Goal: Task Accomplishment & Management: Complete application form

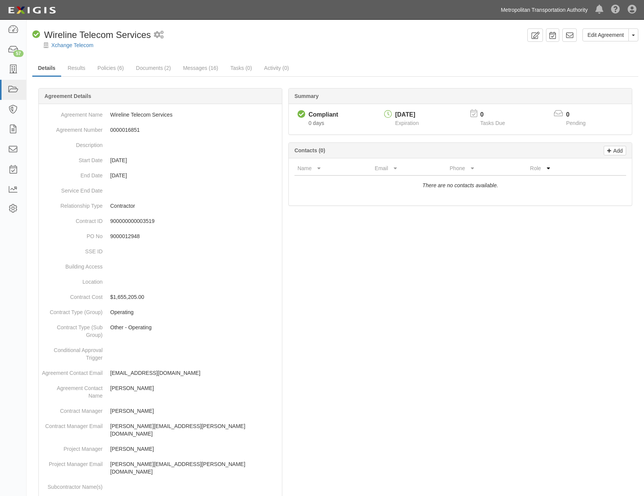
click at [537, 11] on link "Metropolitan Transportation Authority" at bounding box center [544, 9] width 95 height 15
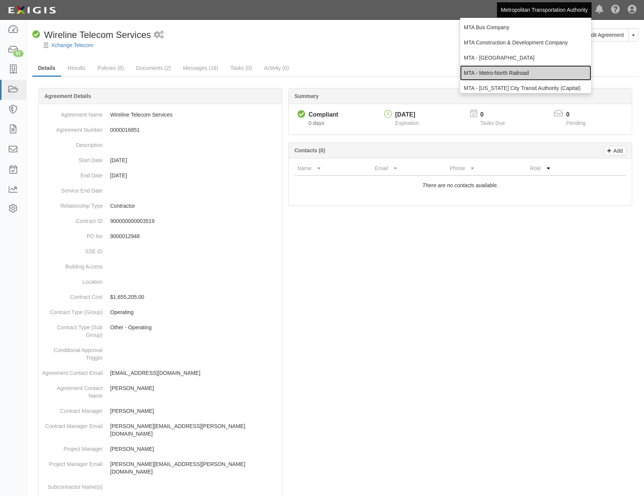
click at [525, 73] on link "MTA - Metro-North Railroad" at bounding box center [525, 72] width 131 height 15
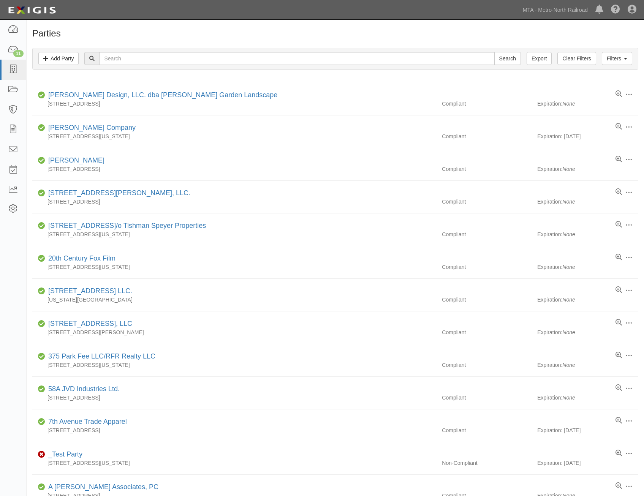
click at [125, 64] on input "text" at bounding box center [296, 58] width 395 height 13
type input "rxr"
click at [495, 52] on input "Search" at bounding box center [508, 58] width 27 height 13
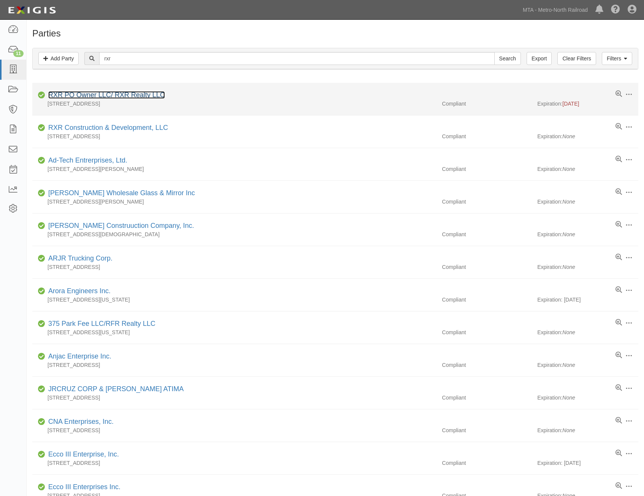
click at [153, 98] on link "RXR PO Owner LLC/ RXR Realty LLC" at bounding box center [106, 95] width 117 height 8
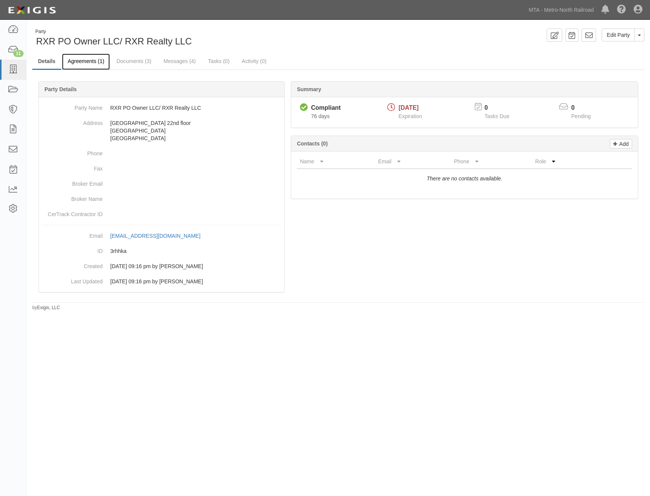
click at [89, 68] on link "Agreements (1)" at bounding box center [86, 62] width 48 height 16
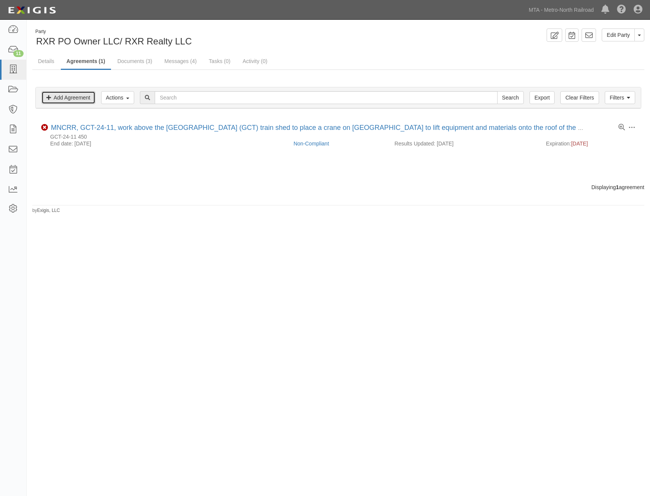
click at [90, 102] on link "Add Agreement" at bounding box center [68, 97] width 54 height 13
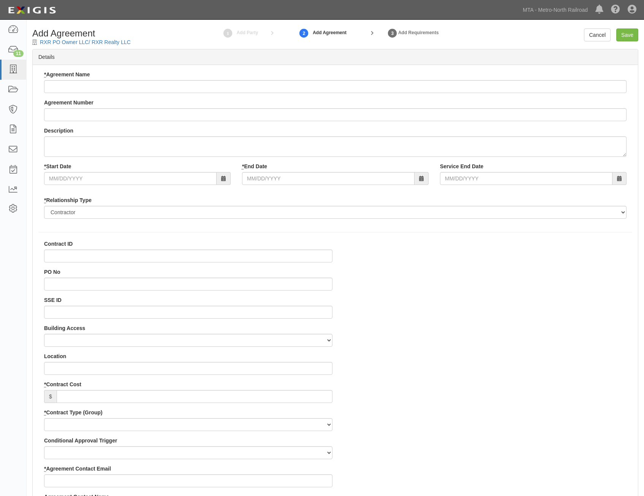
select select
click at [212, 83] on input "* Agreement Name" at bounding box center [335, 86] width 583 height 13
paste input "GCT-25-9"
type input "MNCRR, GCT-25-9,"
click at [166, 115] on input "Agreement Number" at bounding box center [335, 114] width 583 height 13
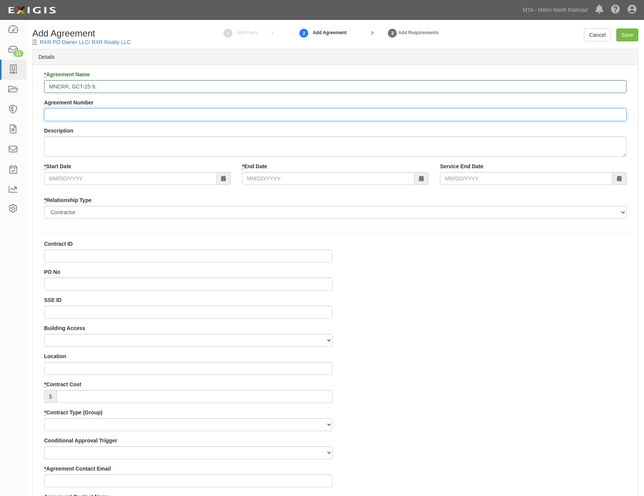
paste input "GCT-25-9"
type input "GCT-25-9"
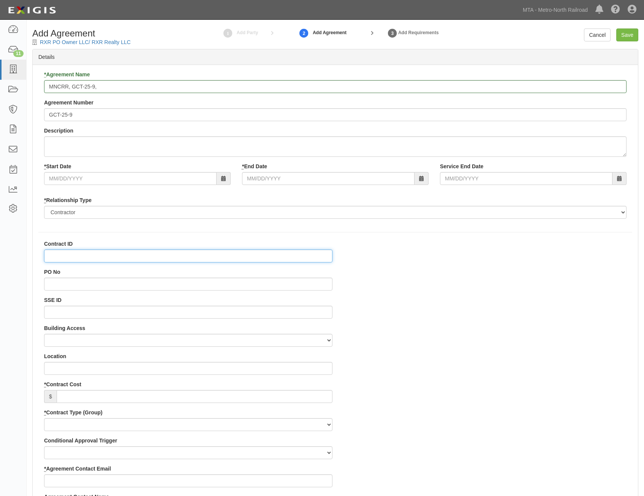
click at [264, 256] on input "Contract ID" at bounding box center [188, 256] width 289 height 13
paste input "GCT-25-9"
type input "GCT-25-9"
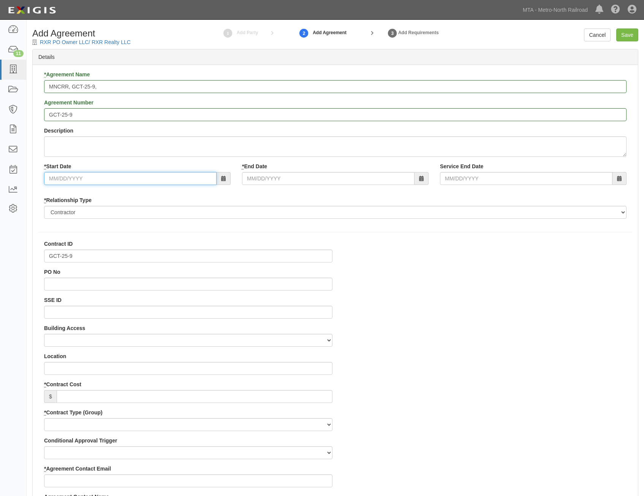
click at [138, 181] on input "* Start Date" at bounding box center [130, 178] width 173 height 13
type input "10/01/2025"
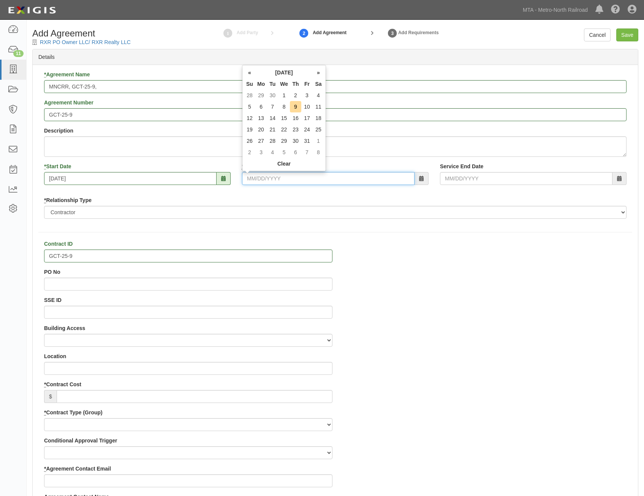
click at [283, 181] on input "* End Date" at bounding box center [328, 178] width 173 height 13
type input "12/31/2026"
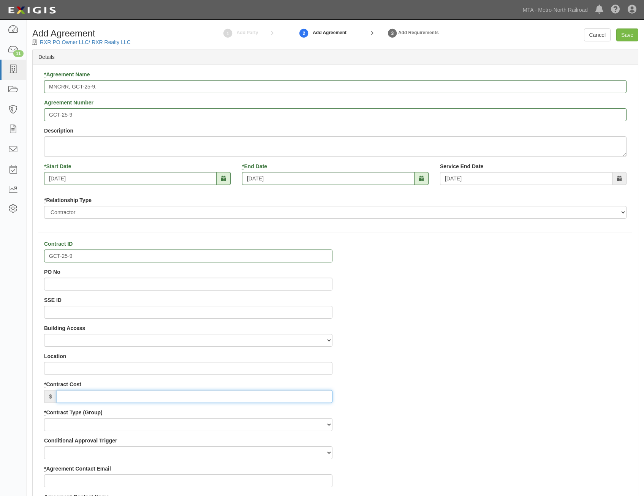
click at [283, 401] on input "* Contract Cost" at bounding box center [195, 396] width 276 height 13
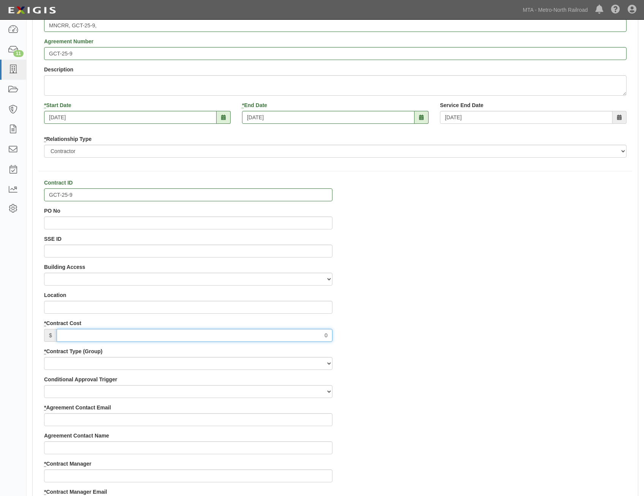
scroll to position [152, 0]
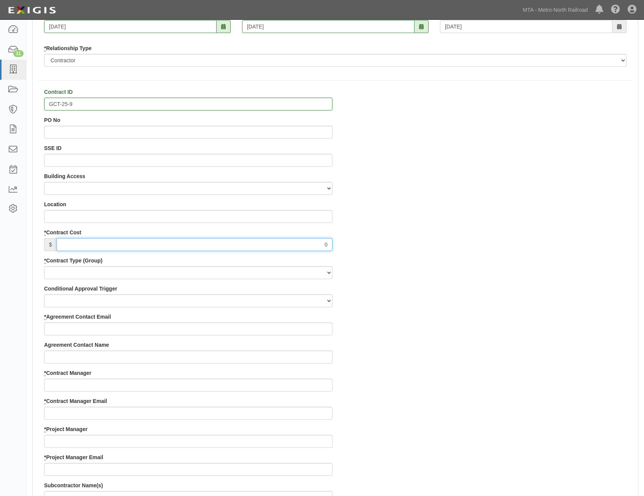
type input "0"
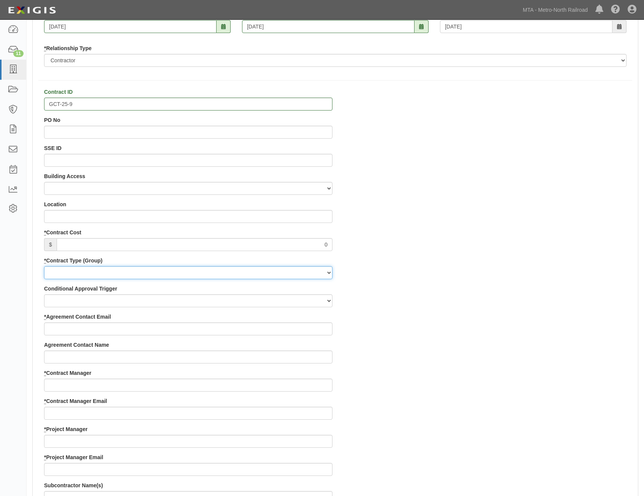
click at [284, 273] on select "Capital Operating Not for Benefit (incls. FA, Entry Permits) Real Estate Other" at bounding box center [188, 272] width 289 height 13
select select "113"
click at [44, 266] on select "Capital Operating Not for Benefit (incls. FA, Entry Permits) Real Estate Other" at bounding box center [188, 272] width 289 height 13
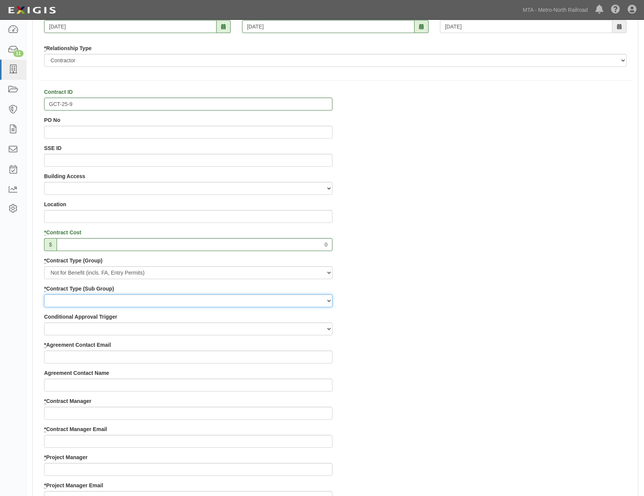
click at [292, 304] on select "Entry Permits Film Special Events Force Account (NYSDOT, CDOT, Other) NYS DEC O…" at bounding box center [188, 301] width 289 height 13
select select "210"
click at [44, 295] on select "Entry Permits Film Special Events Force Account (NYSDOT, CDOT, Other) NYS DEC O…" at bounding box center [188, 301] width 289 height 13
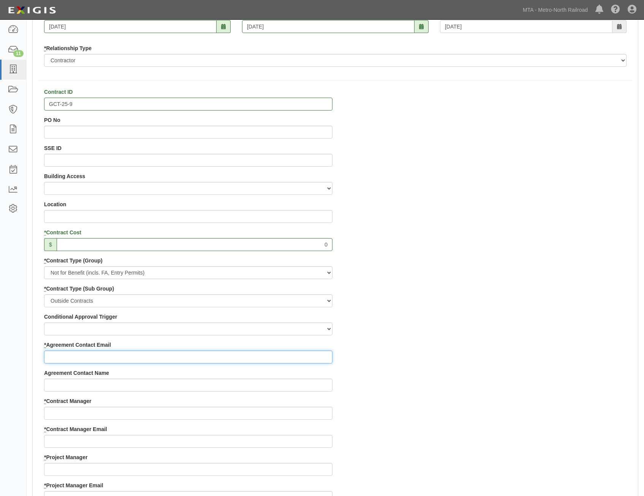
click at [265, 358] on input "* Agreement Contact Email" at bounding box center [188, 357] width 289 height 13
paste input "tfraser@rxr.com"
type input "tfraser@rxr.com"
click at [520, 360] on div "Contract ID GCT-25-9 PO No SSE ID Building Access 2 Broadway 341/345/347 BREP 3…" at bounding box center [336, 453] width 606 height 731
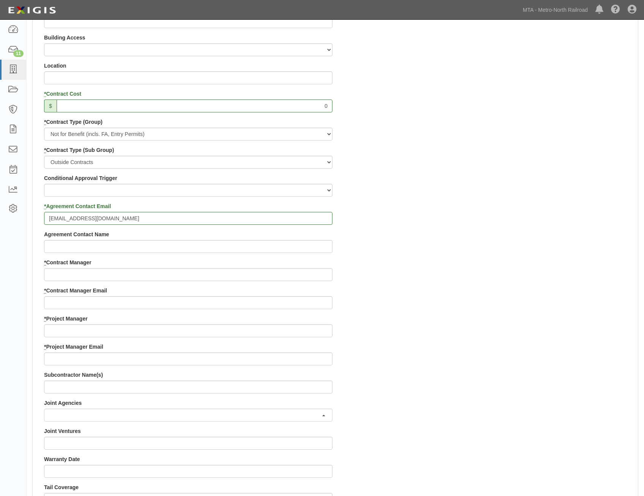
scroll to position [304, 0]
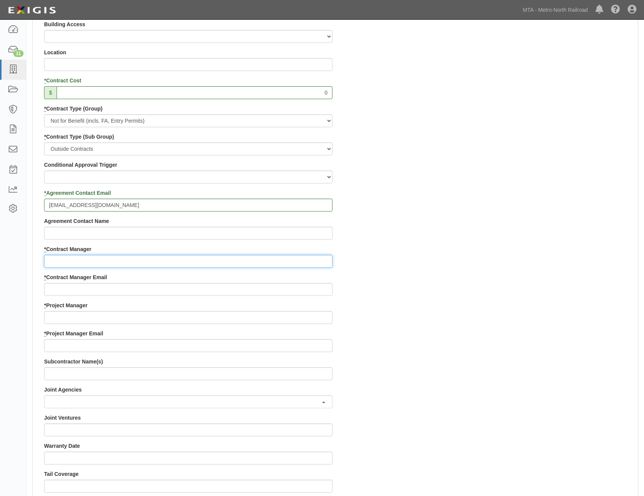
click at [273, 265] on input "* Contract Manager" at bounding box center [188, 261] width 289 height 13
paste input "Lorna Pryce"
type input "Lorna Pryce"
click at [477, 297] on div "Contract ID GCT-25-9 PO No SSE ID Building Access 2 Broadway 341/345/347 BREP 3…" at bounding box center [336, 301] width 606 height 731
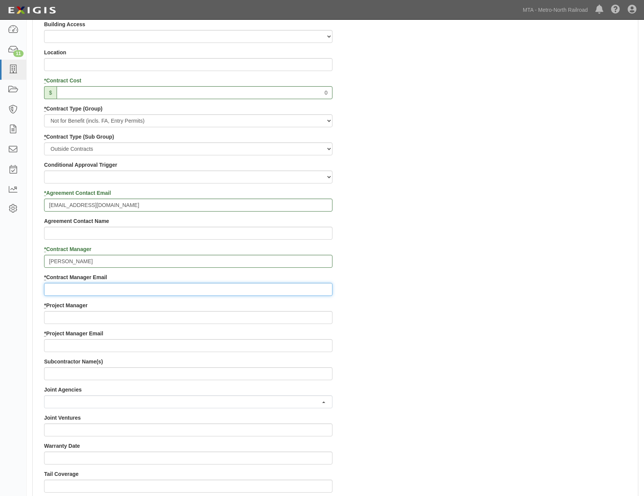
click at [254, 293] on input "* Contract Manager Email" at bounding box center [188, 289] width 289 height 13
paste input "lpryce@mnr.org"
type input "lpryce@mnr.org"
drag, startPoint x: 430, startPoint y: 335, endPoint x: 514, endPoint y: 322, distance: 84.6
click at [431, 335] on div "Contract ID GCT-25-9 PO No SSE ID Building Access 2 Broadway 341/345/347 BREP 3…" at bounding box center [336, 301] width 606 height 731
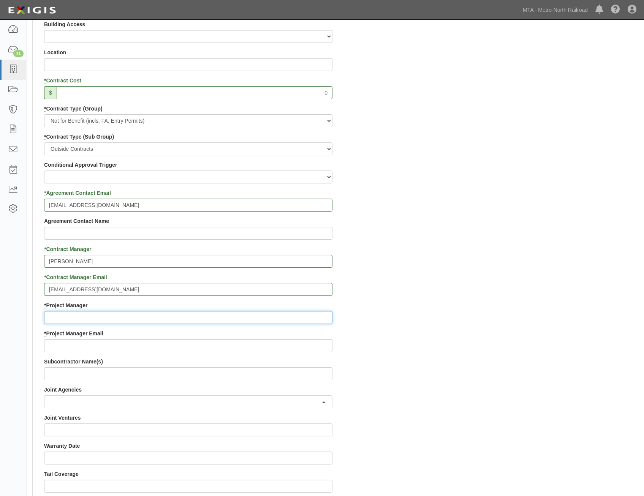
click at [266, 318] on input "* Project Manager" at bounding box center [188, 317] width 289 height 13
paste input "Christopher Norris"
type input "Christopher Norris"
click at [465, 335] on div "Contract ID GCT-25-9 PO No SSE ID Building Access 2 Broadway 341/345/347 BREP 3…" at bounding box center [336, 301] width 606 height 731
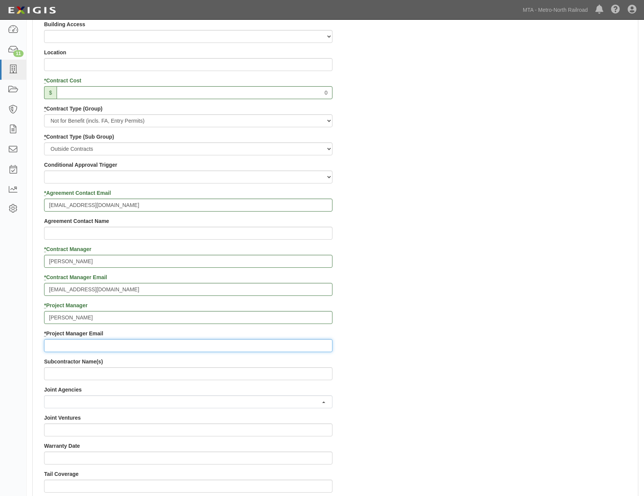
click at [273, 344] on input "* Project Manager Email" at bounding box center [188, 345] width 289 height 13
paste input "cnorris@mnr.org"
type input "cnorris@mnr.org"
click at [442, 342] on div "Contract ID GCT-25-9 PO No SSE ID Building Access 2 Broadway 341/345/347 BREP 3…" at bounding box center [336, 301] width 606 height 731
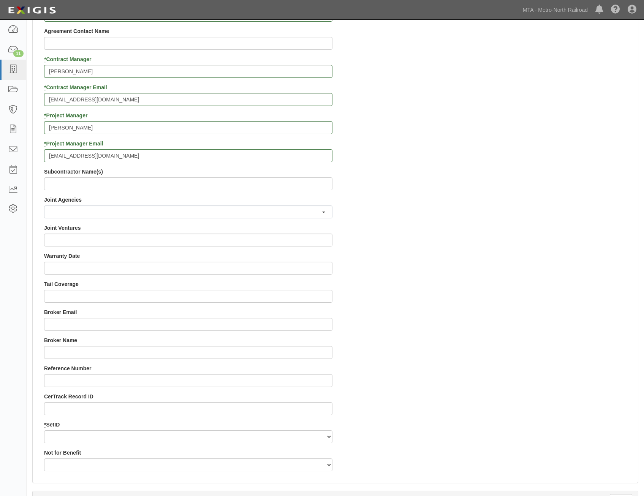
scroll to position [646, 0]
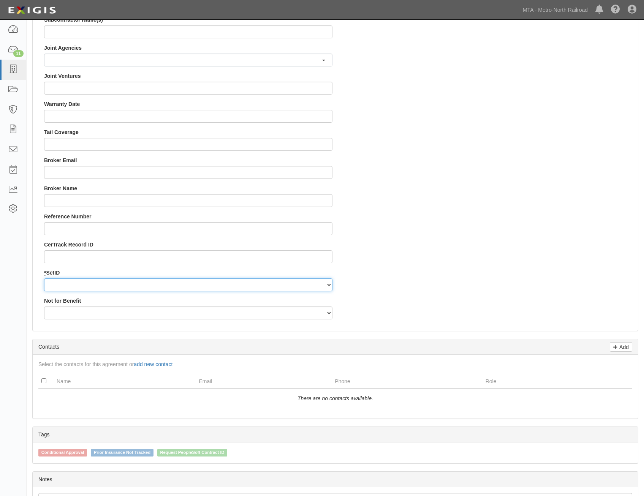
drag, startPoint x: 259, startPoint y: 284, endPoint x: 259, endPoint y: 289, distance: 4.2
click at [259, 284] on select "MNCRR" at bounding box center [188, 285] width 289 height 13
select select "94"
click at [44, 279] on select "MNCRR" at bounding box center [188, 285] width 289 height 13
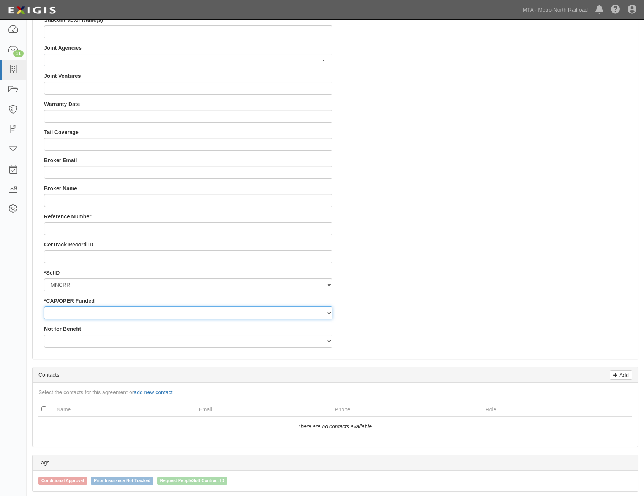
drag, startPoint x: 266, startPoint y: 311, endPoint x: 265, endPoint y: 320, distance: 10.1
click at [266, 311] on select "Capital Operating" at bounding box center [188, 313] width 289 height 13
select select "355"
click at [44, 307] on select "Capital Operating" at bounding box center [188, 313] width 289 height 13
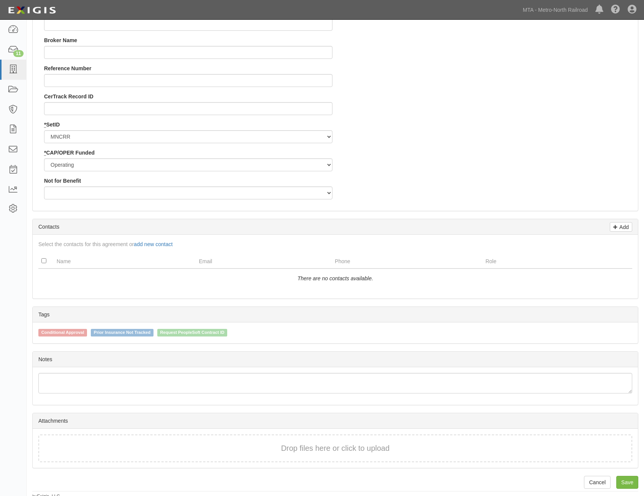
scroll to position [798, 0]
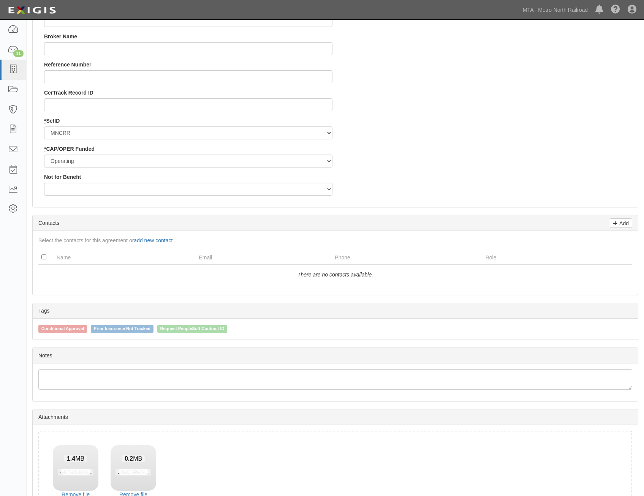
click at [571, 271] on td "There are no contacts available." at bounding box center [335, 273] width 594 height 17
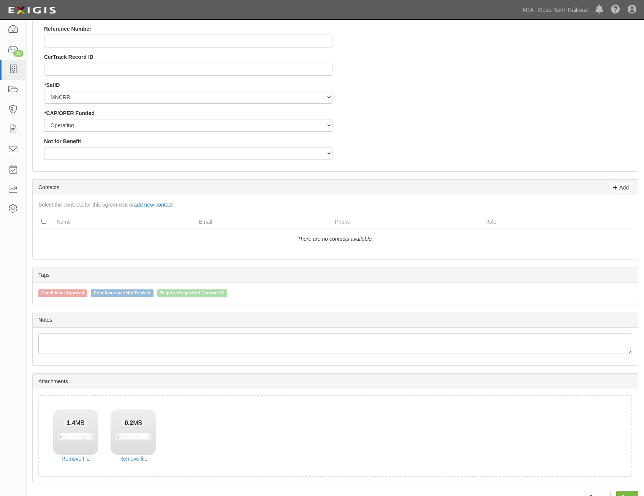
scroll to position [853, 0]
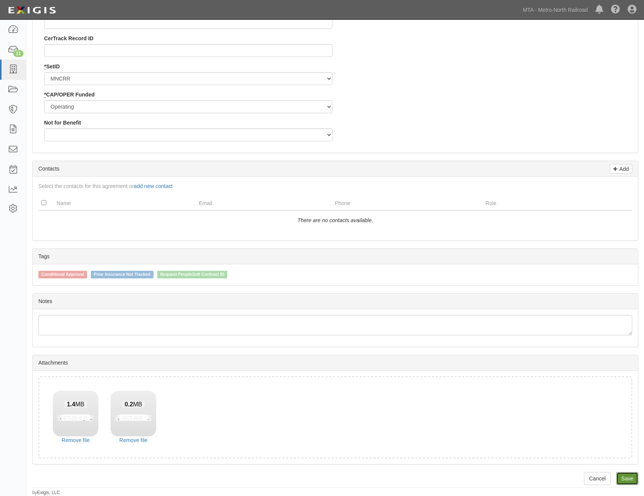
click at [634, 477] on link "Save" at bounding box center [628, 478] width 22 height 13
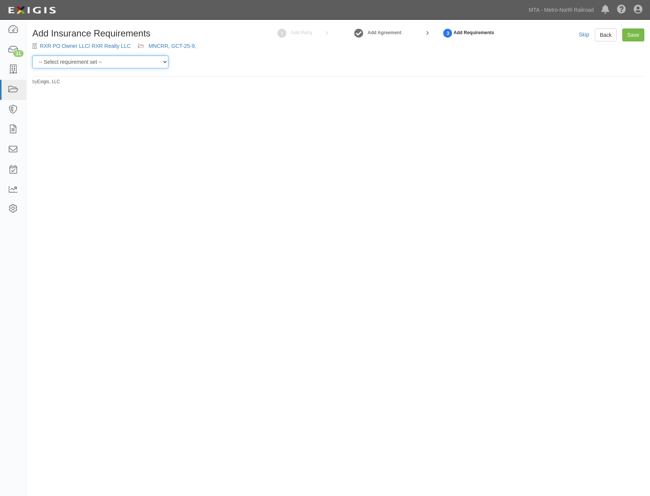
click at [83, 61] on select "-- Select requirement set -- Basic Basic Enhanced Option for Operating Agreemen…" at bounding box center [100, 61] width 136 height 13
select select "21211"
click at [32, 55] on select "-- Select requirement set -- Basic Basic Enhanced Option for Operating Agreemen…" at bounding box center [100, 61] width 136 height 13
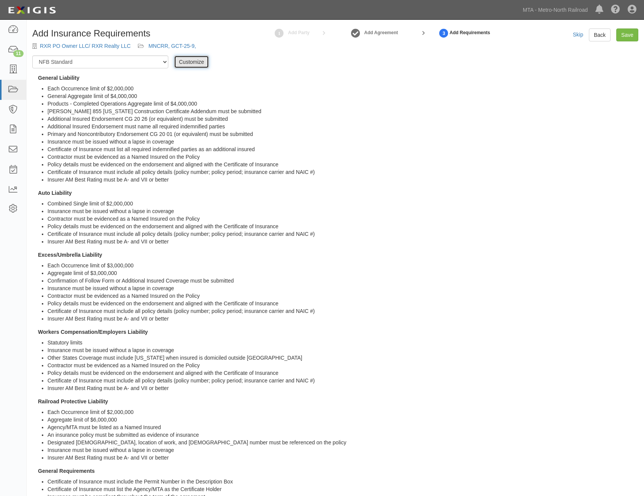
click at [194, 57] on link "Customize" at bounding box center [191, 61] width 35 height 13
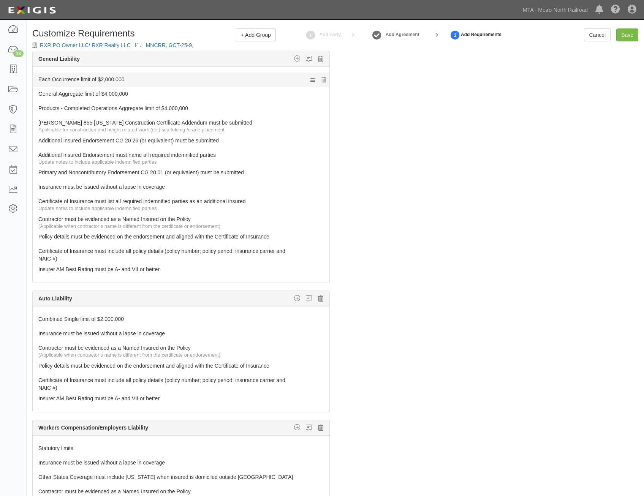
click at [229, 78] on link "Each Occurrence limit of $2,000,000" at bounding box center [166, 78] width 257 height 11
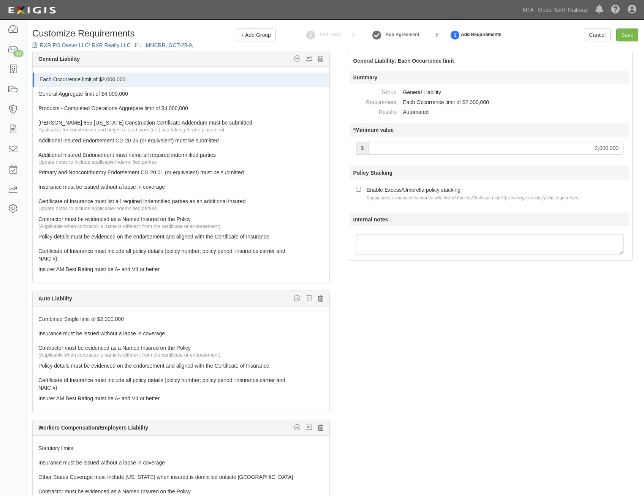
click at [585, 146] on input "2,000,000" at bounding box center [495, 148] width 255 height 13
type input "3,000,000"
click at [419, 192] on div "Enable Excess/Umbrella policy stacking Supplement evidenced insurance with link…" at bounding box center [473, 194] width 213 height 16
click at [361, 192] on input "Enable Excess/Umbrella policy stacking Supplement evidenced insurance with link…" at bounding box center [358, 189] width 5 height 5
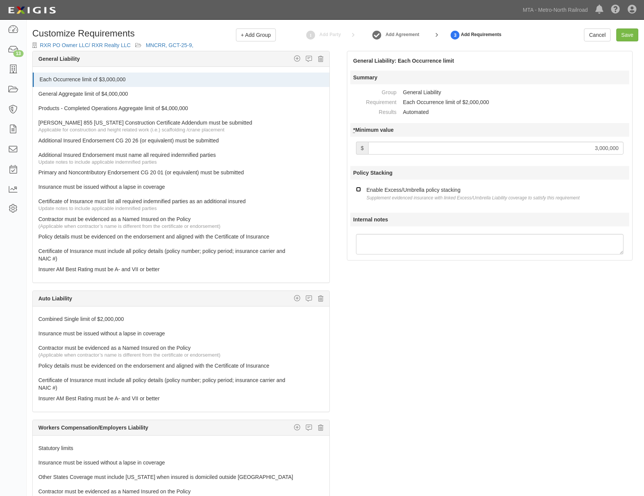
checkbox input "true"
click at [192, 92] on link "General Aggregate limit of $4,000,000" at bounding box center [166, 92] width 257 height 11
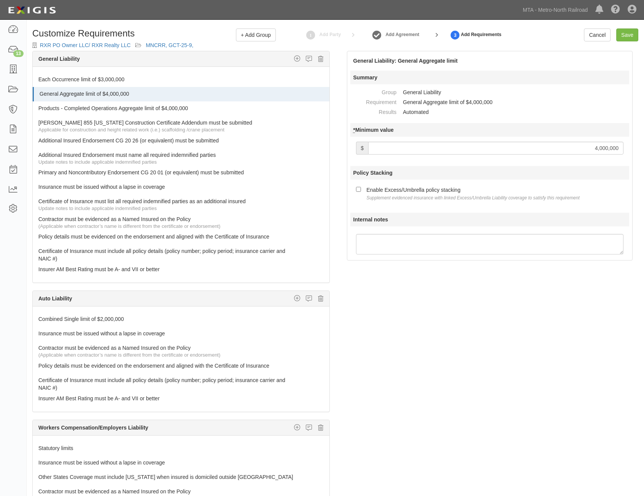
click at [595, 144] on input "4,000,000" at bounding box center [495, 148] width 255 height 13
type input "3,000,000"
click at [421, 197] on small "Supplement evidenced insurance with linked Excess/Umbrella Liability coverage t…" at bounding box center [473, 197] width 213 height 5
click at [361, 192] on input "Enable Excess/Umbrella policy stacking Supplement evidenced insurance with link…" at bounding box center [358, 189] width 5 height 5
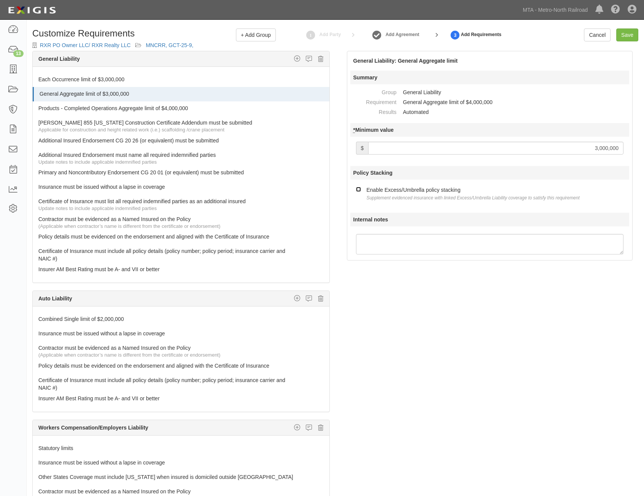
checkbox input "true"
click at [221, 108] on link "Products - Completed Operations Aggregate limit of $4,000,000" at bounding box center [166, 106] width 257 height 11
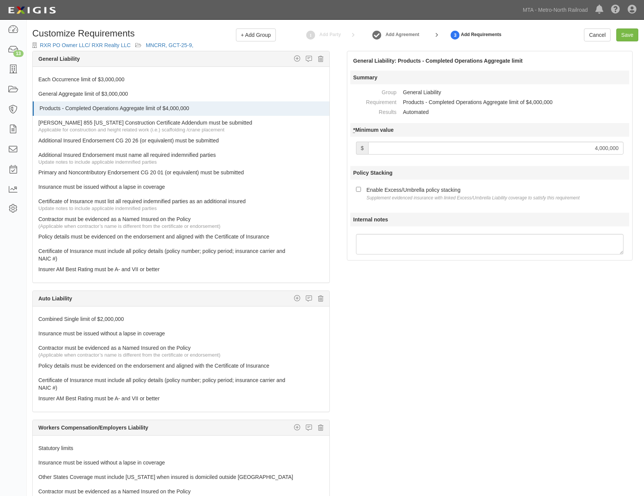
click at [541, 155] on input "4,000,000" at bounding box center [495, 148] width 255 height 13
type input "3,000,000"
click at [425, 195] on div "Enable Excess/Umbrella policy stacking Supplement evidenced insurance with link…" at bounding box center [473, 194] width 213 height 16
click at [361, 192] on input "Enable Excess/Umbrella policy stacking Supplement evidenced insurance with link…" at bounding box center [358, 189] width 5 height 5
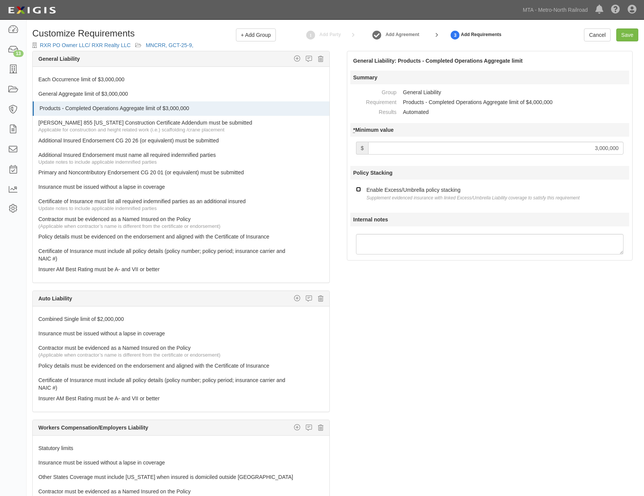
checkbox input "true"
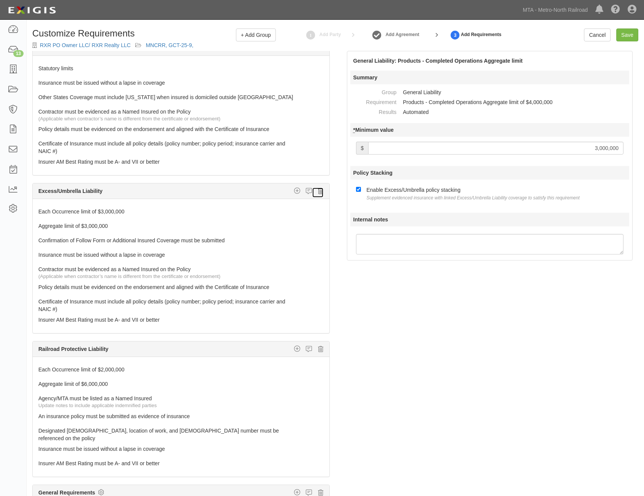
click at [318, 192] on icon at bounding box center [320, 191] width 5 height 7
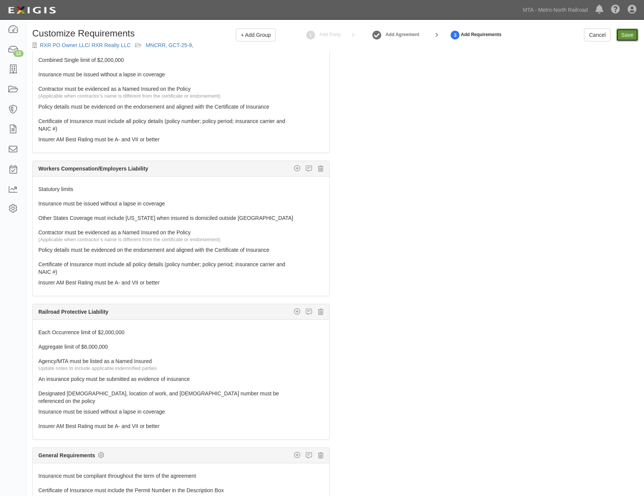
click at [625, 34] on input "Save" at bounding box center [628, 35] width 22 height 13
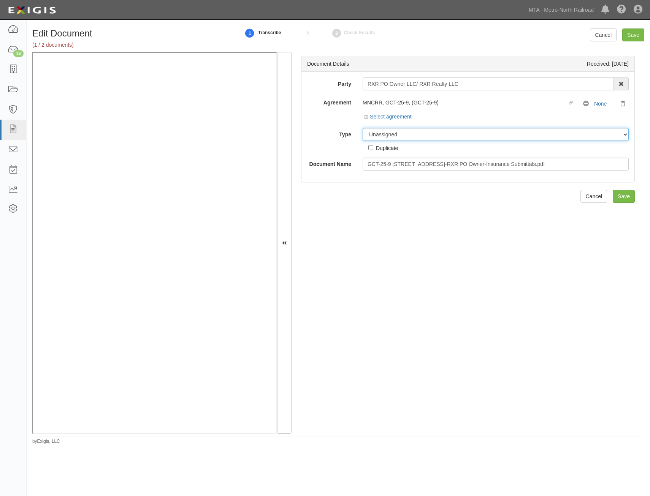
click at [476, 134] on select "Unassigned Binder Cancellation Notice Certificate Contract Endorsement Insuranc…" at bounding box center [496, 134] width 266 height 13
select select "CertificateDetail"
click at [363, 128] on select "Unassigned Binder Cancellation Notice Certificate Contract Endorsement Insuranc…" at bounding box center [496, 134] width 266 height 13
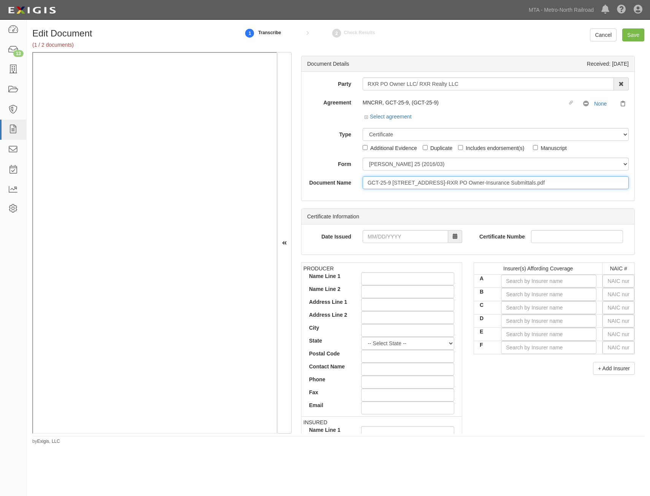
click at [474, 181] on input "GCT-25-9 450 Lexington Ave-RXR PO Owner-Insurance Submittals.pdf" at bounding box center [496, 182] width 266 height 13
click at [474, 181] on input "GCT-25-9 [STREET_ADDRESS]-RXR PO Owner-Insurance Submittals.pdf" at bounding box center [496, 182] width 266 height 13
type input "COI with AIE"
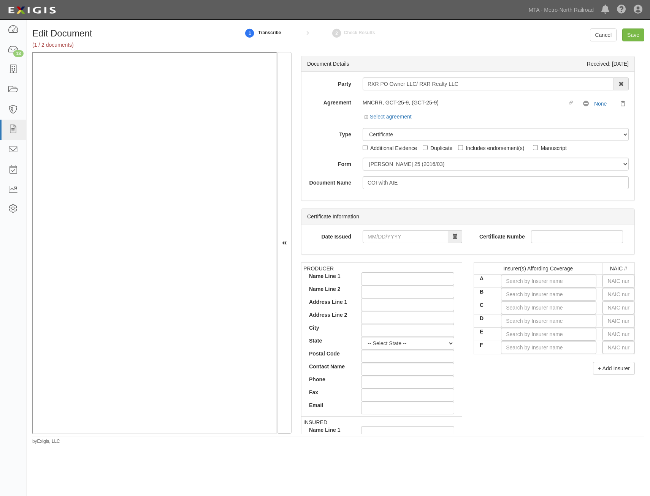
click at [550, 252] on div "Date Issued Certificate Number" at bounding box center [467, 240] width 333 height 30
click at [628, 282] on input "text" at bounding box center [619, 281] width 32 height 13
type input "25232"
type input "2"
type input "22667"
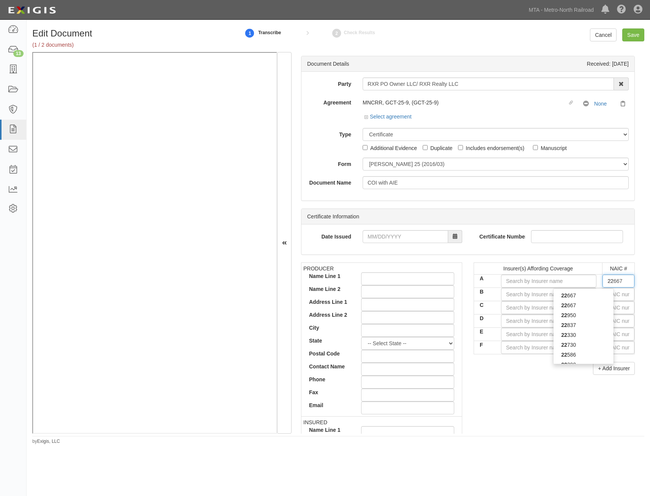
type input "226"
type input "22608"
type input "2260"
type input "22608"
click at [581, 297] on div "22608" at bounding box center [583, 296] width 60 height 10
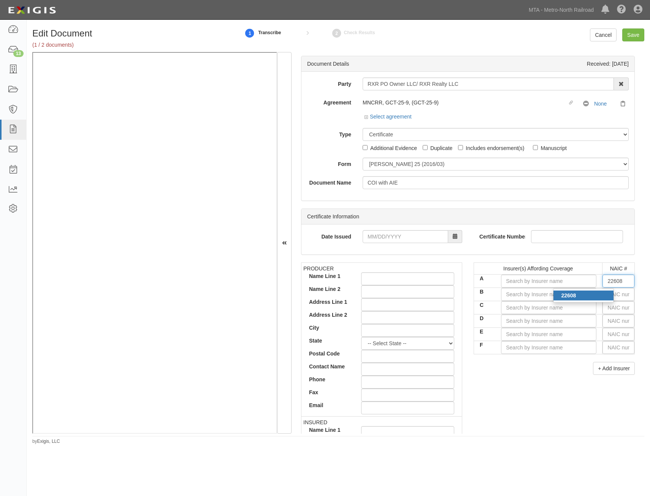
type input "National Specialty Insurance Company (A X Rating)"
type input "22608"
click at [617, 297] on input "text" at bounding box center [619, 294] width 32 height 13
type input "36404"
type input "3"
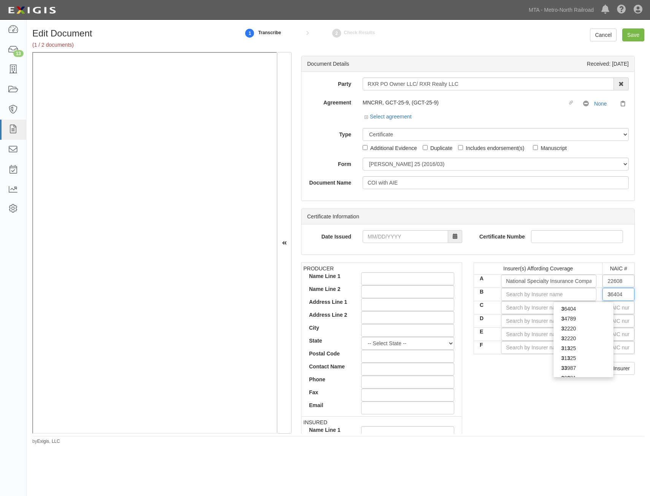
type input "38733"
type input "38"
type input "38938"
type input "389"
type input "38970"
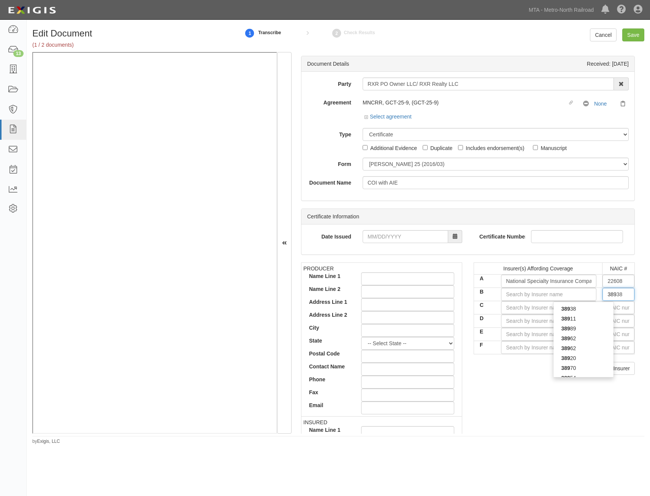
type input "3897"
type input "38970"
click at [598, 307] on div "38970" at bounding box center [583, 309] width 60 height 10
type input "Markel Insurance Company (A XV Rating)"
type input "38970"
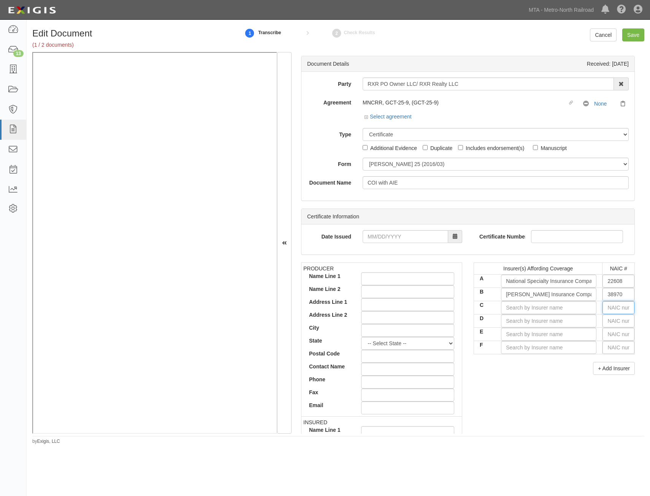
click at [610, 311] on input "text" at bounding box center [619, 307] width 32 height 13
type input "25232"
type input "2"
type input "26379"
type input "26"
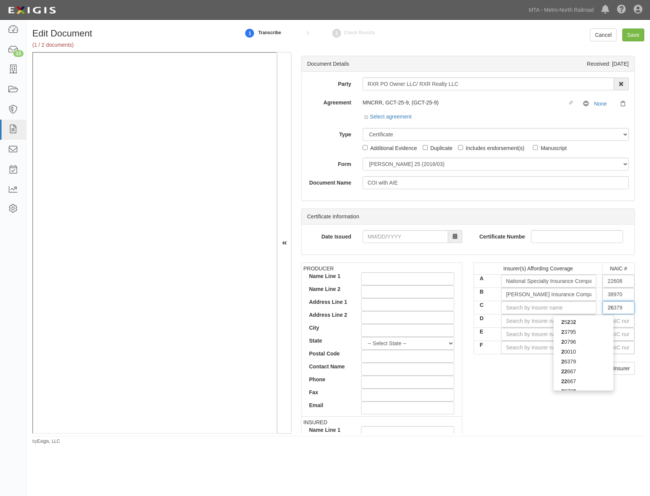
type input "26247"
type input "2624"
type input "26247"
click at [561, 335] on strong "26247" at bounding box center [568, 332] width 15 height 6
type input "American Guarantee and Liability Ins Co (A+ XV Rating)"
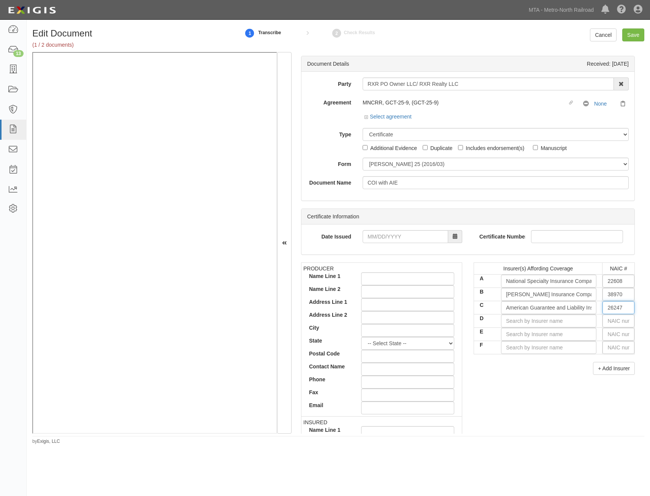
type input "26247"
click at [604, 321] on input "text" at bounding box center [619, 321] width 32 height 13
type input "16862"
type input "1"
type input "10750"
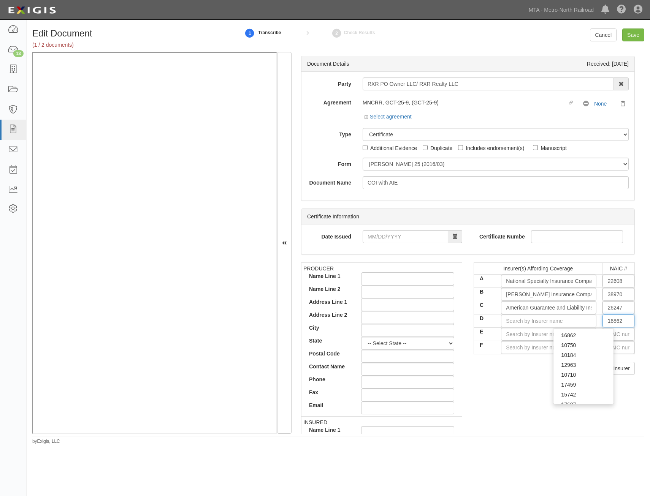
type input "10"
type input "10690"
type input "1069"
type input "10690"
click at [597, 335] on div "10690" at bounding box center [583, 336] width 60 height 10
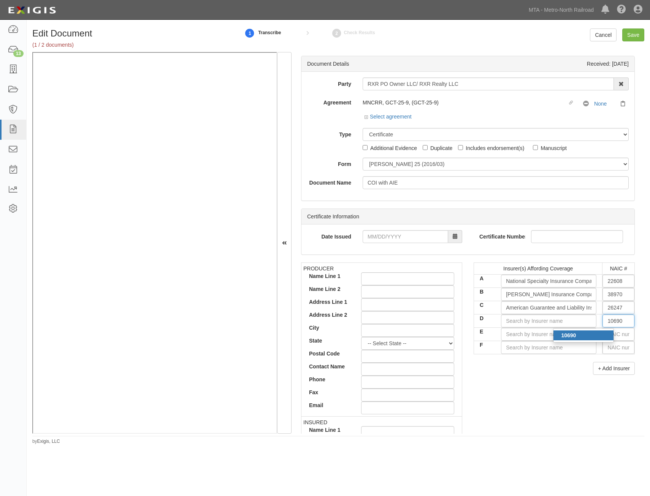
type input "Allied World National Assurance Company (A+ XV Rating)"
type input "10690"
click at [621, 332] on input "text" at bounding box center [619, 334] width 32 height 13
type input "36404"
type input "3"
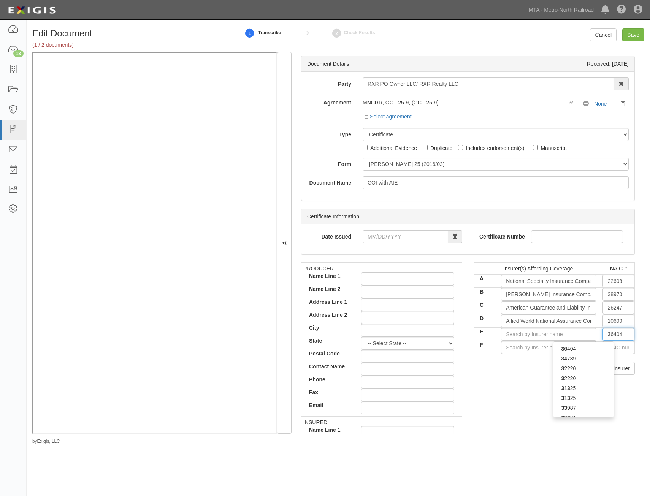
type input "35173"
type input "35"
type input "35300"
type input "3530"
type input "35300"
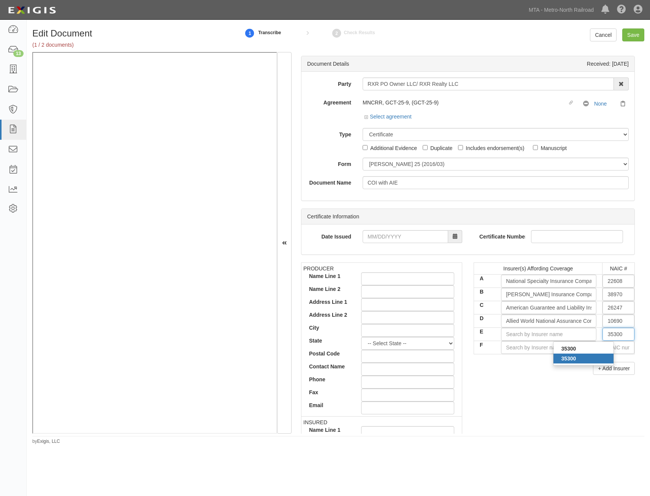
click at [575, 363] on div "35300" at bounding box center [583, 359] width 60 height 10
type input "Allianz Global Risks US Insurance Co (A+ XV Rating)"
type input "35300"
click at [604, 350] on input "text" at bounding box center [619, 347] width 32 height 13
type input "44725"
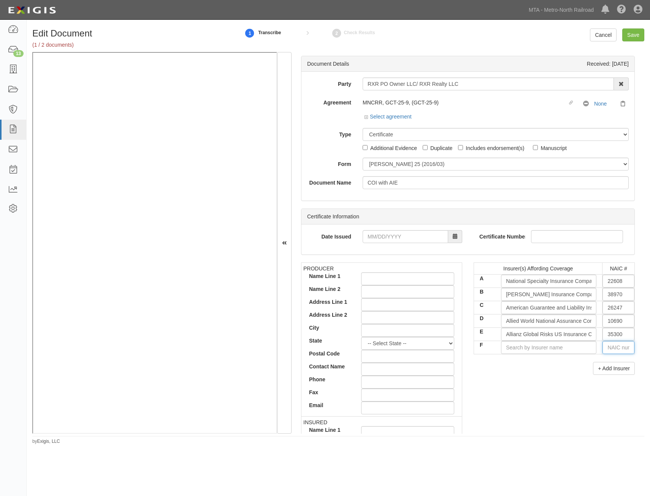
type input "4"
type input "43974"
type input "43"
type input "43494"
type input "434"
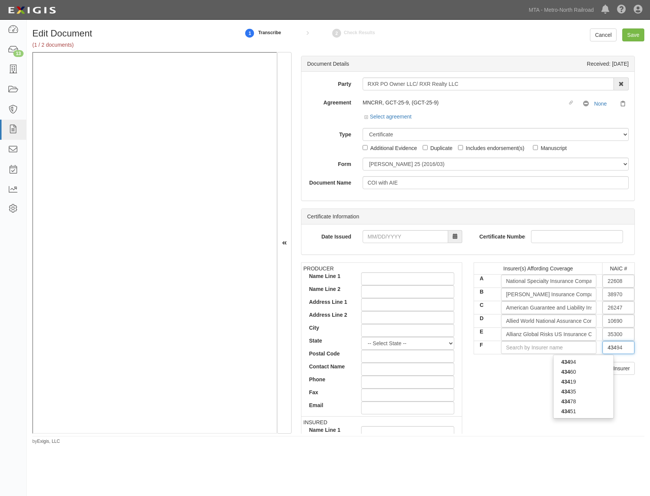
type input "43460"
type input "4346"
type input "43460"
click at [572, 366] on div "43460" at bounding box center [583, 362] width 60 height 10
type input "Aspen American Insurance Company (A XV Rating)"
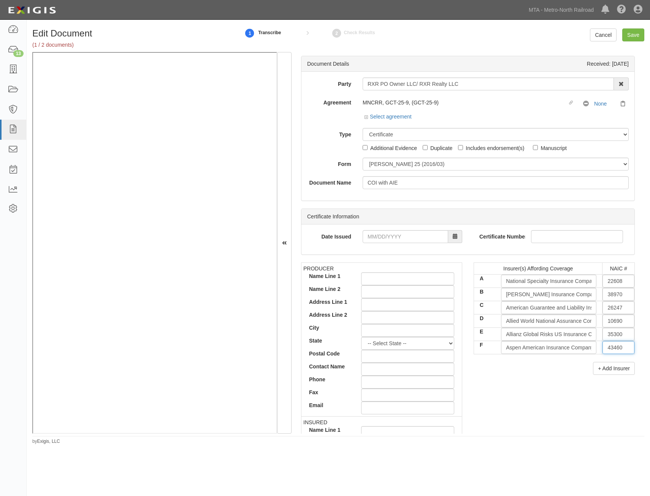
type input "43460"
click at [566, 371] on div "+ Add Insurer" at bounding box center [554, 368] width 161 height 13
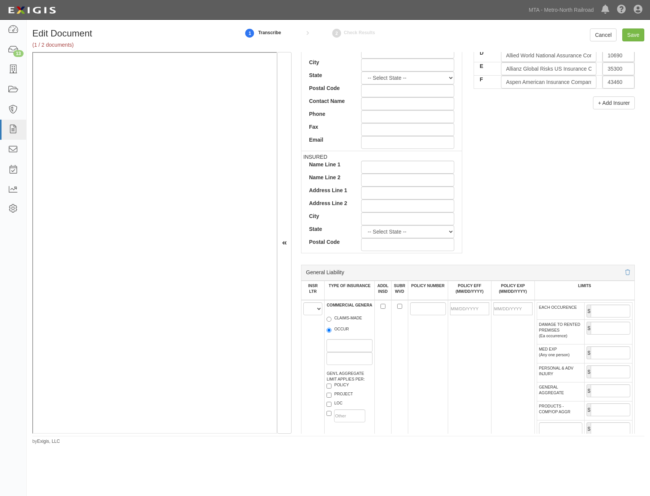
scroll to position [266, 0]
click at [310, 304] on select "A B C D E F" at bounding box center [312, 308] width 19 height 13
select select "A"
click at [303, 302] on select "A B C D E F" at bounding box center [312, 308] width 19 height 13
click at [333, 332] on label "OCCUR" at bounding box center [338, 330] width 22 height 8
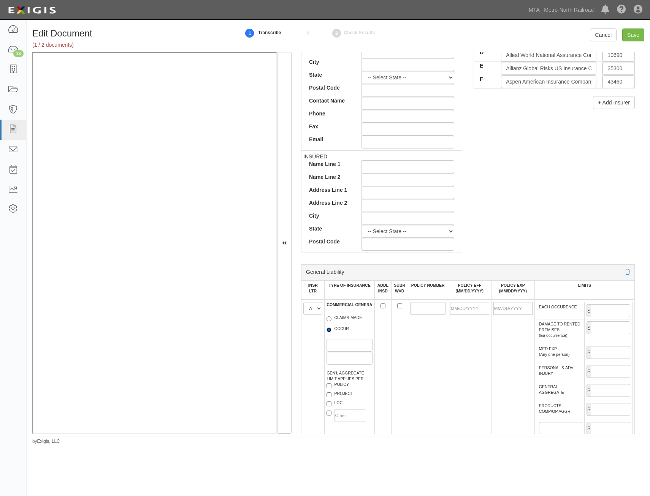
click at [331, 332] on input "OCCUR" at bounding box center [329, 330] width 5 height 5
radio input "true"
click at [339, 404] on label "LOC" at bounding box center [335, 404] width 16 height 8
click at [331, 404] on input "LOC" at bounding box center [329, 404] width 5 height 5
checkbox input "true"
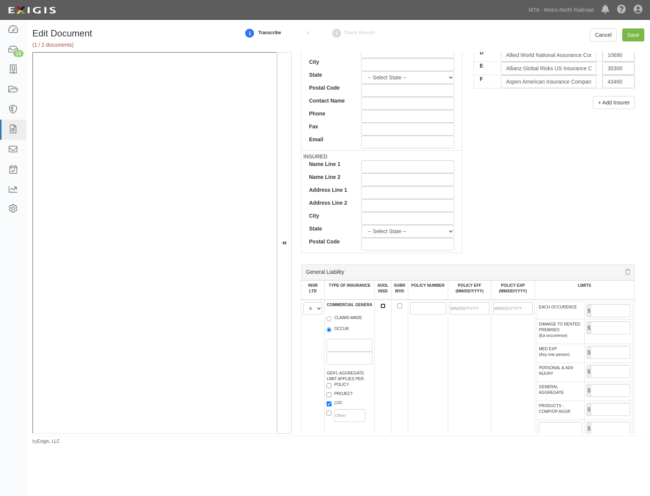
click at [383, 308] on input "ADDL INSD" at bounding box center [383, 306] width 5 height 5
checkbox input "true"
click at [397, 308] on input "SUBR WVD" at bounding box center [399, 306] width 5 height 5
checkbox input "true"
drag, startPoint x: 433, startPoint y: 308, endPoint x: 428, endPoint y: 312, distance: 6.8
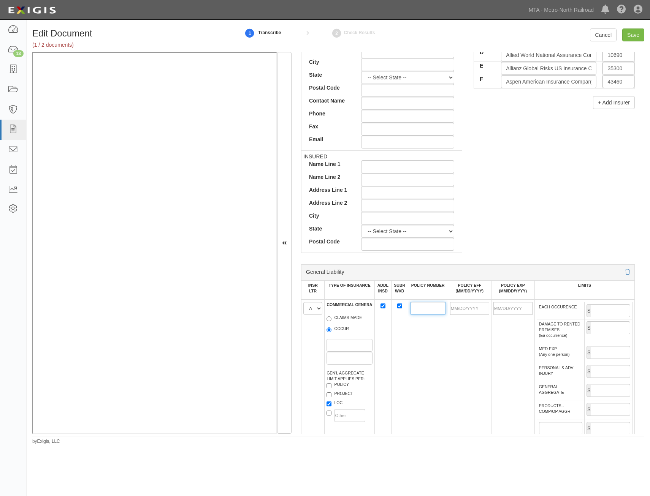
click at [433, 308] on input "POLICY NUMBER" at bounding box center [428, 308] width 36 height 13
type input "VTLGL02509601"
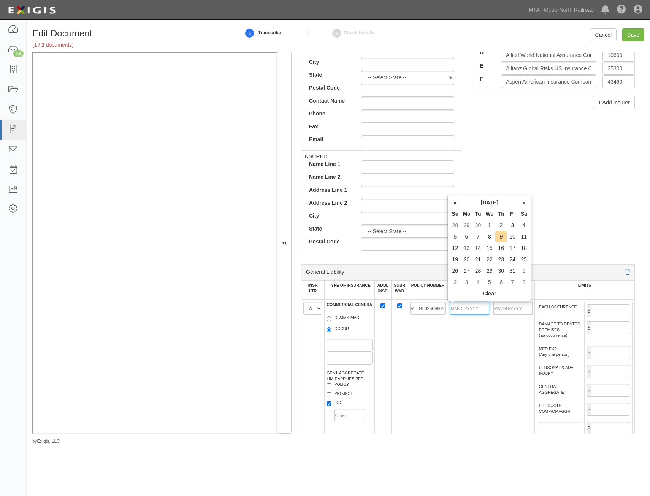
click at [479, 314] on input "POLICY EFF (MM/DD/YYYY)" at bounding box center [469, 308] width 39 height 13
type input "[DATE]"
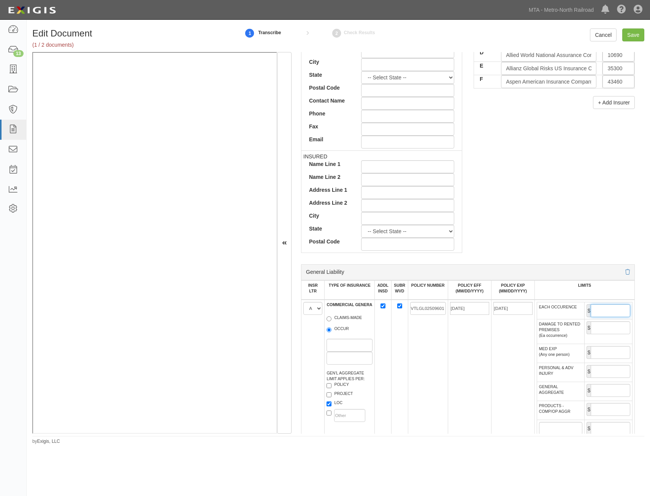
click at [601, 305] on input "EACH OCCURENCE" at bounding box center [611, 310] width 40 height 13
type input "2,000,000"
click at [603, 387] on input "GENERAL AGGREGATE" at bounding box center [611, 390] width 40 height 13
type input "4,000,000"
drag, startPoint x: 606, startPoint y: 407, endPoint x: 593, endPoint y: 417, distance: 16.3
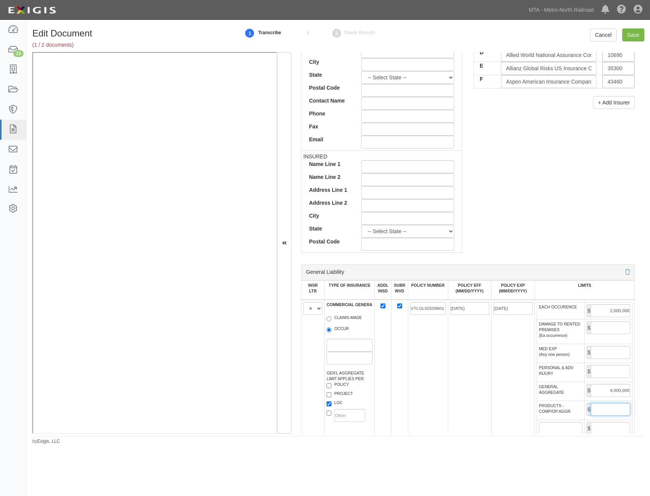
click at [606, 407] on input "PRODUCTS - COMP/OP AGGR" at bounding box center [611, 409] width 40 height 13
type input "4,000,000"
click at [483, 375] on td "[DATE]" at bounding box center [469, 373] width 43 height 147
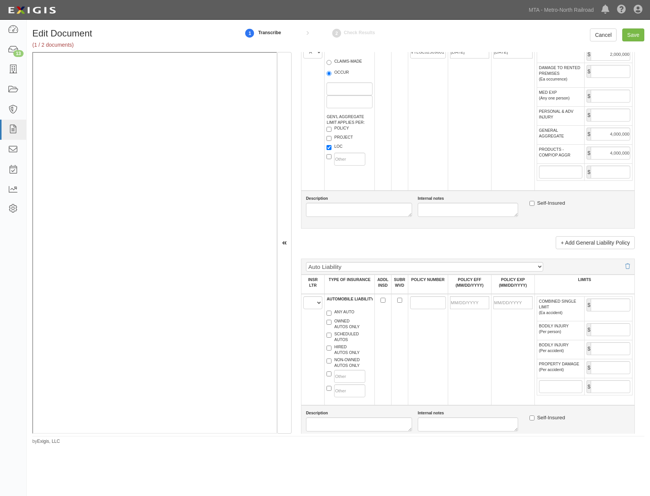
scroll to position [532, 0]
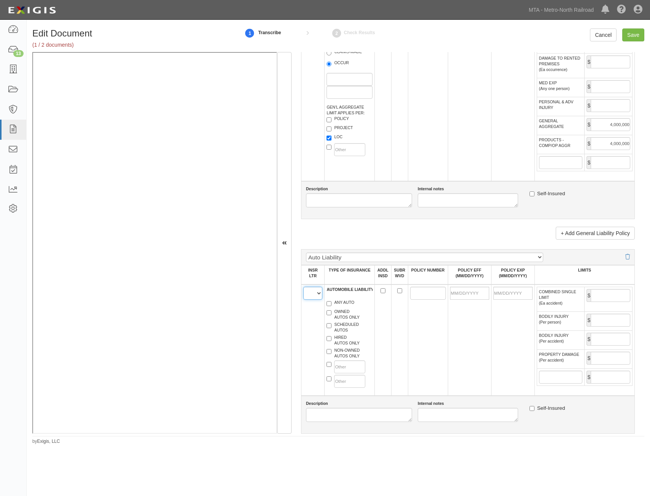
click at [312, 298] on select "A B C D E F" at bounding box center [312, 293] width 19 height 13
select select "B"
click at [303, 287] on select "A B C D E F" at bounding box center [312, 293] width 19 height 13
click at [338, 301] on label "ANY AUTO" at bounding box center [341, 304] width 28 height 8
click at [331, 301] on input "ANY AUTO" at bounding box center [329, 303] width 5 height 5
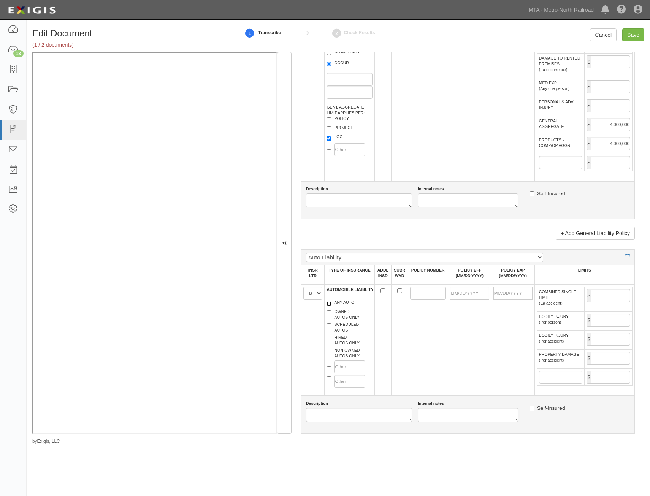
checkbox input "true"
click at [429, 292] on input "POLICY NUMBER" at bounding box center [428, 293] width 36 height 13
type input "VRTA100005-01"
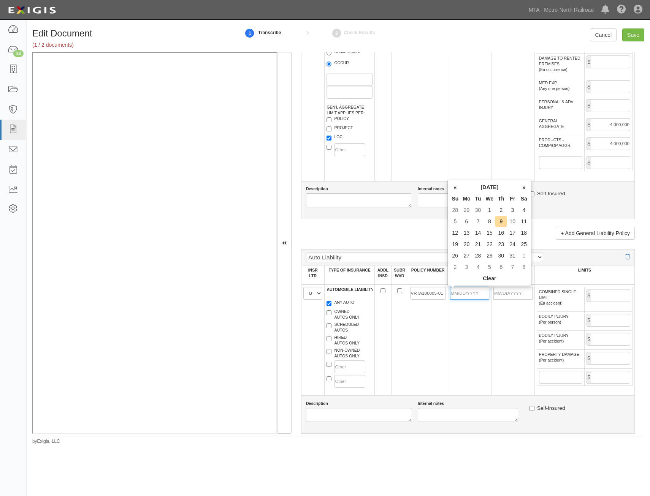
click at [475, 293] on input "POLICY EFF (MM/DD/YYYY)" at bounding box center [469, 293] width 39 height 13
type input "[DATE]"
click at [441, 330] on td "VRTA100005-01" at bounding box center [428, 340] width 40 height 111
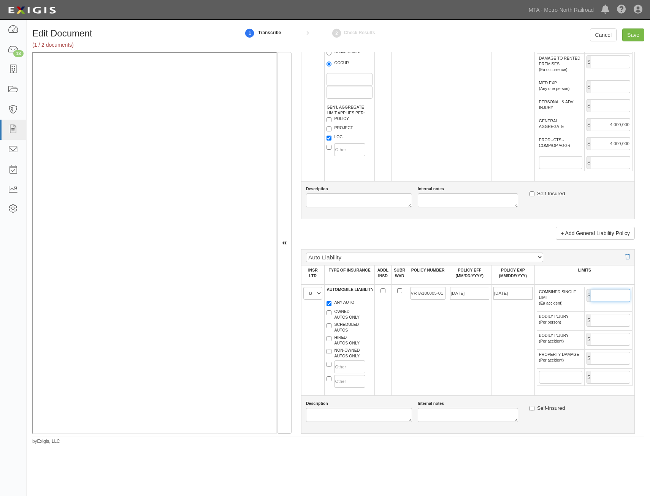
click at [613, 298] on input "COMBINED SINGLE LIMIT (Ea accident)" at bounding box center [611, 295] width 40 height 13
click at [604, 297] on input "1,000,000" at bounding box center [611, 295] width 40 height 13
type input "2,000,000"
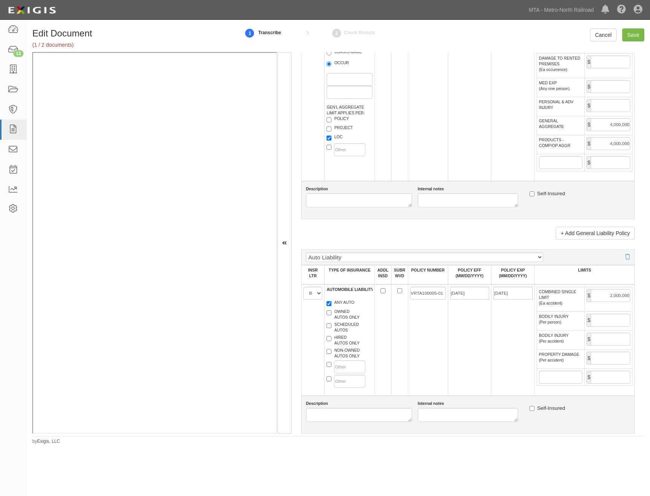
click at [452, 341] on td "[DATE]" at bounding box center [469, 340] width 43 height 111
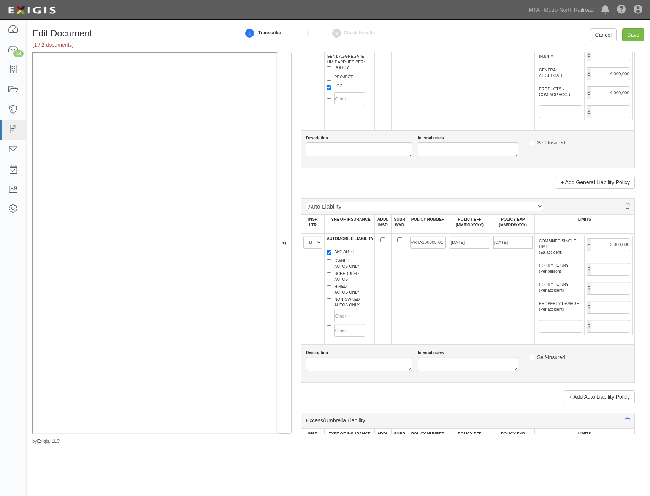
scroll to position [722, 0]
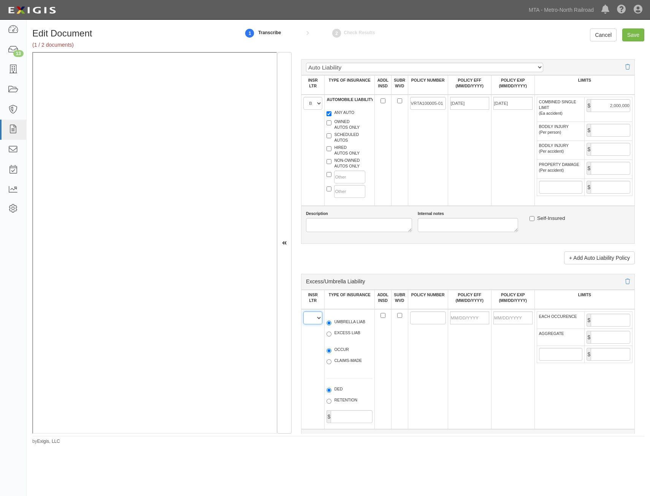
click at [311, 319] on select "A B C D E F" at bounding box center [312, 318] width 19 height 13
click at [303, 312] on select "A B C D E F" at bounding box center [312, 318] width 19 height 13
click at [316, 313] on select "A B C D E F" at bounding box center [312, 318] width 19 height 13
select select "C"
click at [303, 312] on select "A B C D E F" at bounding box center [312, 318] width 19 height 13
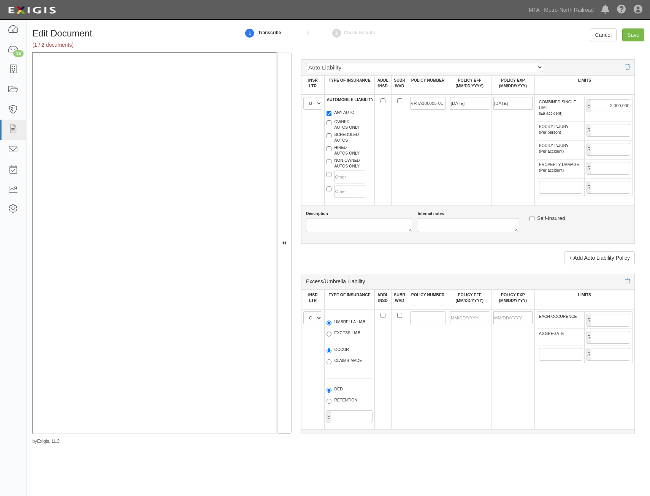
click at [325, 342] on div "UMBRELLA LIAB EXCESS LIAB" at bounding box center [349, 330] width 57 height 28
click at [351, 319] on label "UMBRELLA LIAB" at bounding box center [346, 323] width 39 height 8
click at [331, 321] on input "UMBRELLA LIAB" at bounding box center [329, 323] width 5 height 5
radio input "true"
click at [348, 350] on label "OCCUR" at bounding box center [338, 351] width 22 height 8
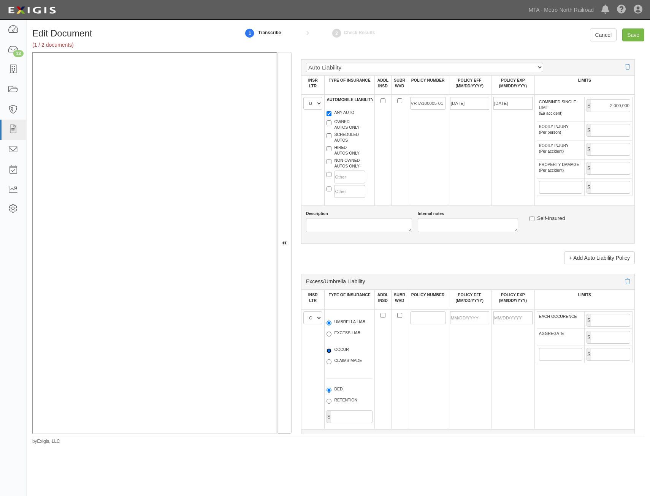
click at [331, 350] on input "OCCUR" at bounding box center [329, 351] width 5 height 5
radio input "true"
drag, startPoint x: 425, startPoint y: 316, endPoint x: 398, endPoint y: 341, distance: 37.1
click at [425, 316] on input "POLICY NUMBER" at bounding box center [428, 318] width 36 height 13
type input "1349390-43"
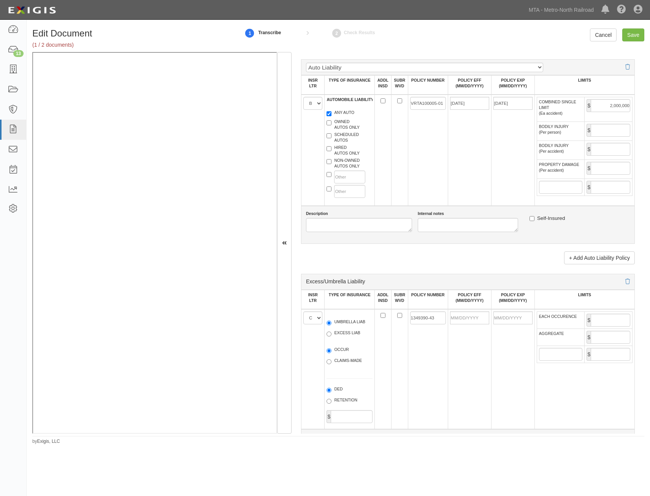
click at [433, 338] on td "1349390-43" at bounding box center [428, 369] width 40 height 120
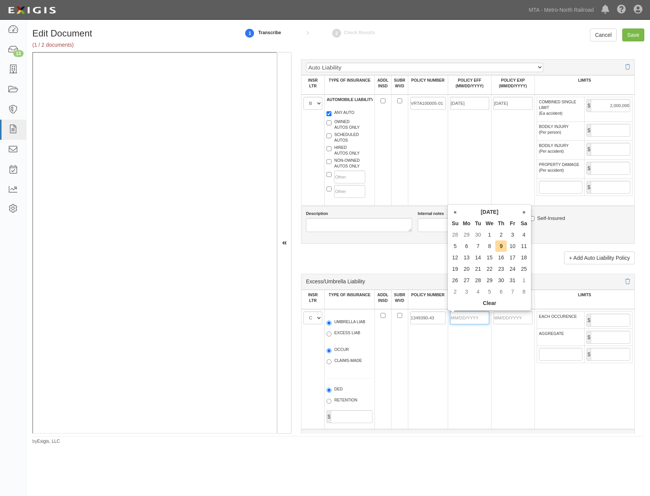
drag, startPoint x: 475, startPoint y: 320, endPoint x: 454, endPoint y: 330, distance: 23.3
click at [475, 320] on input "POLICY EFF (MM/DD/YYYY)" at bounding box center [469, 318] width 39 height 13
type input "08/11/2025"
type input "08/11/2026"
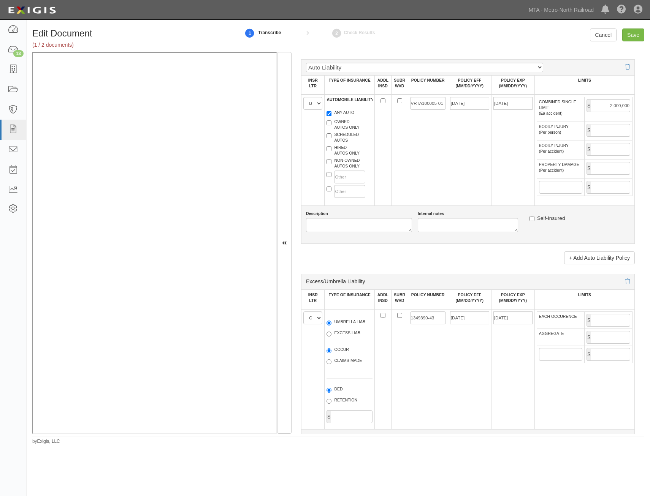
click at [422, 343] on td "1349390-43" at bounding box center [428, 369] width 40 height 120
click at [603, 318] on input "EACH OCCURENCE" at bounding box center [611, 320] width 40 height 13
type input "10,000,000"
click at [600, 343] on input "AGGREGATE" at bounding box center [611, 337] width 40 height 13
type input "10,000,000"
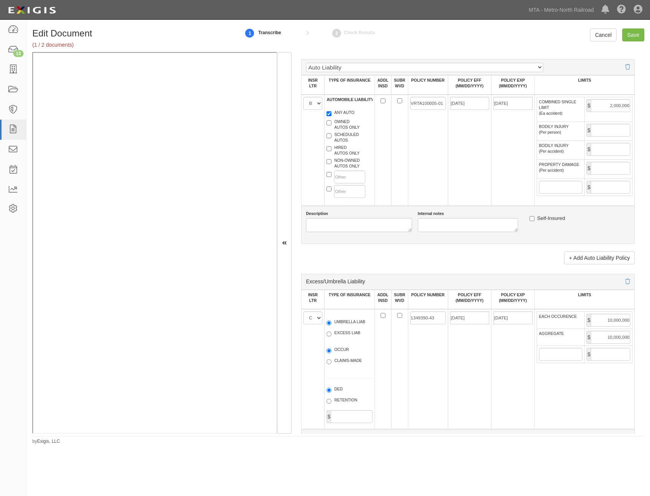
click at [514, 394] on td "08/11/2026" at bounding box center [512, 369] width 43 height 120
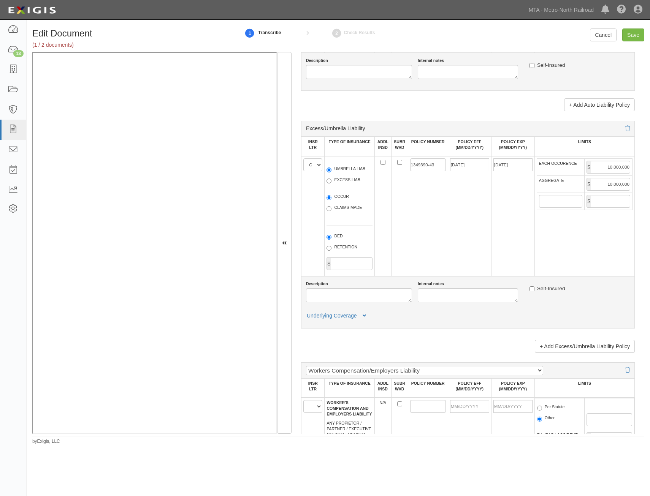
scroll to position [912, 0]
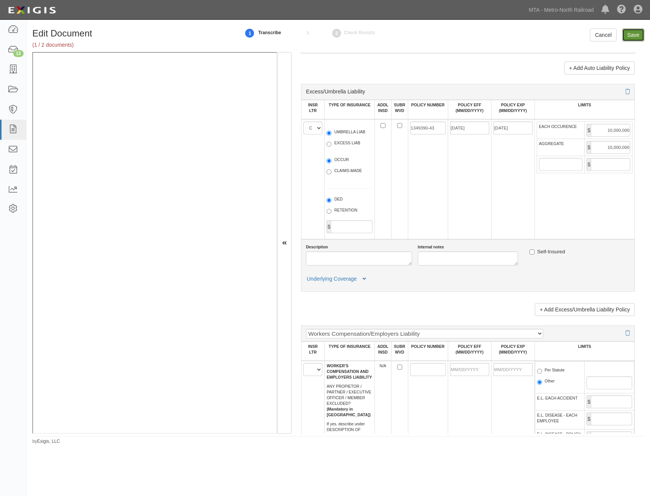
click at [636, 33] on input "Save" at bounding box center [633, 35] width 22 height 13
type input "2000000"
type input "4000000"
type input "2000000"
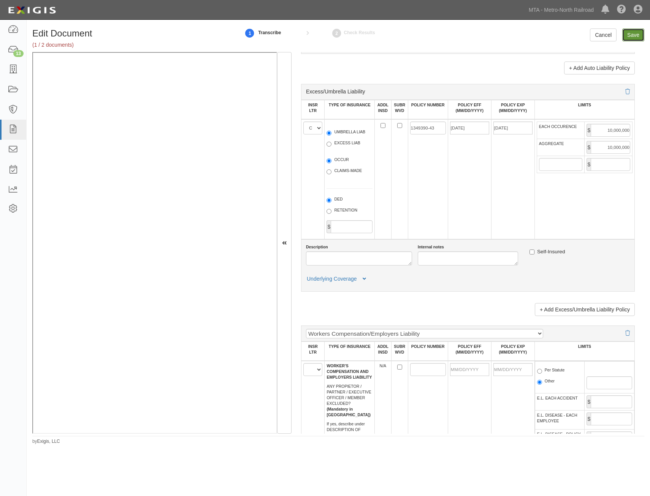
type input "10000000"
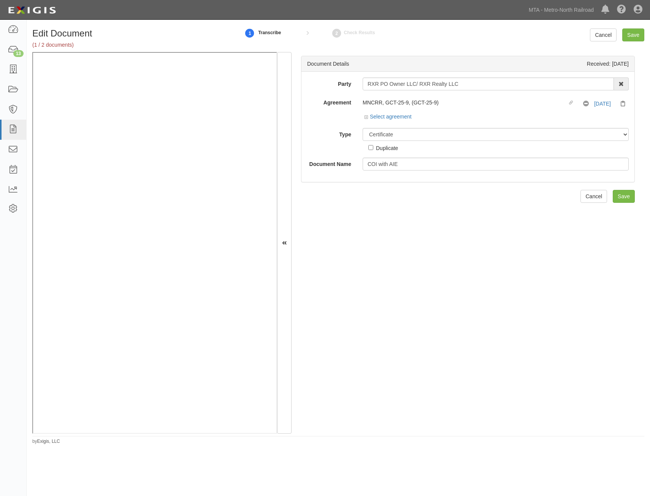
select select "CertificateDetail"
click at [442, 134] on select "Unassigned Binder Cancellation Notice Certificate Contract Endorsement Insuranc…" at bounding box center [496, 134] width 266 height 13
click at [363, 128] on select "Unassigned Binder Cancellation Notice Certificate Contract Endorsement Insuranc…" at bounding box center [496, 134] width 266 height 13
click at [476, 194] on div "Document Details Received: 10/09/2025 Party RXR PO Owner LLC/ RXR Realty LLC 15…" at bounding box center [468, 243] width 353 height 382
click at [619, 198] on input "Save" at bounding box center [624, 196] width 22 height 13
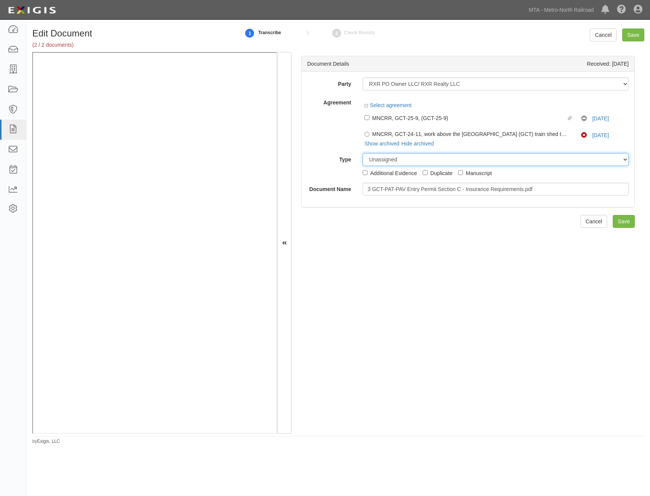
click at [509, 162] on select "Unassigned Binder Cancellation Notice Certificate Contract Endorsement Insuranc…" at bounding box center [496, 159] width 266 height 13
select select "RequirementDetail"
click at [363, 153] on select "Unassigned Binder Cancellation Notice Certificate Contract Endorsement Insuranc…" at bounding box center [496, 159] width 266 height 13
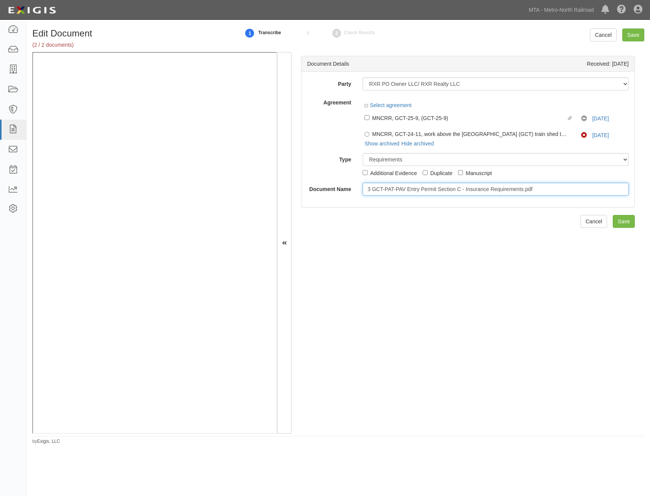
click at [486, 192] on input "3 GCT-PAT-PAV Entry Permit Section C - Insurance Requirements.pdf" at bounding box center [496, 189] width 266 height 13
type input "Insurance Requirements"
click at [624, 227] on input "Save" at bounding box center [624, 221] width 22 height 13
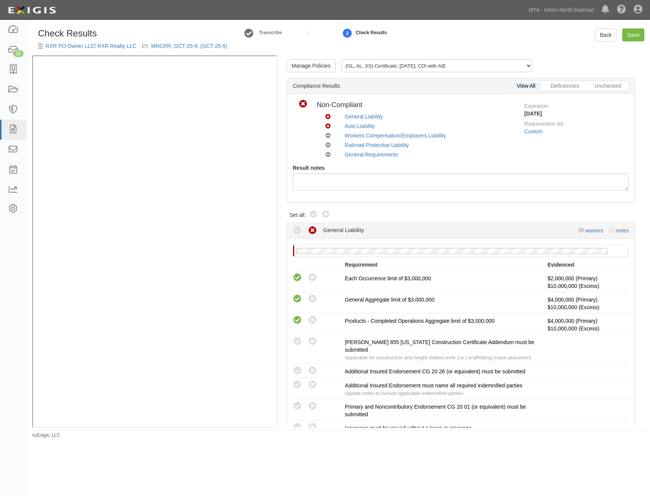
click at [208, 43] on div "RXR PO Owner LLC/ RXR Realty LLC MNCRR, GCT-25-9, (GCT-25-9)" at bounding box center [132, 46] width 189 height 8
click at [208, 47] on link "MNCRR, GCT-25-9, (GCT-25-9)" at bounding box center [189, 46] width 76 height 6
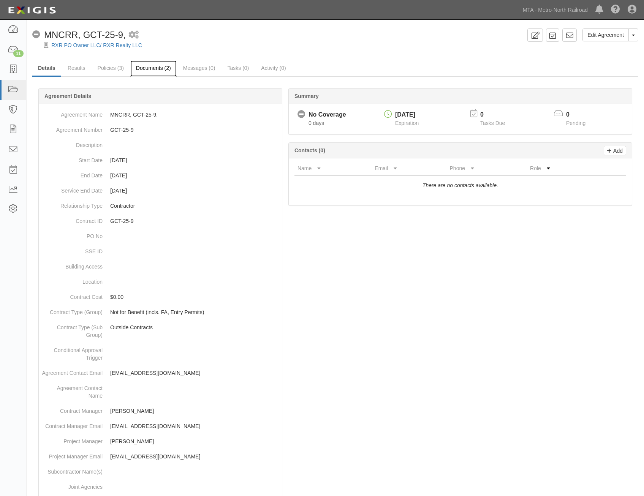
click at [154, 69] on link "Documents (2)" at bounding box center [153, 68] width 46 height 16
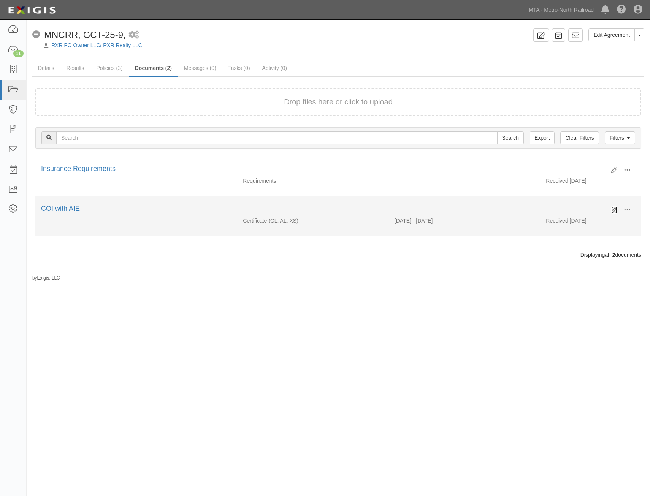
click at [614, 211] on icon at bounding box center [614, 210] width 6 height 6
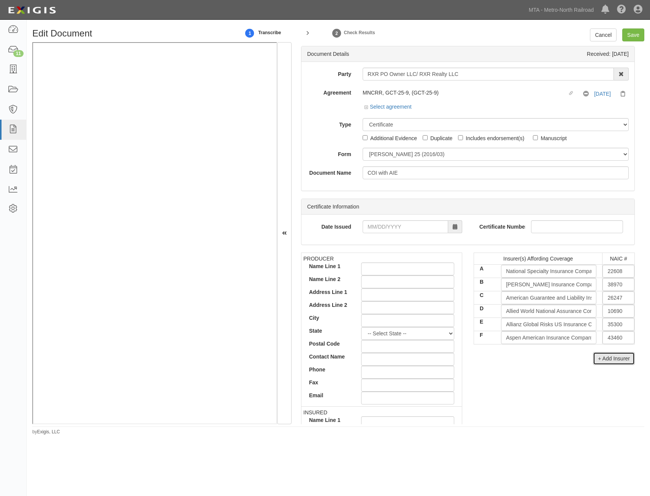
click at [613, 362] on button "+ Add Insurer" at bounding box center [614, 358] width 42 height 13
click at [622, 348] on input "text" at bounding box center [619, 351] width 32 height 13
type input "0"
click at [587, 354] on input "G" at bounding box center [548, 351] width 95 height 13
type input "s"
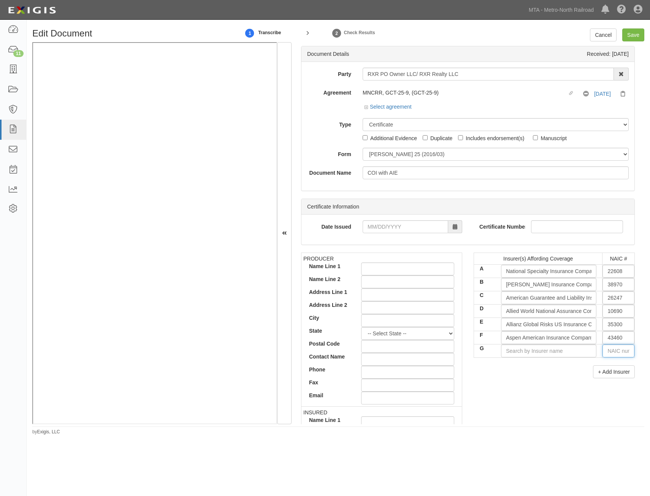
click at [617, 351] on input "text" at bounding box center [619, 351] width 32 height 13
click at [617, 351] on input "000" at bounding box center [619, 351] width 32 height 13
type input "445."
click at [617, 351] on input "445." at bounding box center [619, 351] width 32 height 13
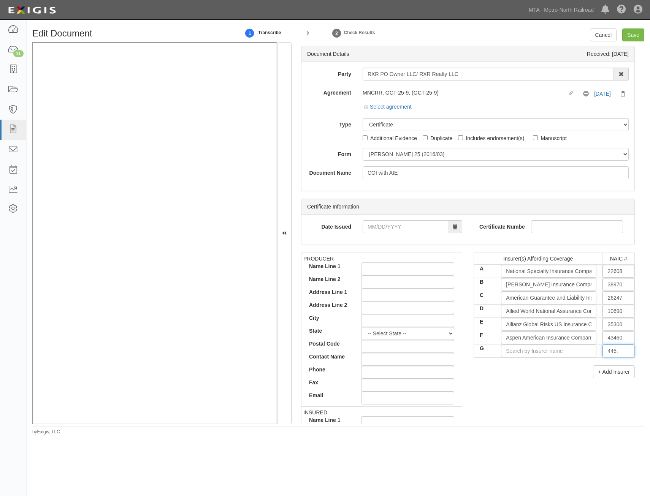
click at [617, 351] on input "445." at bounding box center [619, 351] width 32 height 13
click at [565, 346] on input "G" at bounding box center [548, 351] width 95 height 13
type input "s"
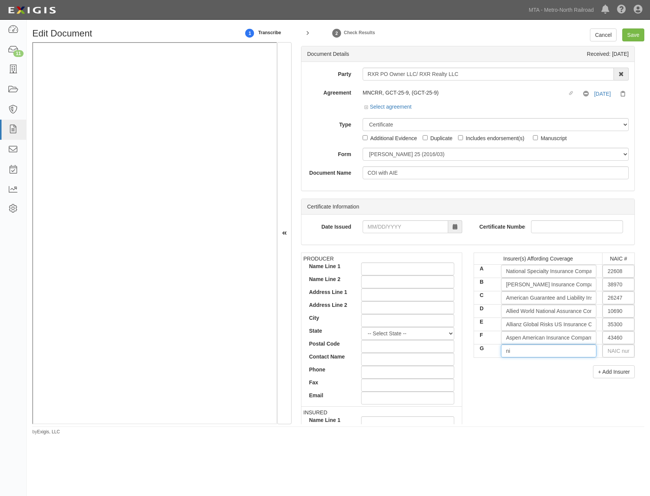
type input "n"
click at [621, 355] on input "text" at bounding box center [619, 351] width 32 height 13
type input "0"
click at [590, 368] on div "0" at bounding box center [583, 366] width 60 height 10
type input "State Compensation Insurance Fund (A++ XV Rating)"
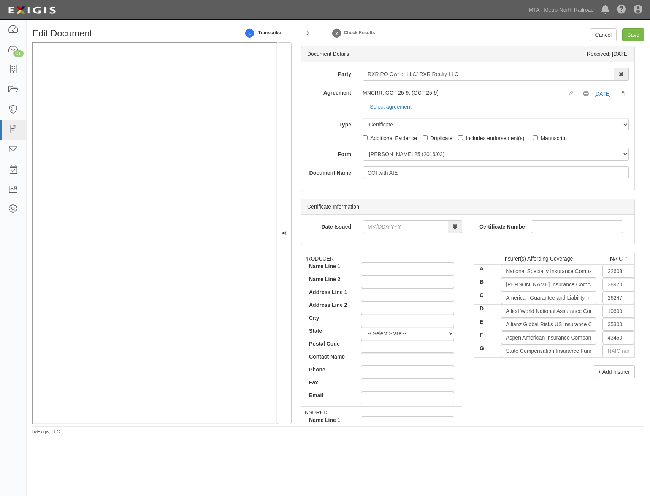
click at [523, 375] on div "+ Add Insurer" at bounding box center [554, 372] width 161 height 13
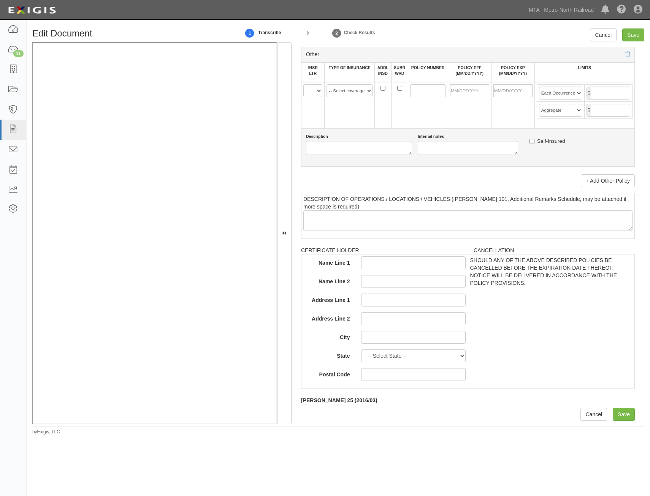
drag, startPoint x: 576, startPoint y: 203, endPoint x: 518, endPoint y: 402, distance: 207.1
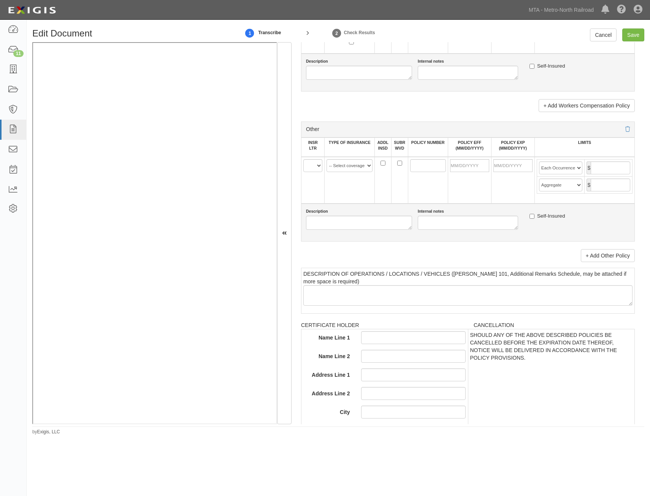
scroll to position [1312, 0]
click at [313, 161] on select "A B C D E F G" at bounding box center [312, 166] width 19 height 13
select select "G"
click at [303, 160] on select "A B C D E F G" at bounding box center [312, 166] width 19 height 13
click at [361, 168] on select "-- Select coverage line -- Asbestos Abatement Auto Physical Damage Aviation Lia…" at bounding box center [350, 166] width 46 height 13
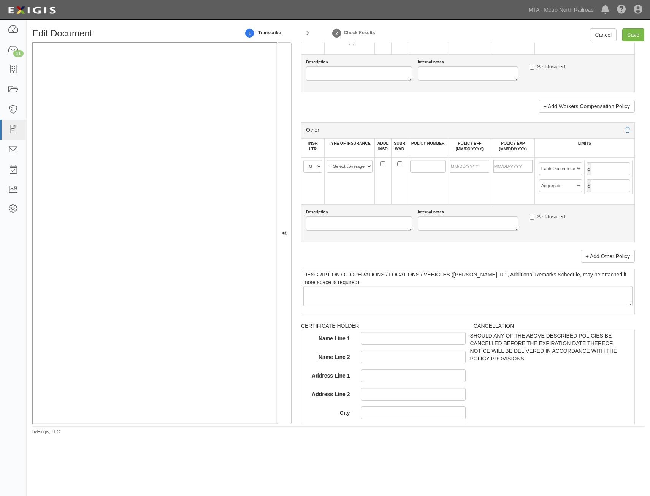
click at [530, 223] on div "Self-Insured" at bounding box center [580, 218] width 100 height 10
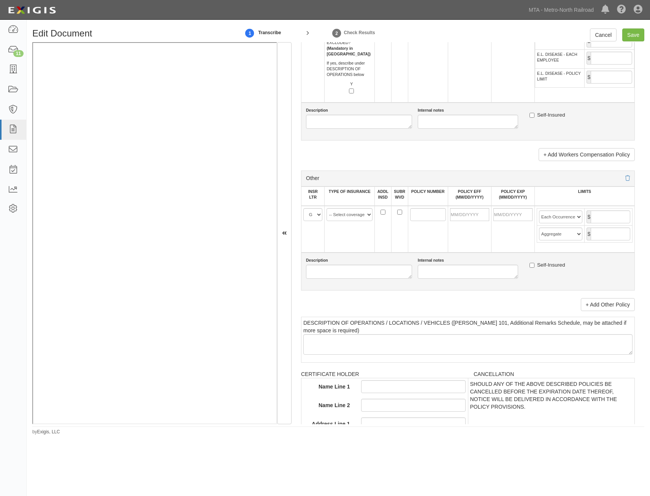
scroll to position [1160, 0]
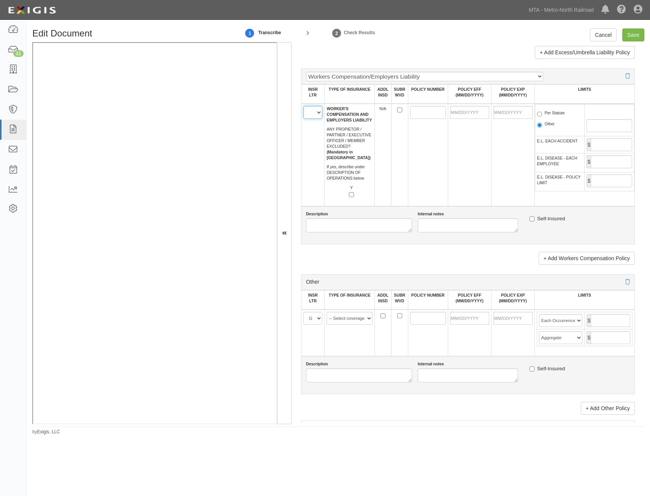
click at [307, 110] on select "A B C D E F G" at bounding box center [312, 112] width 19 height 13
select select "G"
click at [303, 106] on select "A B C D E F G" at bounding box center [312, 112] width 19 height 13
click at [434, 118] on input "POLICY NUMBER" at bounding box center [428, 112] width 36 height 13
type input "G2658 967-1"
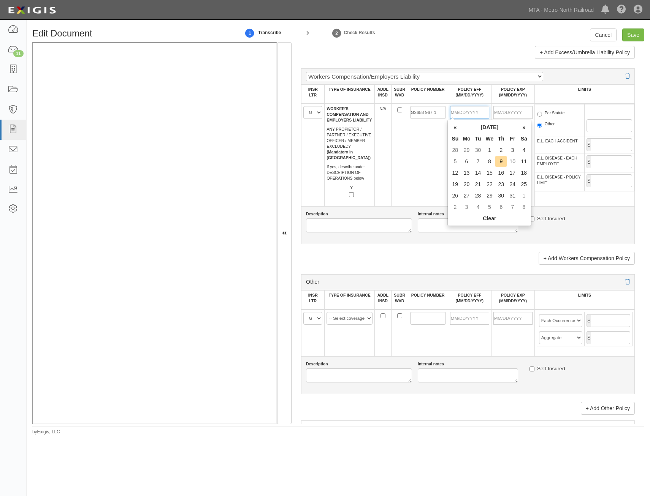
click at [465, 107] on input "POLICY EFF (MM/DD/YYYY)" at bounding box center [469, 112] width 39 height 13
type input "08/11/2025"
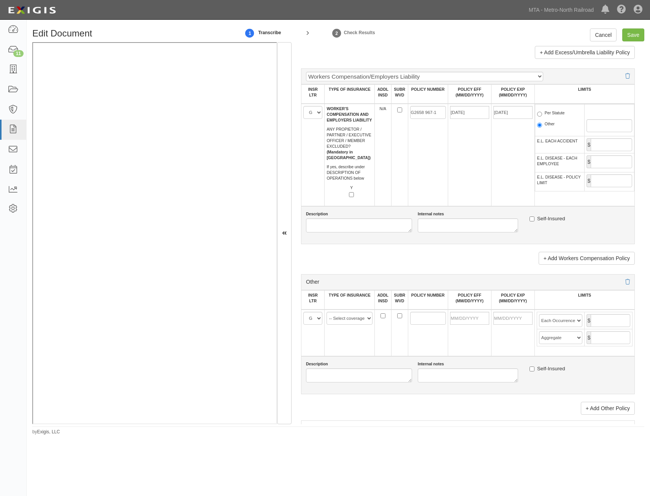
click at [427, 152] on td "G2658 967-1" at bounding box center [428, 155] width 40 height 103
click at [504, 114] on input "[DATE]" at bounding box center [512, 112] width 39 height 13
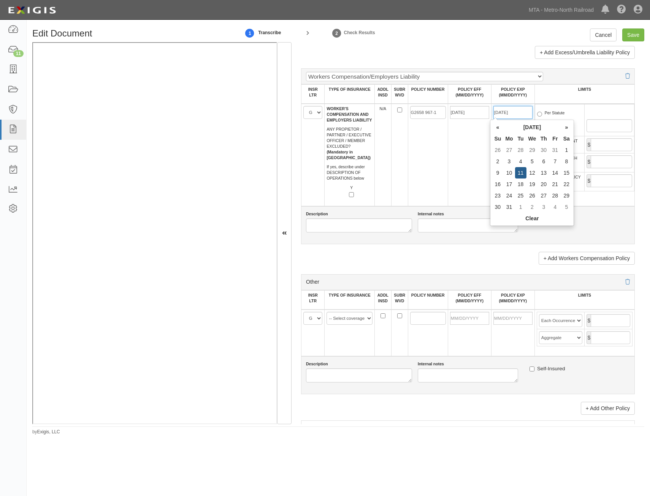
click at [504, 114] on input "[DATE]" at bounding box center [512, 112] width 39 height 13
type input "03/29/2025"
click at [440, 152] on td "G2658 967-1" at bounding box center [428, 155] width 40 height 103
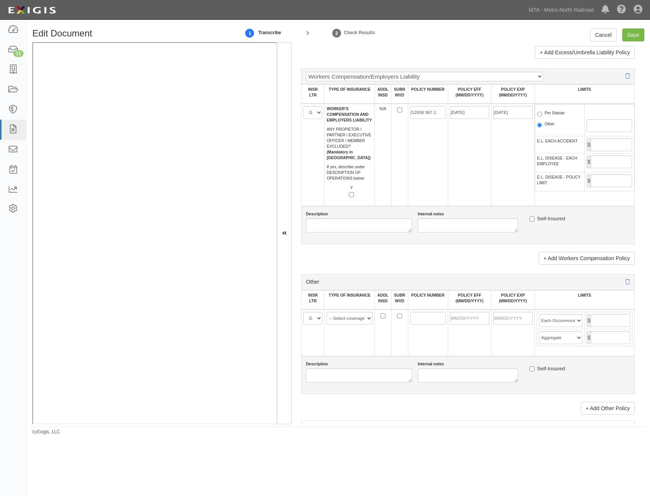
click at [558, 111] on label "Per Statute" at bounding box center [551, 114] width 28 height 8
click at [542, 112] on input "Per Statute" at bounding box center [539, 114] width 5 height 5
radio input "true"
click at [617, 149] on input "E.L. EACH ACCIDENT" at bounding box center [611, 144] width 41 height 13
type input "1,000,000"
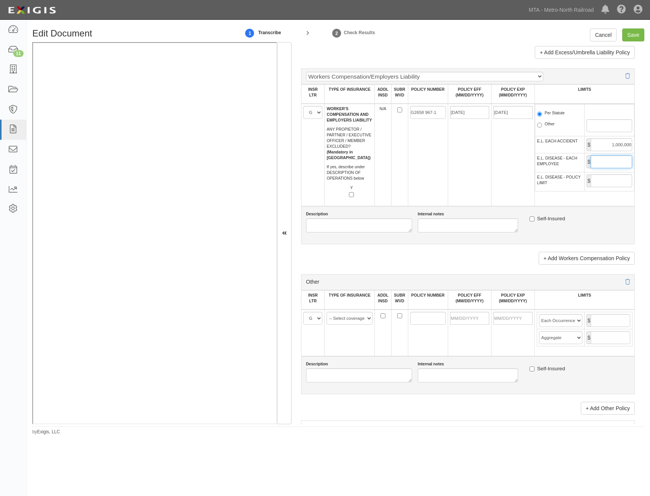
click at [613, 163] on input "E.L. DISEASE - EACH EMPLOYEE" at bounding box center [611, 161] width 41 height 13
type input "1,000,000"
drag, startPoint x: 602, startPoint y: 178, endPoint x: 602, endPoint y: 184, distance: 6.1
click at [602, 178] on input "E.L. DISEASE - POLICY LIMIT" at bounding box center [611, 180] width 41 height 13
type input "1,000,000"
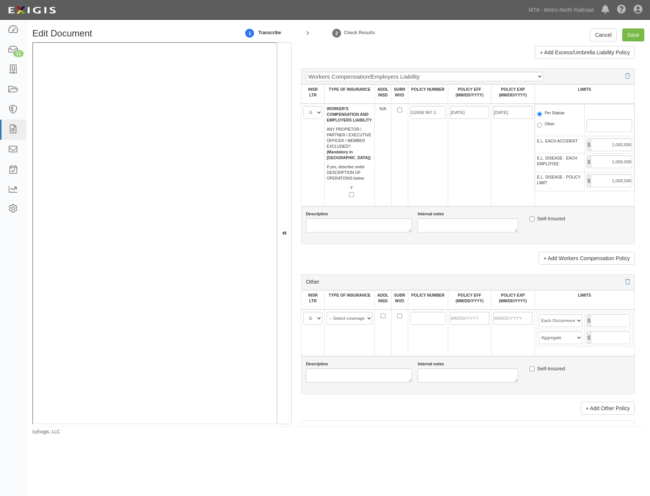
click at [467, 182] on td "[DATE]" at bounding box center [469, 155] width 43 height 103
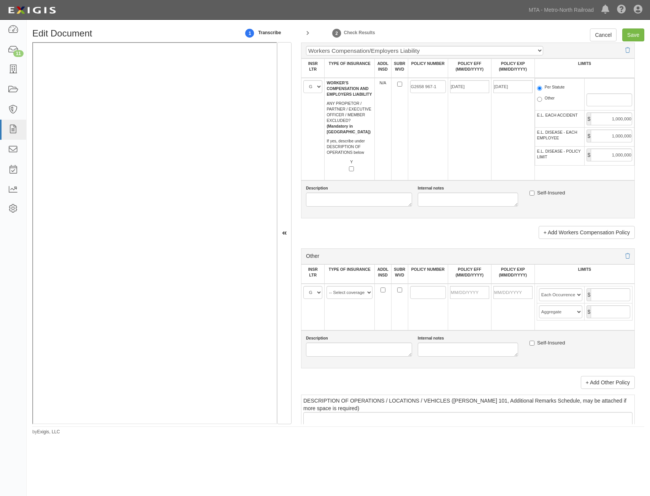
scroll to position [1198, 0]
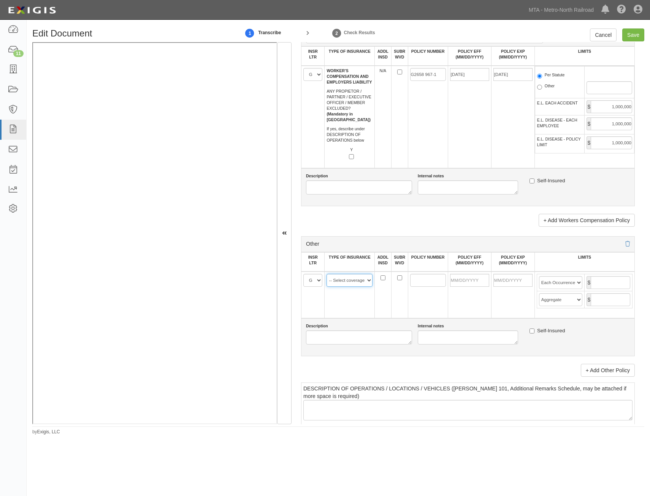
click at [357, 282] on select "-- Select coverage line -- Asbestos Abatement Auto Physical Damage Aviation Lia…" at bounding box center [350, 280] width 46 height 13
select select "47"
click at [327, 274] on select "-- Select coverage line -- Asbestos Abatement Auto Physical Damage Aviation Lia…" at bounding box center [350, 280] width 46 height 13
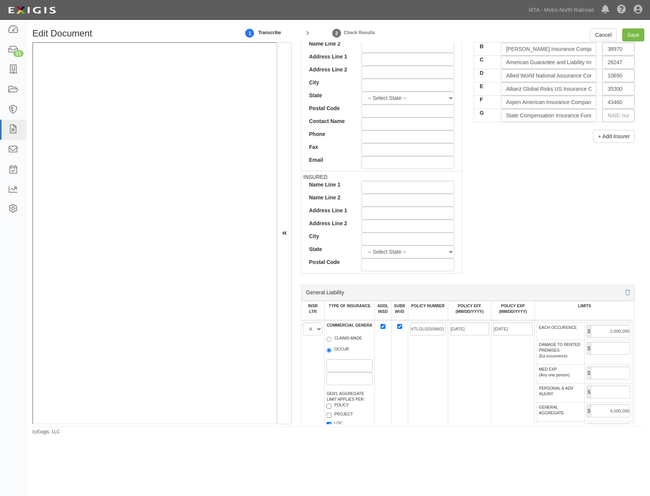
scroll to position [0, 0]
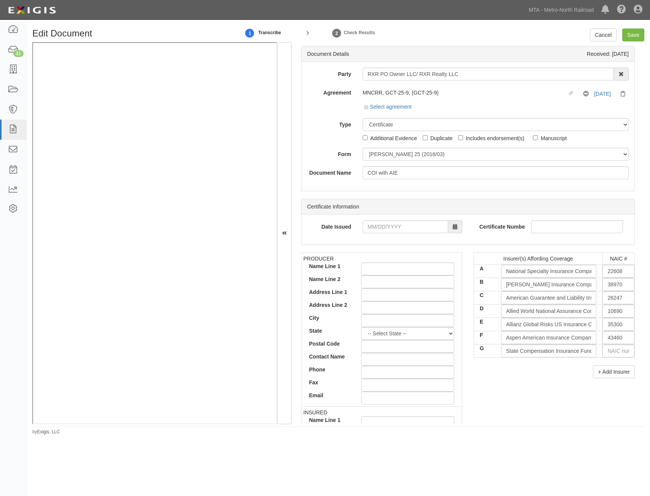
drag, startPoint x: 496, startPoint y: 377, endPoint x: 562, endPoint y: 109, distance: 275.4
click at [611, 371] on button "+ Add Insurer" at bounding box center [614, 372] width 42 height 13
click at [557, 362] on input "H" at bounding box center [548, 364] width 95 height 13
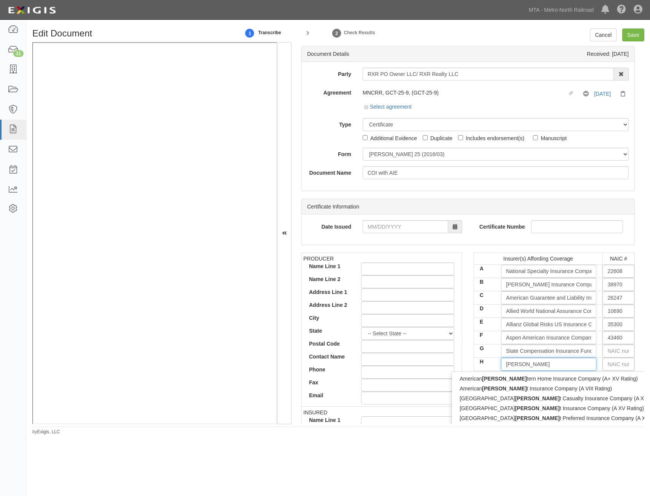
type input "west"
type input "westchester Fire Insurance Company (A++ XV Rating)"
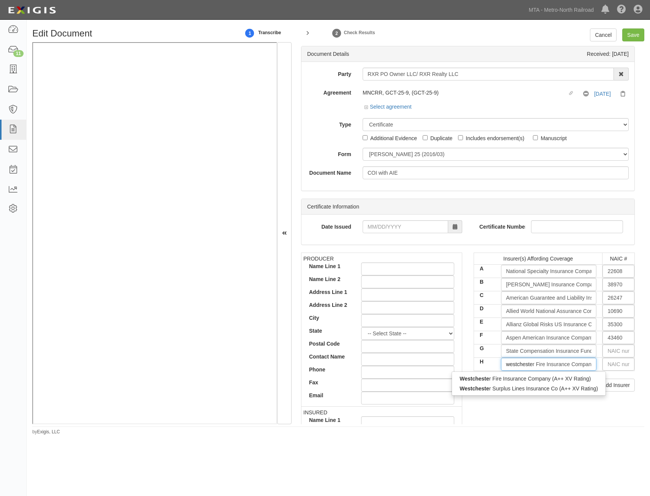
type input "westchester"
click at [552, 378] on div "Westchester Fire Insurance Company (A++ XV Rating)" at bounding box center [528, 379] width 152 height 10
type input "Westchester Fire Insurance Company (A++ XV Rating)"
type input "10030"
type input "Westchester Fire Insurance Company (A++ XV Rating)"
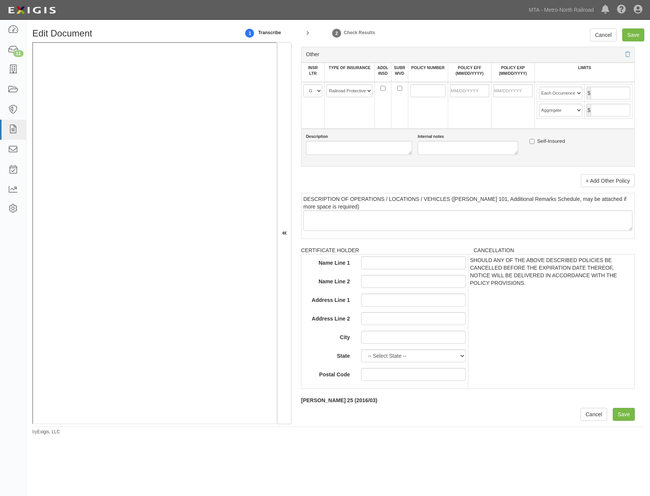
drag, startPoint x: 487, startPoint y: 256, endPoint x: 438, endPoint y: 430, distance: 180.0
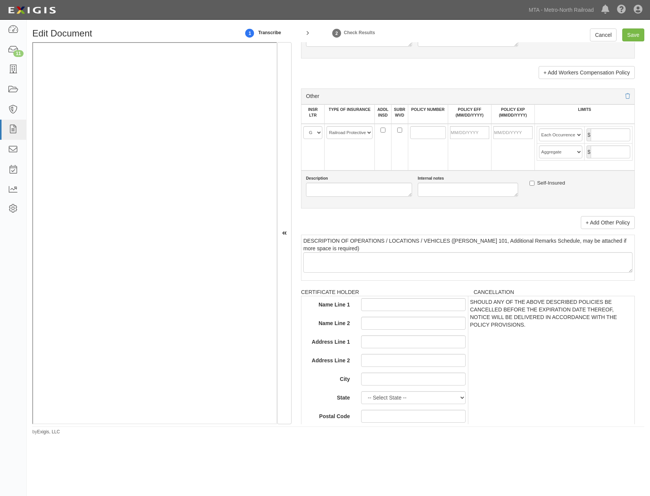
scroll to position [1312, 0]
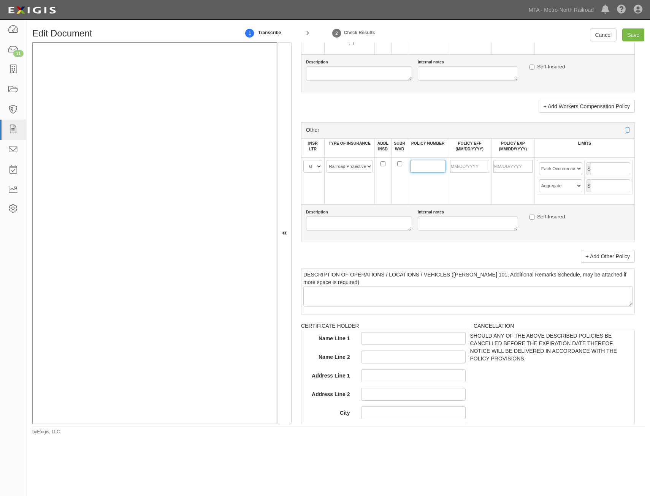
click at [419, 170] on input "POLICY NUMBER" at bounding box center [428, 166] width 36 height 13
type input "G48631551 001"
click at [475, 169] on input "POLICY EFF (MM/DD/YYYY)" at bounding box center [469, 166] width 39 height 13
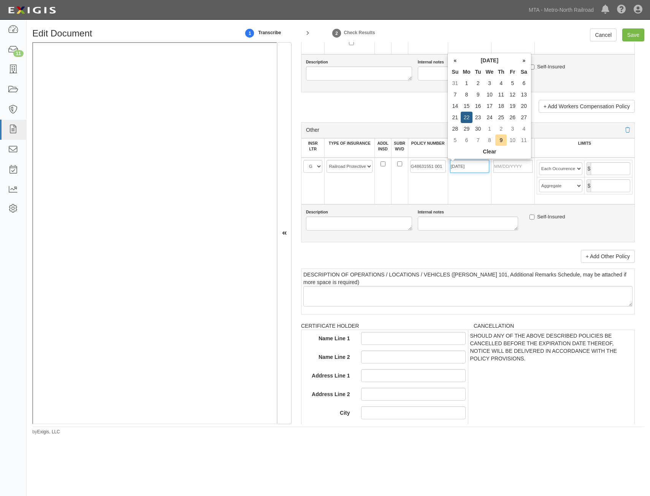
type input "[DATE]"
click at [407, 205] on div "Description Internal notes Self-Insured" at bounding box center [468, 224] width 334 height 38
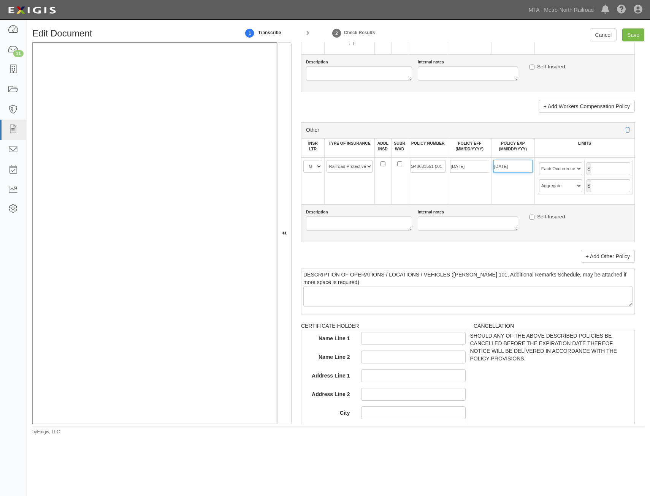
click at [518, 166] on input "09/22/2026" at bounding box center [512, 166] width 39 height 13
type input "03/22/2026"
click at [514, 184] on td "03/22/2026" at bounding box center [512, 181] width 43 height 47
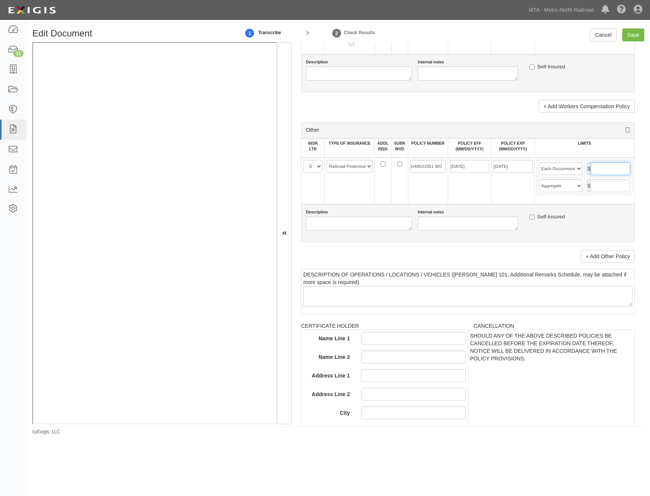
click at [612, 166] on input "text" at bounding box center [611, 168] width 40 height 13
type input "2,000,000"
click at [623, 179] on td "$" at bounding box center [609, 185] width 48 height 17
click at [618, 186] on input "text" at bounding box center [611, 185] width 40 height 13
type input "6,000,000"
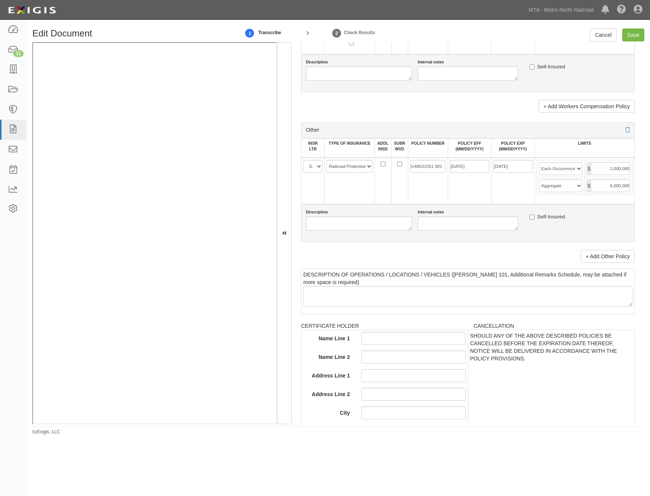
click at [499, 192] on td "03/22/2026" at bounding box center [512, 181] width 43 height 47
click at [637, 30] on input "Save" at bounding box center [633, 35] width 22 height 13
type input "2000000"
type input "4000000"
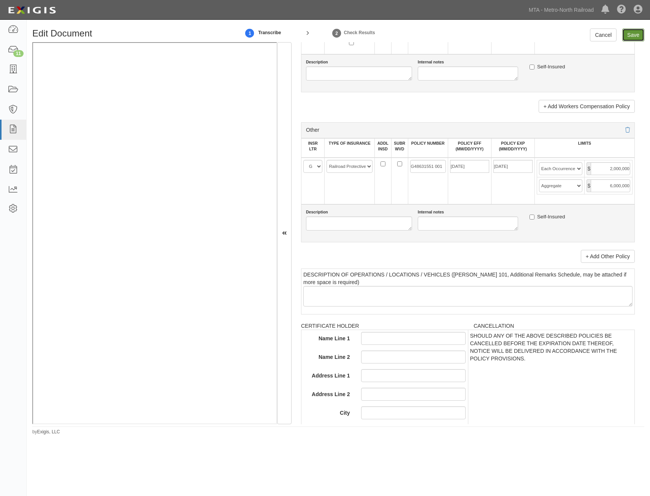
type input "2000000"
type input "10000000"
type input "1000000"
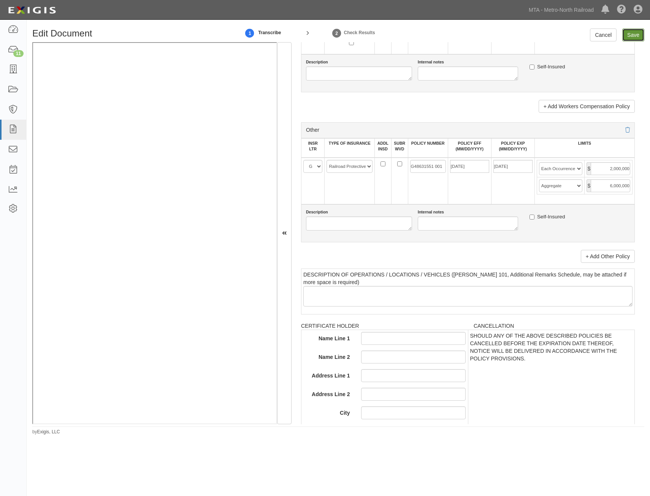
type input "1000000"
type input "2000000"
type input "6000000"
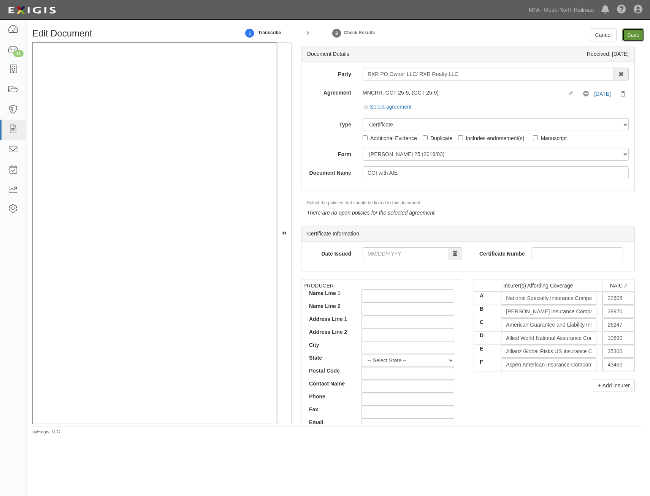
click at [629, 33] on input "Save" at bounding box center [633, 35] width 22 height 13
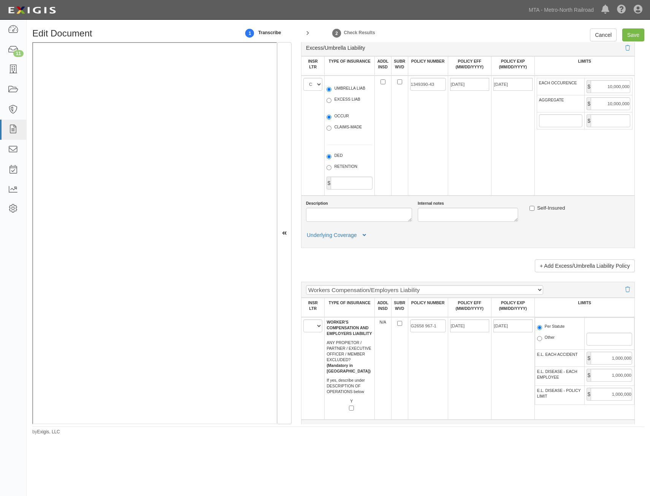
scroll to position [1163, 0]
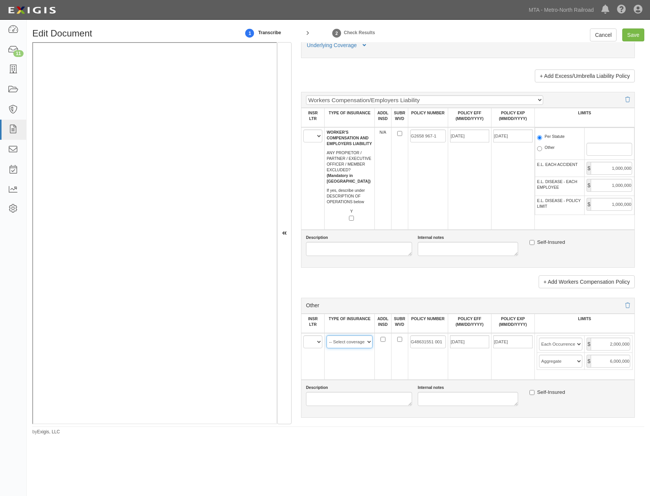
click at [370, 344] on select "-- Select coverage line -- Asbestos Abatement Auto Physical Damage Aviation Lia…" at bounding box center [350, 342] width 46 height 13
select select "47"
click at [327, 336] on select "-- Select coverage line -- Asbestos Abatement Auto Physical Damage Aviation Lia…" at bounding box center [350, 342] width 46 height 13
drag, startPoint x: 314, startPoint y: 344, endPoint x: 317, endPoint y: 348, distance: 5.0
click at [314, 344] on select "A B C D E F" at bounding box center [312, 342] width 19 height 13
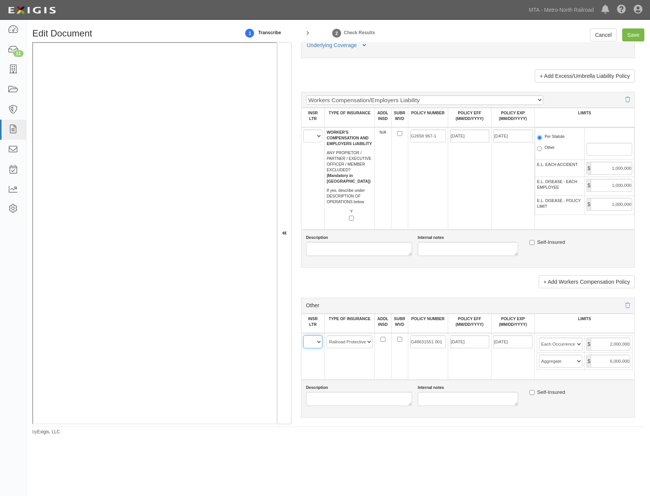
select select "F"
click at [303, 336] on select "A B C D E F" at bounding box center [312, 342] width 19 height 13
click at [639, 33] on input "Save" at bounding box center [633, 35] width 22 height 13
type input "2000000"
type input "4000000"
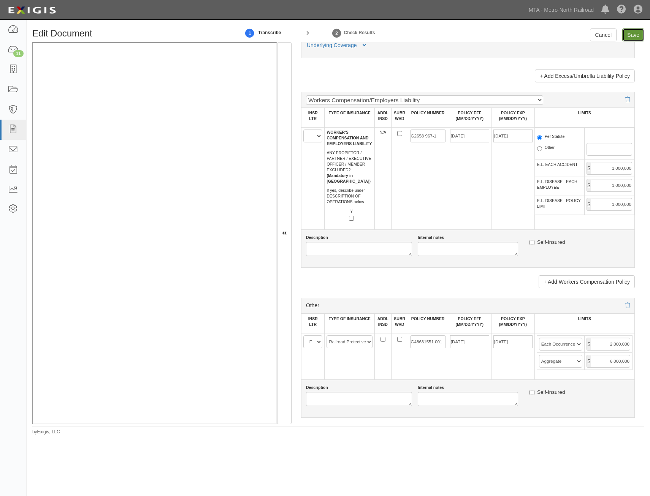
type input "4000000"
type input "2000000"
type input "10000000"
type input "1000000"
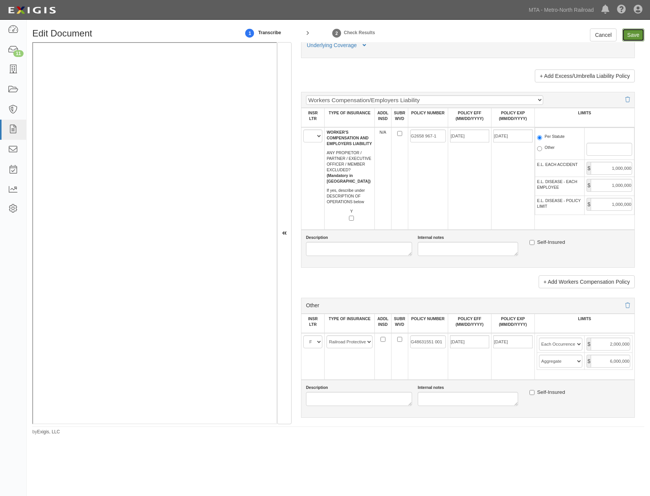
type input "1000000"
type input "2000000"
type input "6000000"
click at [312, 137] on select "A B C D E F" at bounding box center [312, 136] width 19 height 13
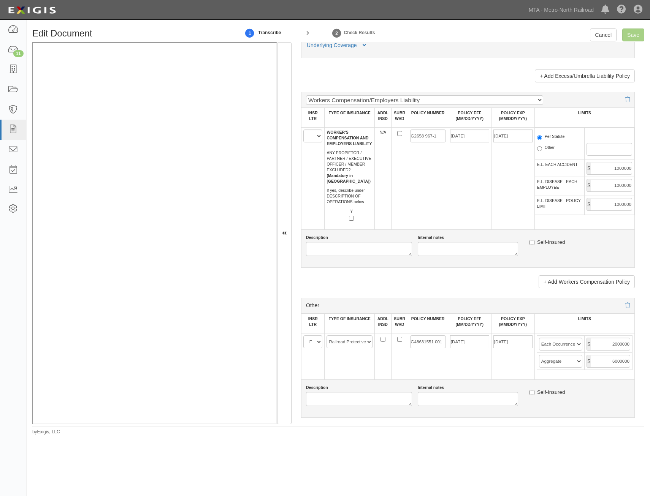
click at [392, 195] on td at bounding box center [399, 178] width 17 height 103
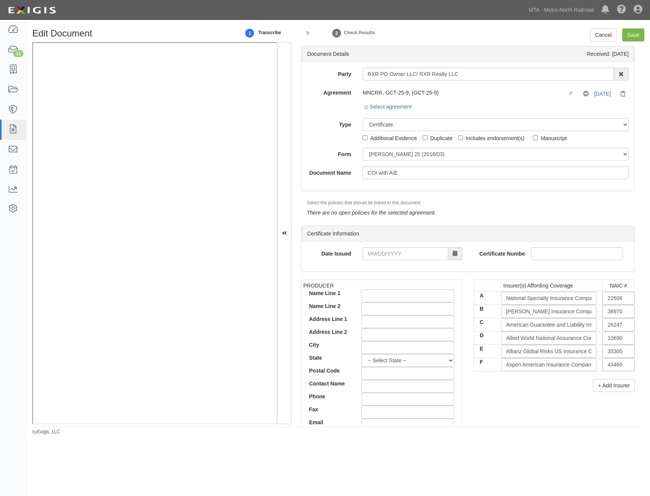
drag, startPoint x: 512, startPoint y: 220, endPoint x: 521, endPoint y: 239, distance: 21.1
click at [636, 33] on input "Save" at bounding box center [633, 35] width 22 height 13
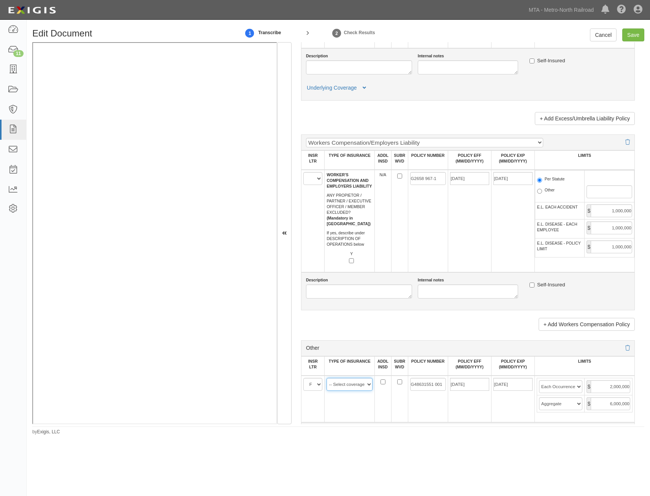
scroll to position [1163, 0]
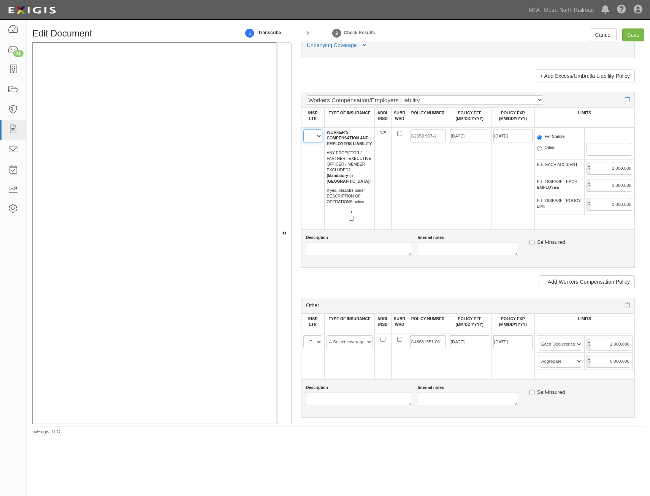
drag, startPoint x: 309, startPoint y: 131, endPoint x: 309, endPoint y: 138, distance: 7.3
click at [309, 131] on select "A B C D E F" at bounding box center [312, 136] width 19 height 13
select select "F"
click at [303, 130] on select "A B C D E F" at bounding box center [312, 136] width 19 height 13
click at [356, 341] on select "-- Select coverage line -- Asbestos Abatement Auto Physical Damage Aviation Lia…" at bounding box center [350, 342] width 46 height 13
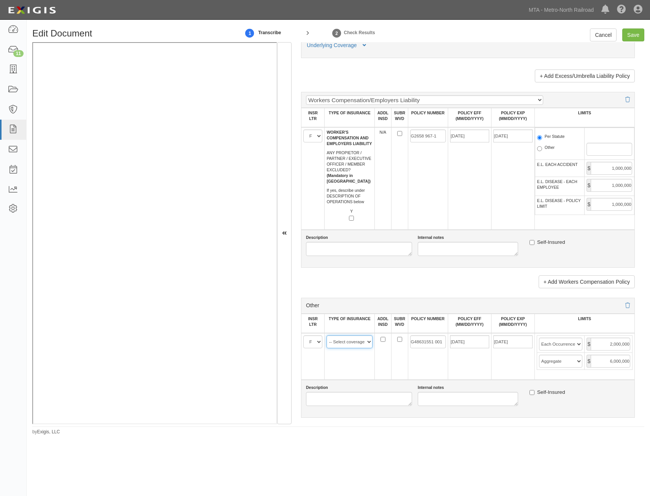
select select "47"
click at [327, 336] on select "-- Select coverage line -- Asbestos Abatement Auto Physical Damage Aviation Lia…" at bounding box center [350, 342] width 46 height 13
click at [626, 37] on input "Save" at bounding box center [633, 35] width 22 height 13
type input "2000000"
type input "4000000"
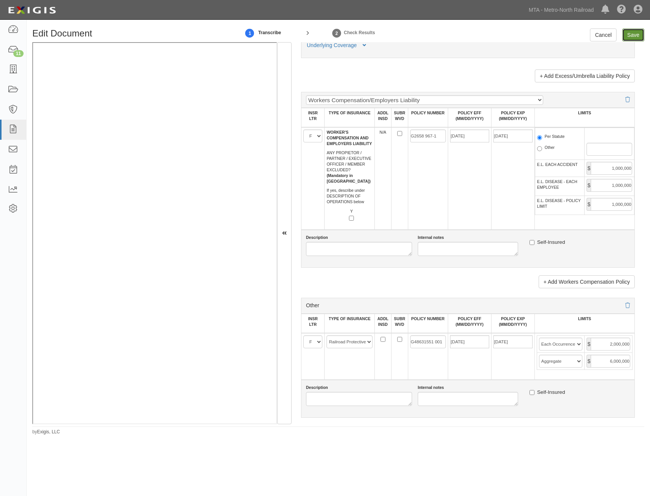
type input "4000000"
type input "2000000"
type input "10000000"
type input "1000000"
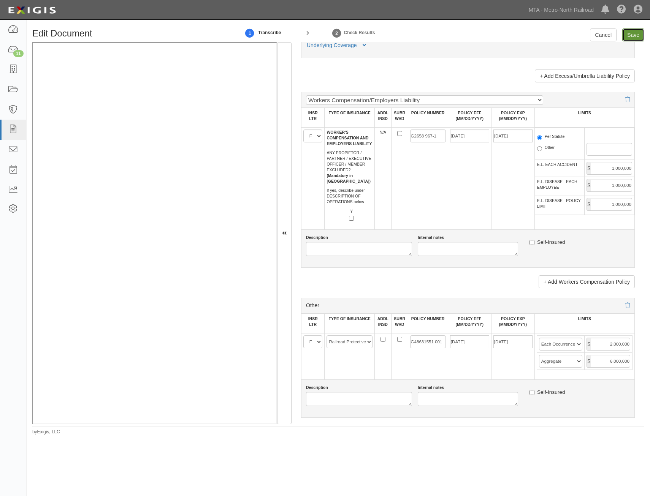
type input "1000000"
type input "2000000"
type input "6000000"
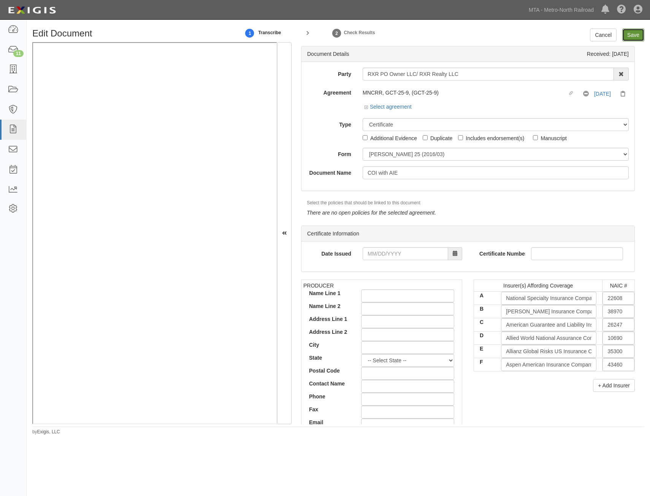
click at [636, 35] on input "Save" at bounding box center [633, 35] width 22 height 13
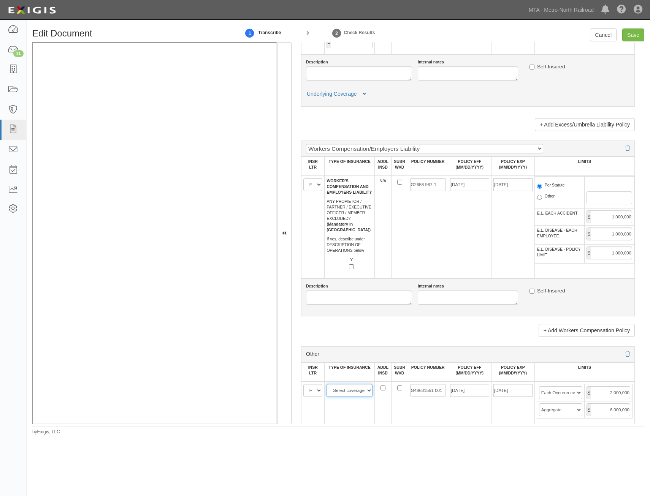
scroll to position [1239, 0]
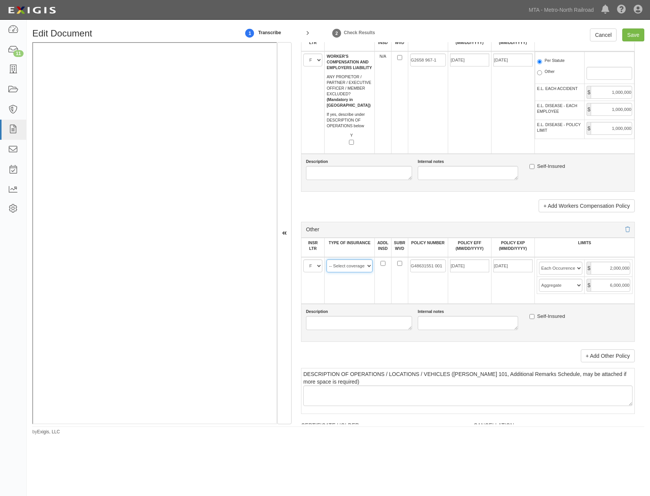
drag, startPoint x: 345, startPoint y: 266, endPoint x: 348, endPoint y: 272, distance: 7.0
click at [345, 266] on select "-- Select coverage line -- Asbestos Abatement Auto Physical Damage Aviation Lia…" at bounding box center [350, 266] width 46 height 13
select select "47"
click at [327, 260] on select "-- Select coverage line -- Asbestos Abatement Auto Physical Damage Aviation Lia…" at bounding box center [350, 266] width 46 height 13
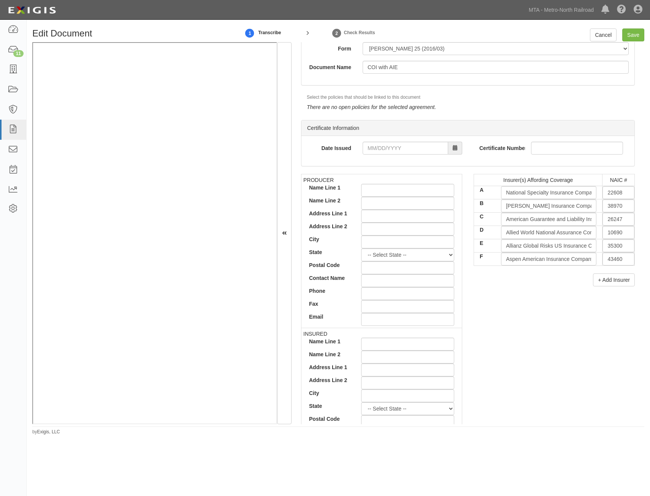
scroll to position [0, 0]
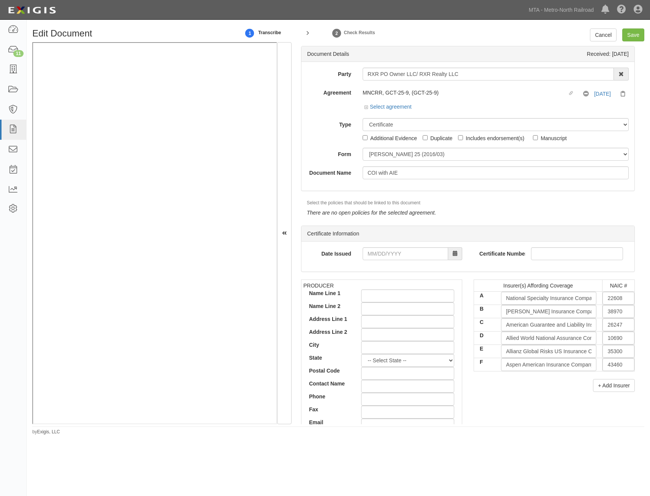
drag, startPoint x: 474, startPoint y: 333, endPoint x: 541, endPoint y: 176, distance: 170.8
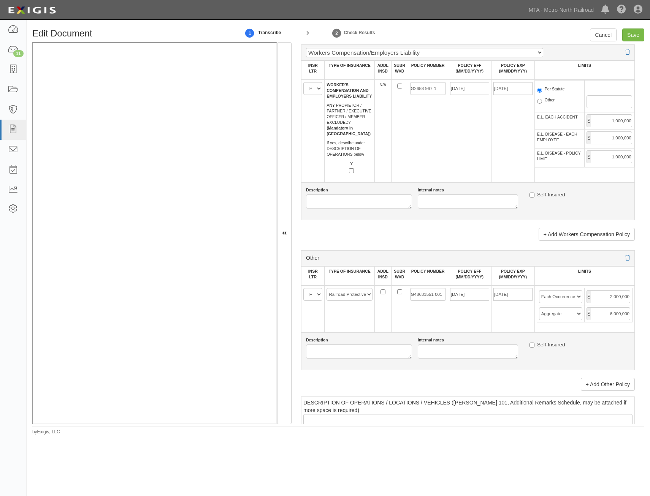
scroll to position [1216, 0]
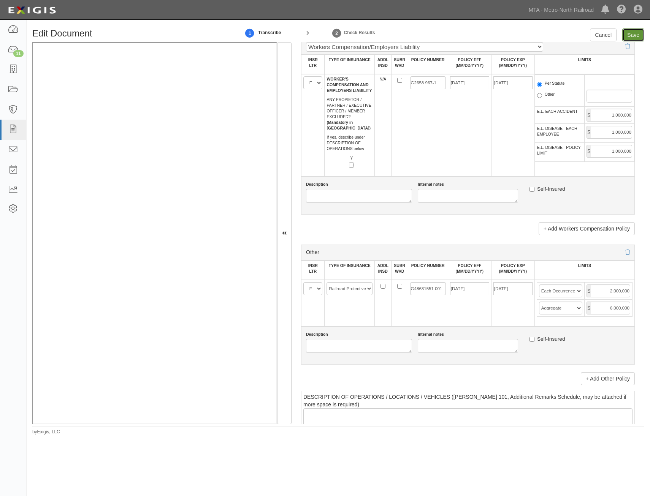
click at [630, 40] on input "Save" at bounding box center [633, 35] width 22 height 13
type input "2000000"
type input "4000000"
type input "2000000"
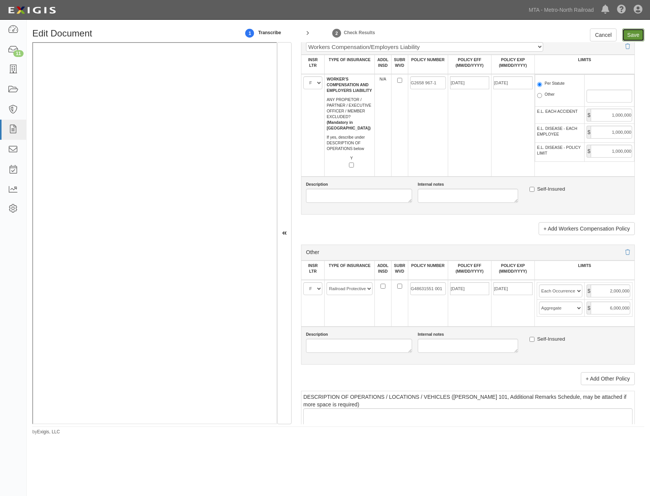
type input "10000000"
type input "1000000"
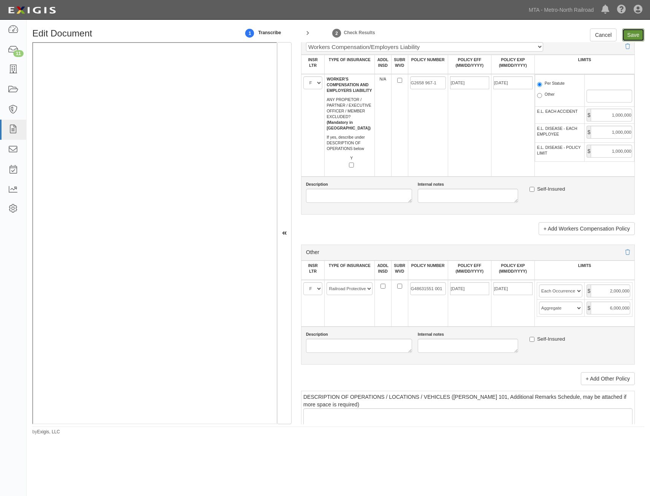
type input "2000000"
type input "6000000"
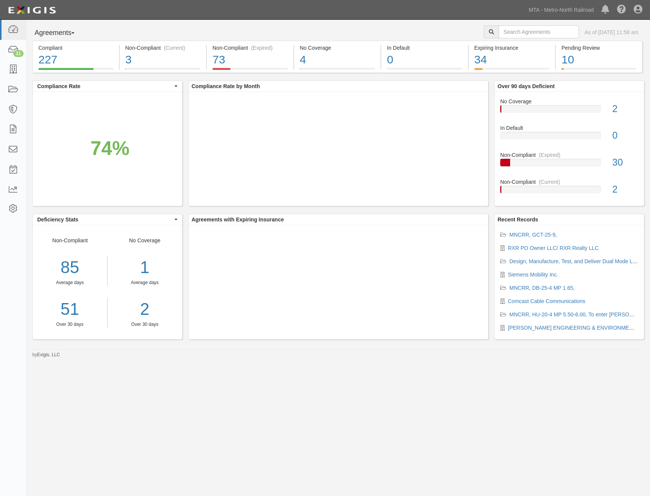
click at [537, 230] on div "MNCRR, GCT-25-9, RXR PO Owner LLC/ RXR Realty LLC Design, Manufacture, Test, an…" at bounding box center [569, 284] width 149 height 118
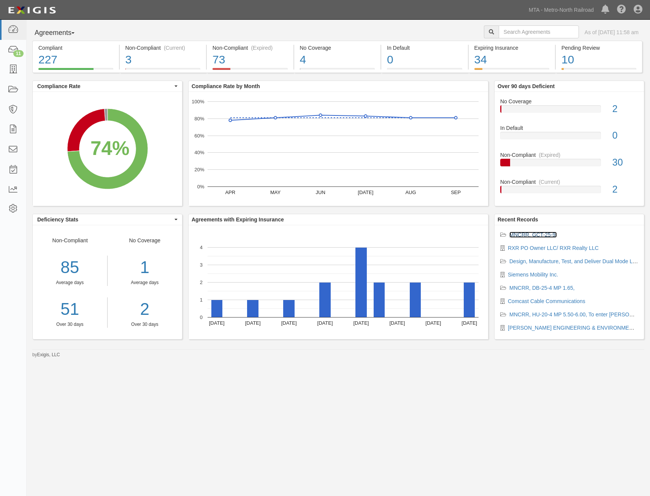
click at [538, 236] on link "MNCRR, GCT-25-9," at bounding box center [533, 235] width 48 height 6
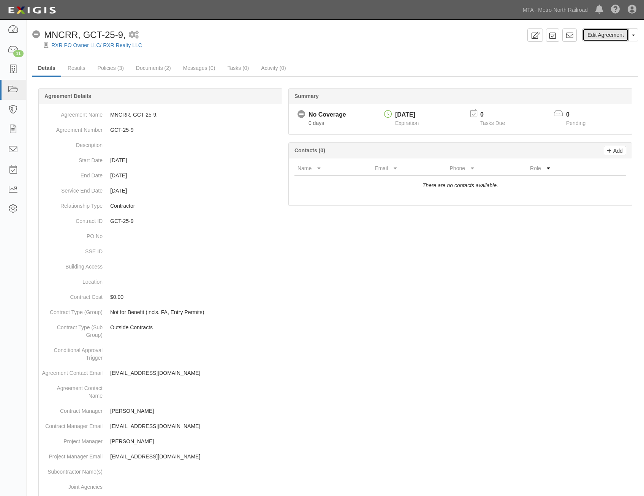
click at [614, 33] on link "Edit Agreement" at bounding box center [606, 35] width 46 height 13
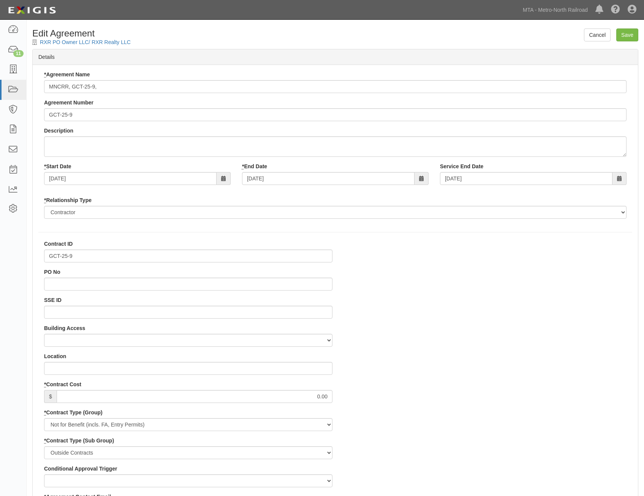
select select
click at [260, 90] on input "MNCRR, GCT-25-9," at bounding box center [335, 86] width 583 height 13
paste input "train shed to place a crane on [GEOGRAPHIC_DATA] to lift (2) fire rated coiling…"
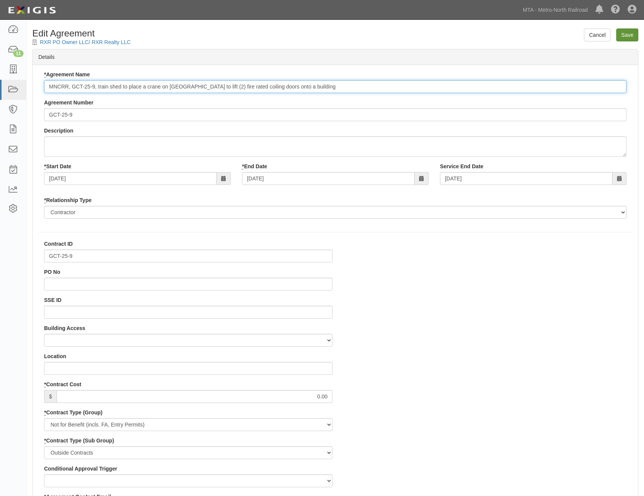
type input "MNCRR, GCT-25-9, train shed to place a crane on [GEOGRAPHIC_DATA] to lift (2) f…"
click at [627, 35] on input "Save" at bounding box center [628, 35] width 22 height 13
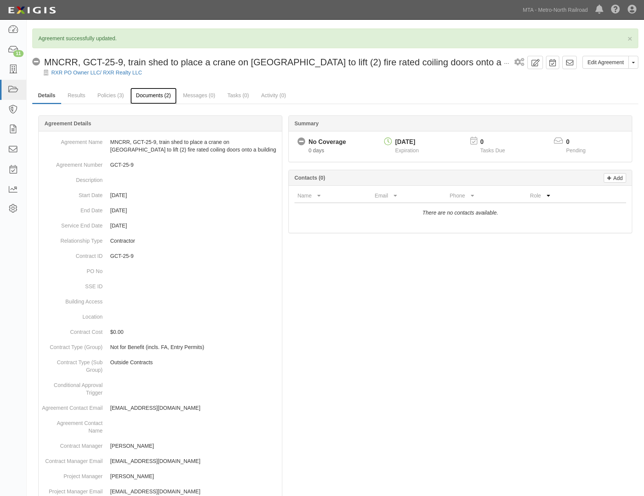
click at [159, 97] on link "Documents (2)" at bounding box center [153, 96] width 46 height 16
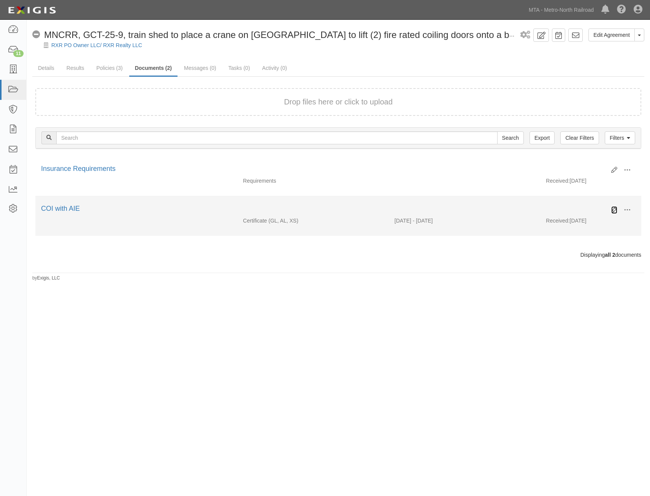
click at [612, 209] on icon at bounding box center [614, 210] width 6 height 6
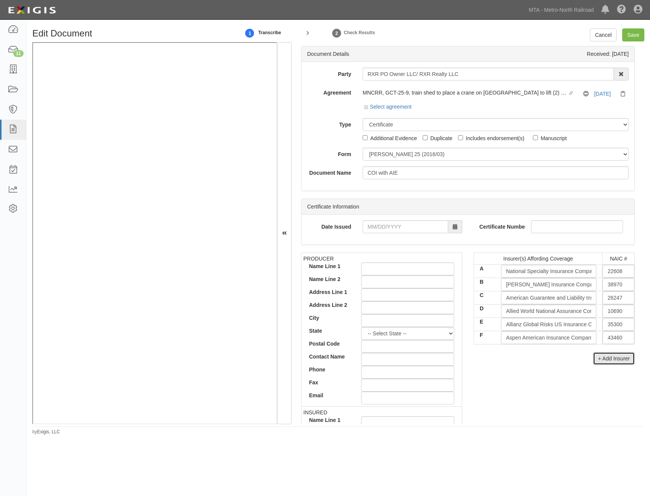
click at [607, 355] on button "+ Add Insurer" at bounding box center [614, 358] width 42 height 13
click at [616, 349] on input "text" at bounding box center [619, 351] width 32 height 13
type input "0"
click at [598, 366] on div "0" at bounding box center [583, 366] width 60 height 10
type input "State Compensation Insurance Fund (A++ XV Rating)"
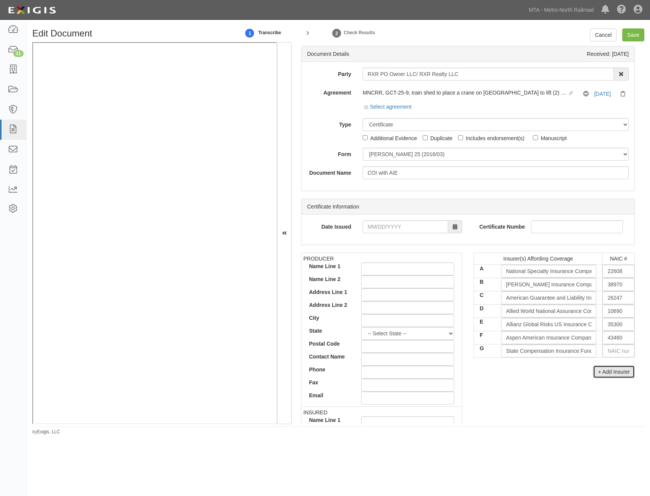
click at [617, 369] on button "+ Add Insurer" at bounding box center [614, 372] width 42 height 13
click at [548, 362] on input "H" at bounding box center [548, 364] width 95 height 13
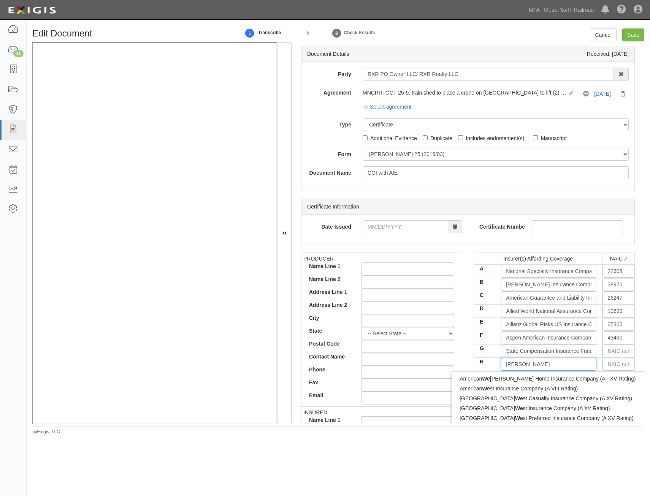
type input "west"
type input "westchester Fire Insurance Company (A++ XV Rating)"
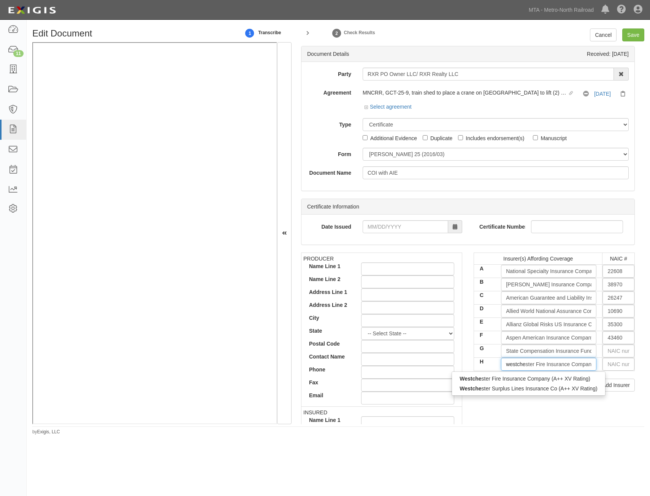
type input "westches"
click at [544, 387] on div "Westches ter Surplus Lines Insurance Co (A++ XV Rating)" at bounding box center [528, 389] width 153 height 10
type input "Westchester Surplus Lines Insurance Co (A++ XV Rating)"
type input "10172"
type input "Westchester Surplus Lines Insurance Co (A++ XV Rating)"
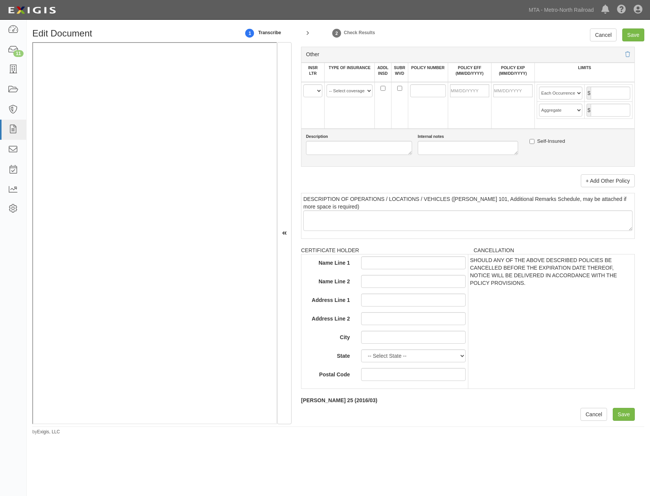
drag, startPoint x: 522, startPoint y: 228, endPoint x: 464, endPoint y: 475, distance: 254.2
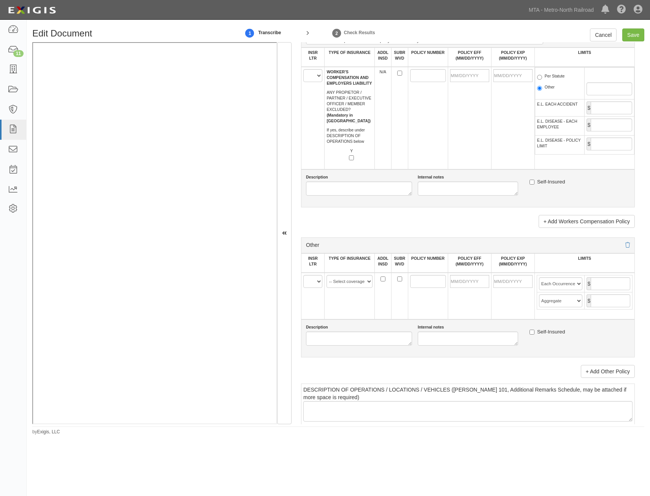
scroll to position [1160, 0]
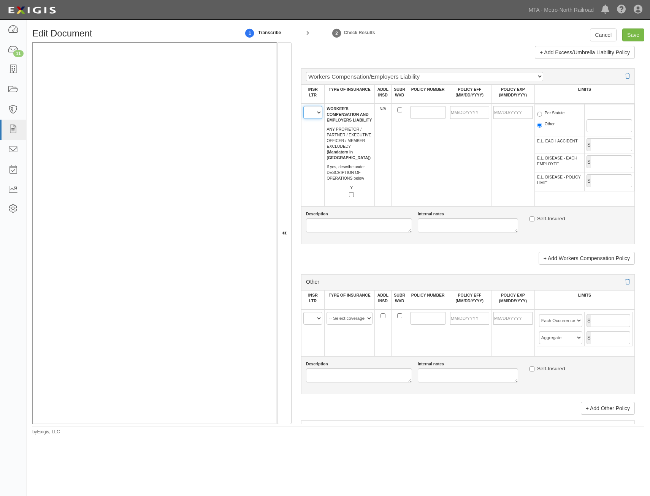
click at [315, 116] on select "A B C D E F G H" at bounding box center [312, 112] width 19 height 13
select select "G"
click at [303, 106] on select "A B C D E F G H" at bounding box center [312, 112] width 19 height 13
drag, startPoint x: 315, startPoint y: 319, endPoint x: 315, endPoint y: 324, distance: 5.7
click at [315, 319] on select "A B C D E F G H" at bounding box center [312, 318] width 19 height 13
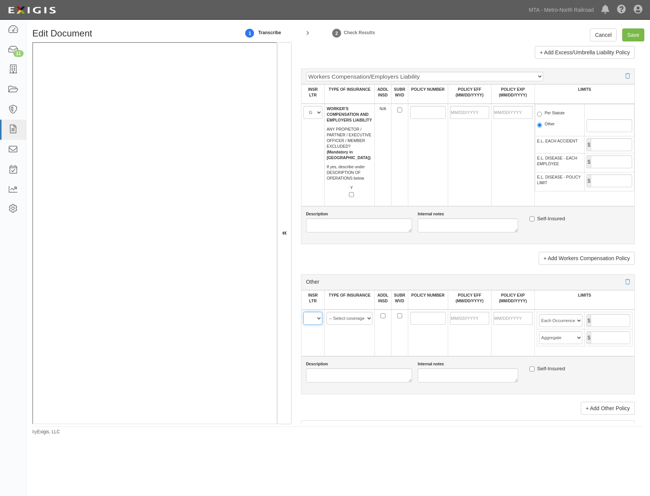
select select "H"
click at [303, 312] on select "A B C D E F G H" at bounding box center [312, 318] width 19 height 13
drag, startPoint x: 358, startPoint y: 318, endPoint x: 373, endPoint y: 359, distance: 43.9
click at [358, 318] on select "-- Select coverage line -- Asbestos Abatement Auto Physical Damage Aviation Lia…" at bounding box center [350, 318] width 46 height 13
select select "47"
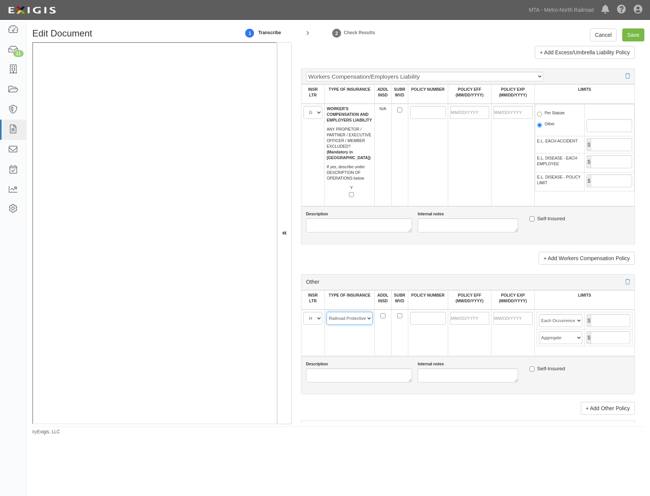
click at [327, 312] on select "-- Select coverage line -- Asbestos Abatement Auto Physical Damage Aviation Lia…" at bounding box center [350, 318] width 46 height 13
drag, startPoint x: 428, startPoint y: 319, endPoint x: 390, endPoint y: 350, distance: 48.9
click at [428, 319] on input "POLICY NUMBER" at bounding box center [428, 318] width 36 height 13
type input "G48631551 001"
type input "G2658 967-1"
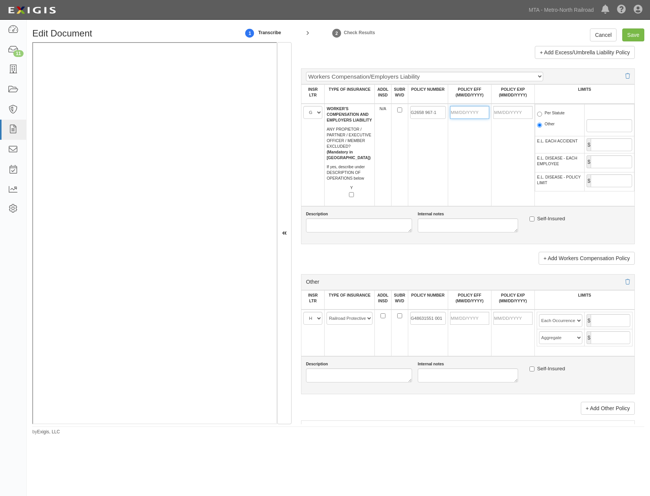
type input "[DATE]"
type input "03/29/2025"
type input "1,000,000"
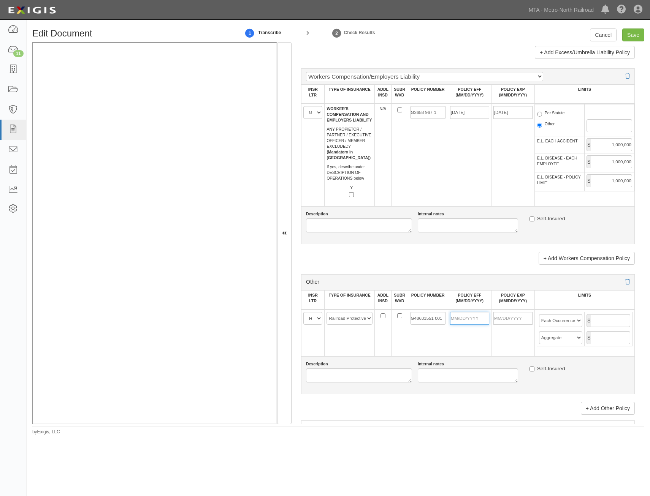
type input "09/22/2025"
type input "03/22/2026"
type input "2,000,000"
type input "6,000,000"
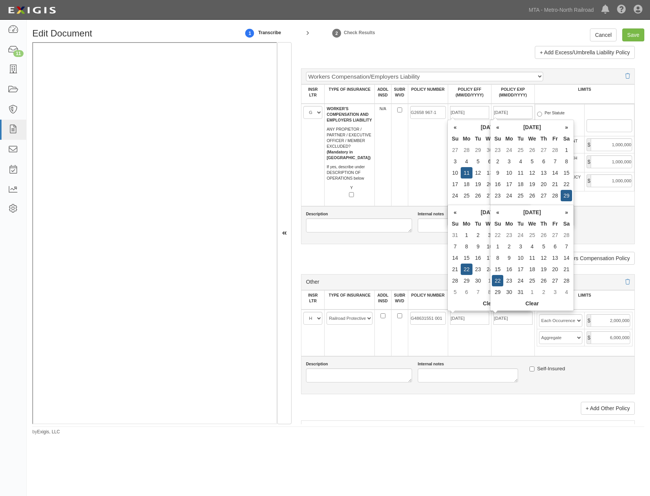
click at [413, 157] on td "G2658 967-1" at bounding box center [428, 155] width 40 height 103
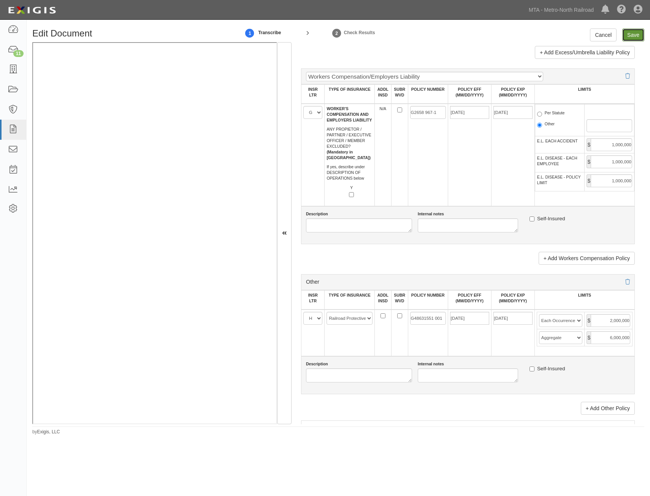
click at [632, 38] on input "Save" at bounding box center [633, 35] width 22 height 13
type input "2000000"
type input "4000000"
type input "2000000"
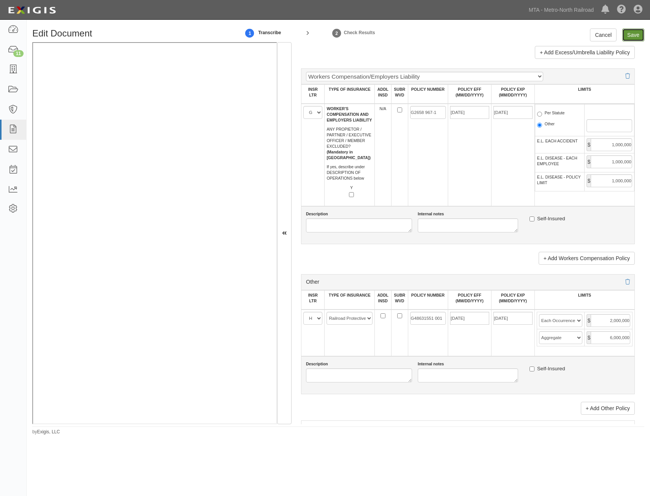
type input "10000000"
type input "1000000"
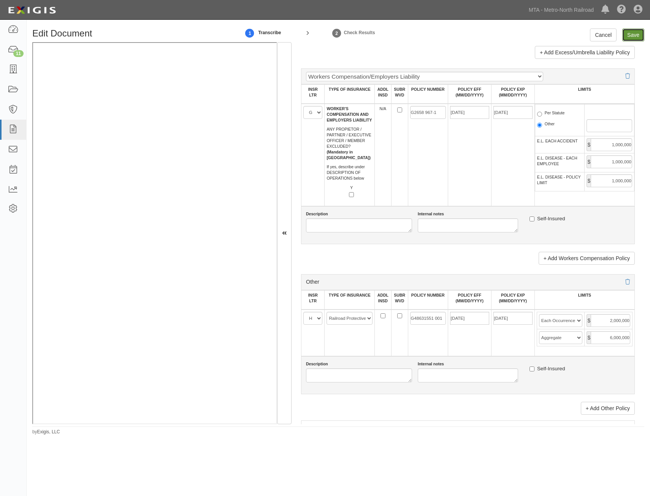
type input "2000000"
type input "6000000"
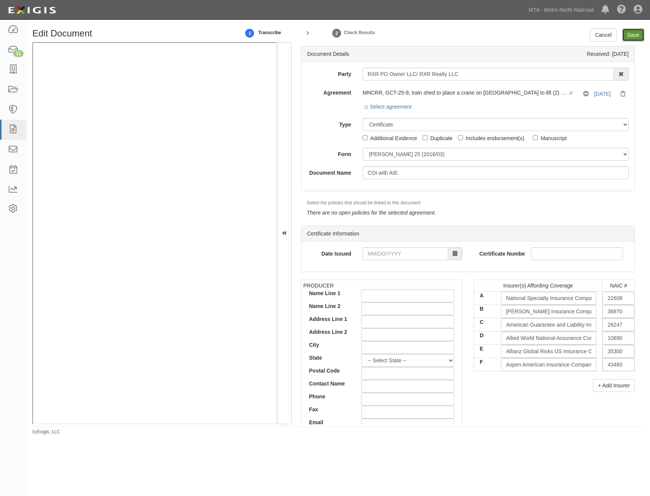
click at [635, 30] on input "Save" at bounding box center [633, 35] width 22 height 13
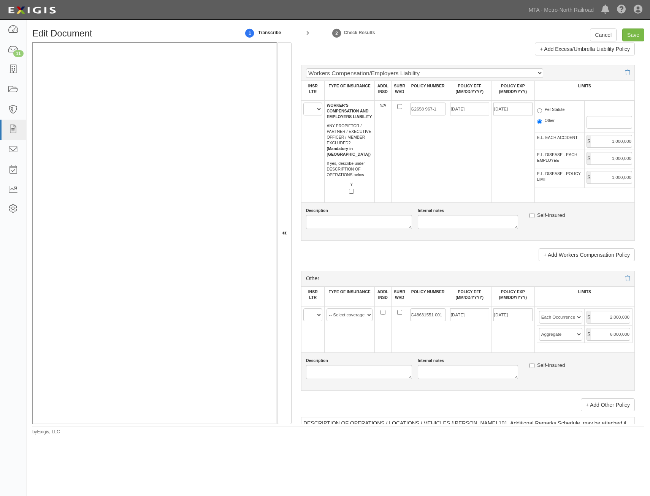
scroll to position [1201, 0]
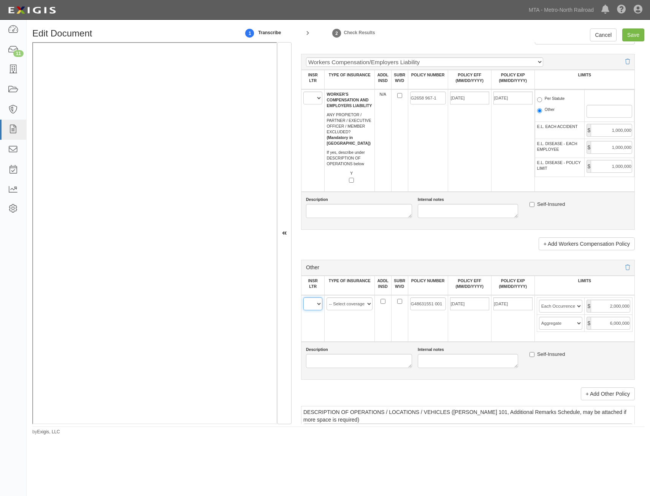
click at [316, 304] on select "A B C D E F" at bounding box center [312, 304] width 19 height 13
click at [353, 338] on td "-- Select coverage line -- Asbestos Abatement Auto Physical Damage Aviation Lia…" at bounding box center [350, 318] width 50 height 47
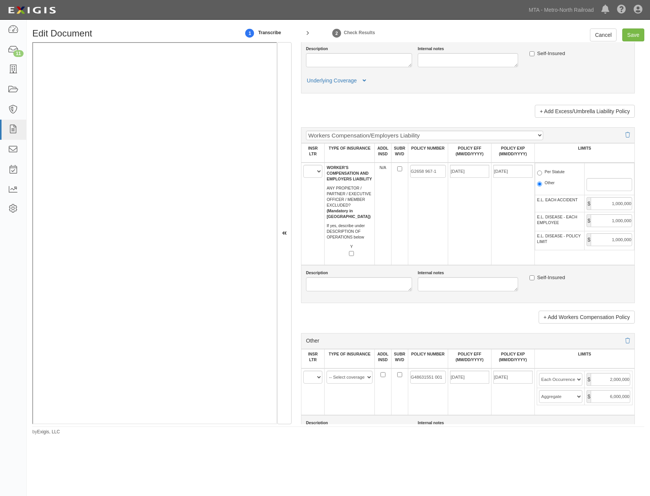
scroll to position [0, 0]
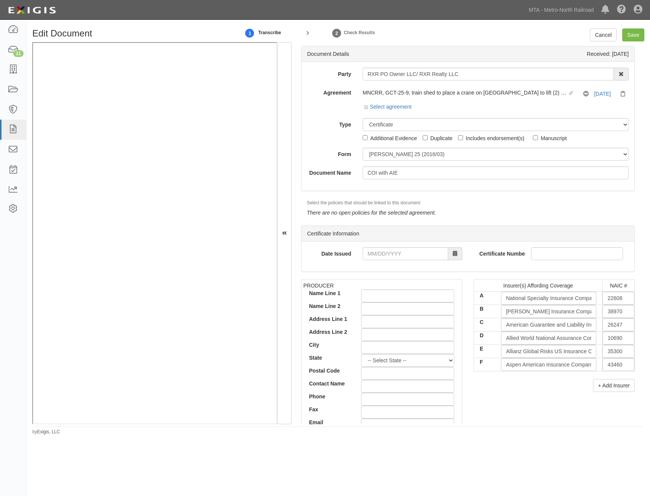
drag, startPoint x: 458, startPoint y: 369, endPoint x: 527, endPoint y: 125, distance: 253.1
click at [595, 33] on link "Cancel" at bounding box center [603, 35] width 27 height 13
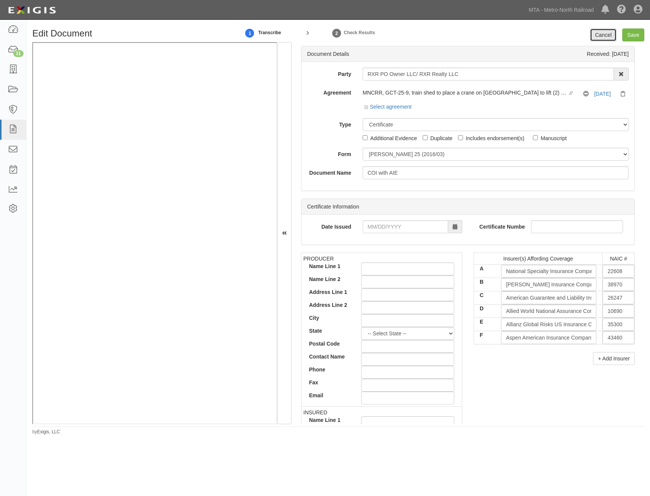
click at [605, 38] on link "Cancel" at bounding box center [603, 35] width 27 height 13
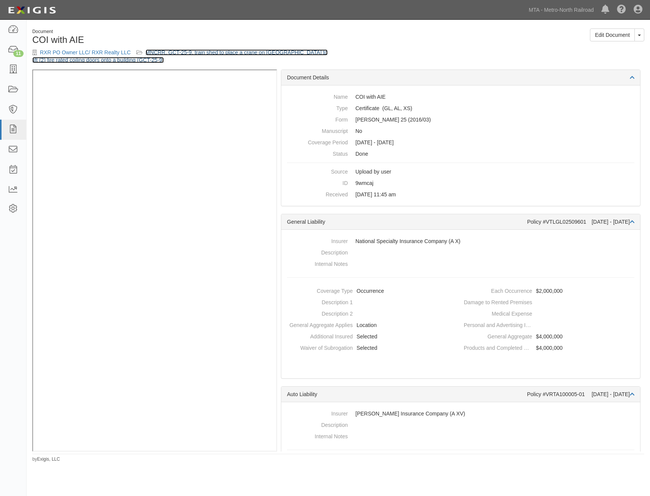
click at [260, 51] on link "MNCRR, GCT-25-9, train shed to place a crane on [GEOGRAPHIC_DATA] to lift (2) f…" at bounding box center [179, 56] width 295 height 14
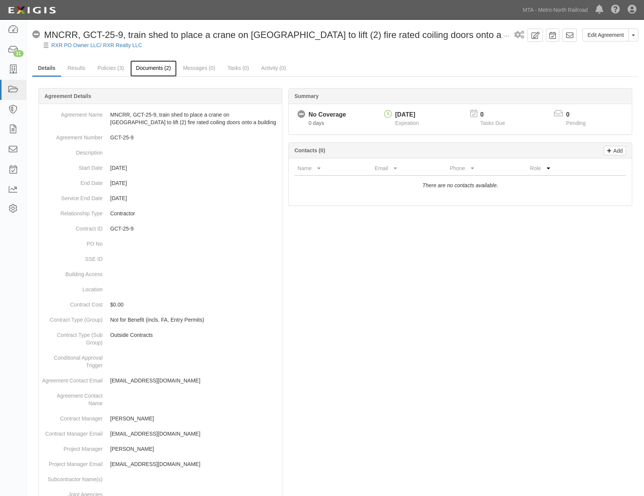
click at [140, 66] on link "Documents (2)" at bounding box center [153, 68] width 46 height 16
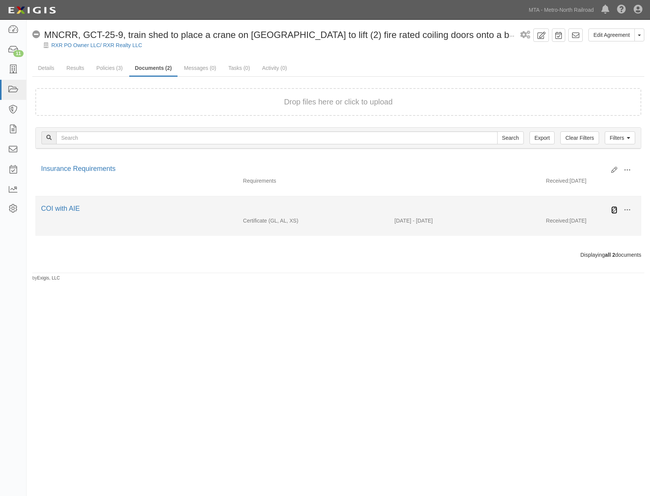
click at [613, 209] on icon at bounding box center [614, 210] width 6 height 6
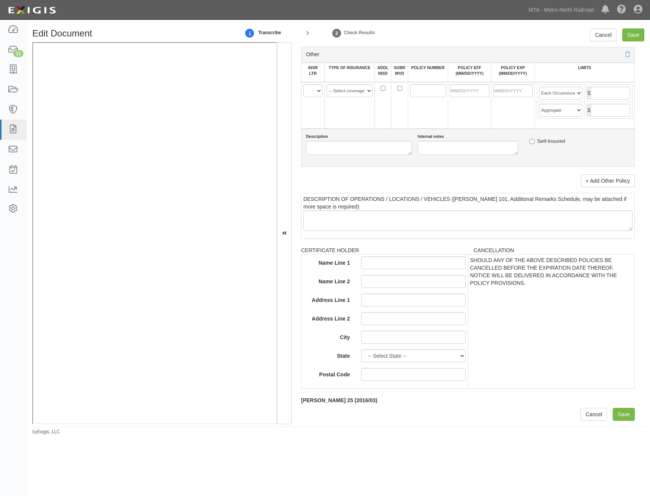
drag, startPoint x: 511, startPoint y: 198, endPoint x: 439, endPoint y: 387, distance: 202.3
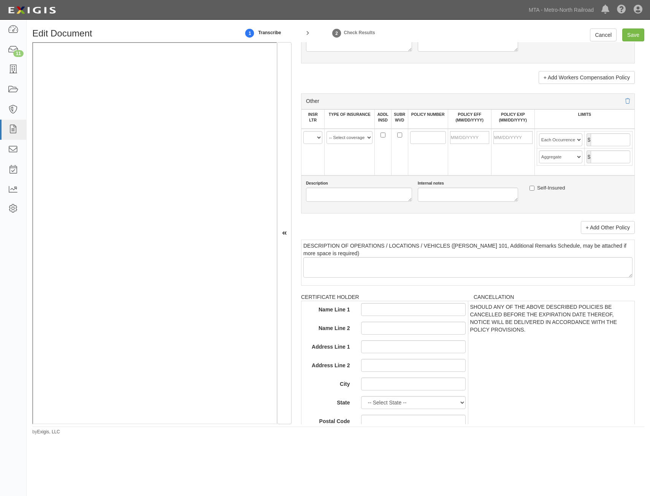
scroll to position [1274, 0]
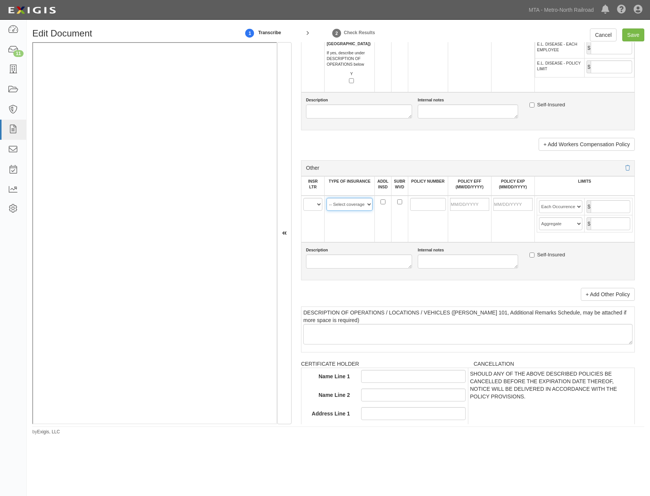
drag, startPoint x: 354, startPoint y: 203, endPoint x: 354, endPoint y: 210, distance: 6.8
click at [354, 203] on select "-- Select coverage line -- Asbestos Abatement Auto Physical Damage Aviation Lia…" at bounding box center [350, 204] width 46 height 13
select select "47"
click at [327, 198] on select "-- Select coverage line -- Asbestos Abatement Auto Physical Damage Aviation Lia…" at bounding box center [350, 204] width 46 height 13
drag, startPoint x: 315, startPoint y: 201, endPoint x: 314, endPoint y: 211, distance: 10.3
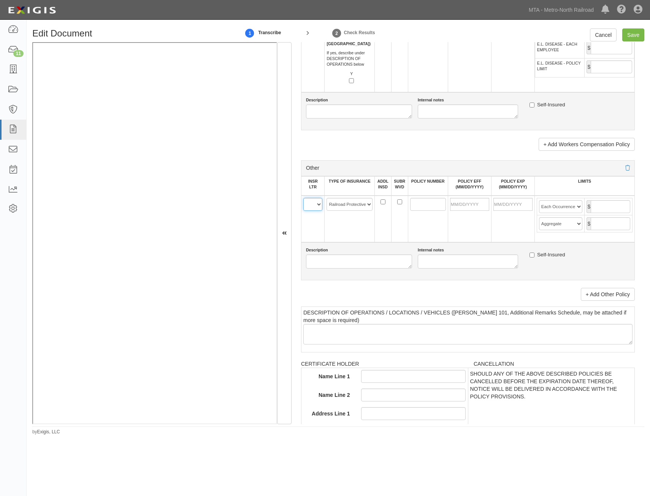
click at [315, 201] on select "A B C D E F" at bounding box center [312, 204] width 19 height 13
select select "F"
click at [303, 198] on select "A B C D E F" at bounding box center [312, 204] width 19 height 13
drag, startPoint x: 416, startPoint y: 201, endPoint x: 417, endPoint y: 207, distance: 6.1
click at [416, 201] on input "POLICY NUMBER" at bounding box center [428, 204] width 36 height 13
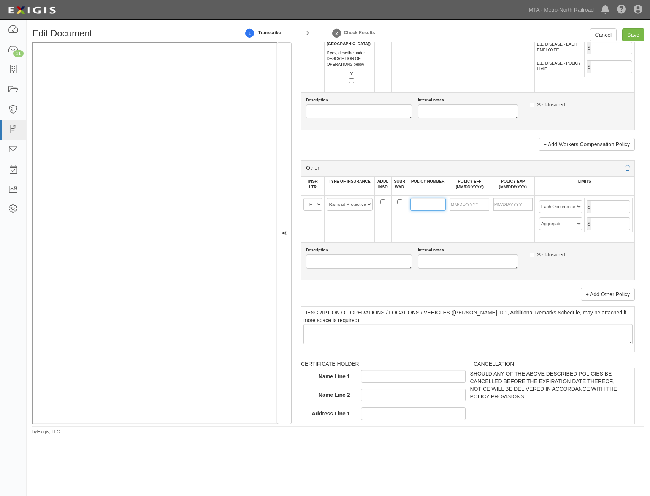
click at [423, 203] on input "POLICY NUMBER" at bounding box center [428, 204] width 36 height 13
type input "G48631551 001"
click at [475, 234] on td at bounding box center [469, 219] width 43 height 47
click at [474, 211] on input "POLICY EFF (MM/DD/YYYY)" at bounding box center [469, 204] width 39 height 13
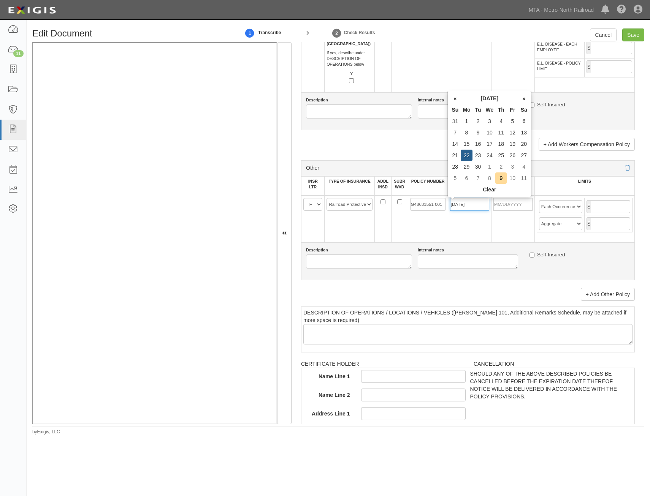
type input "09/22/2025"
click at [493, 213] on td "09/22/2026" at bounding box center [512, 219] width 43 height 47
click at [504, 207] on input "09/22/2026" at bounding box center [512, 204] width 39 height 13
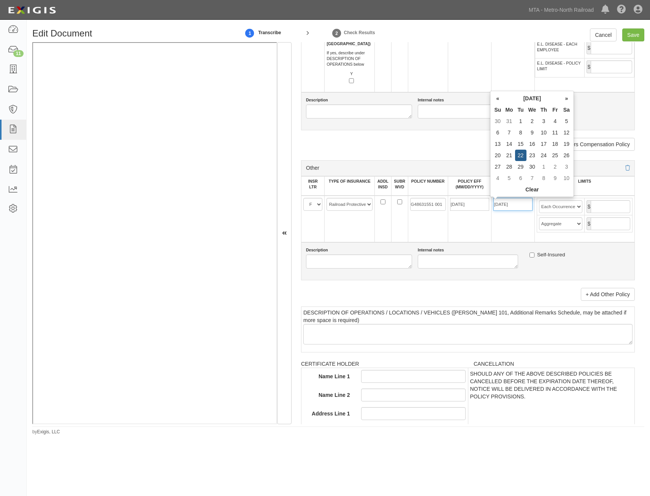
click at [504, 207] on input "09/22/2026" at bounding box center [512, 204] width 39 height 13
type input "[DATE]"
click at [613, 210] on input "text" at bounding box center [611, 206] width 40 height 13
type input "2,000,000"
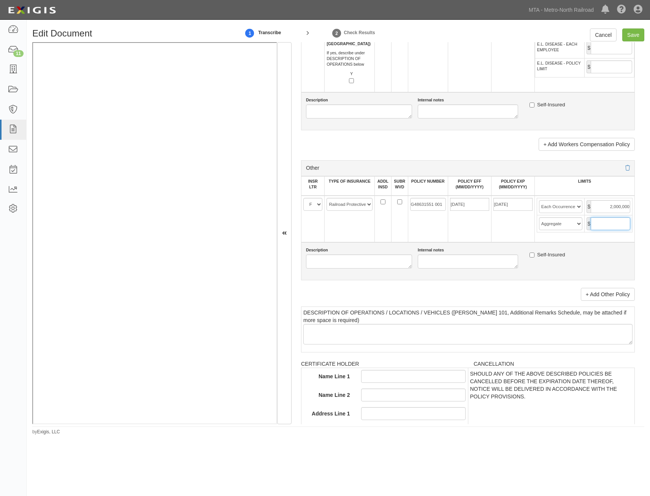
click at [604, 227] on input "text" at bounding box center [611, 223] width 40 height 13
type input "6,000,000"
click at [475, 238] on td "09/22/2025" at bounding box center [469, 219] width 43 height 47
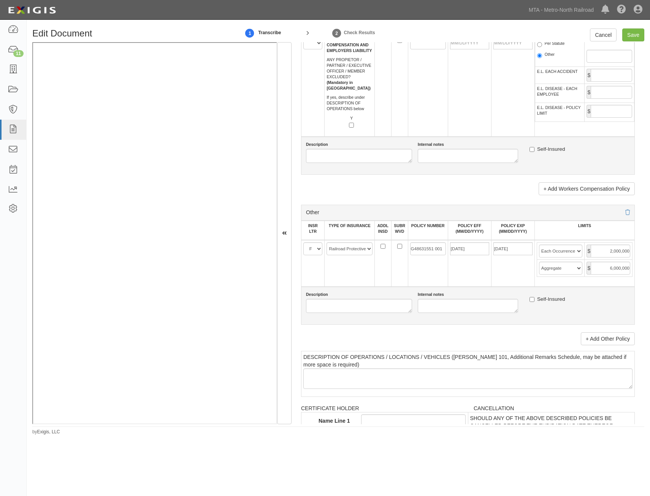
scroll to position [1122, 0]
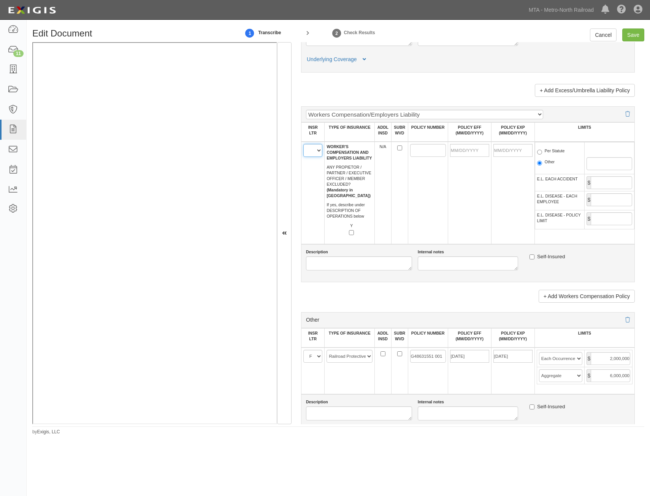
drag, startPoint x: 310, startPoint y: 147, endPoint x: 311, endPoint y: 153, distance: 6.1
click at [310, 147] on select "A B C D E F" at bounding box center [312, 150] width 19 height 13
select select "F"
click at [303, 144] on select "A B C D E F" at bounding box center [312, 150] width 19 height 13
drag, startPoint x: 432, startPoint y: 144, endPoint x: 413, endPoint y: 172, distance: 34.5
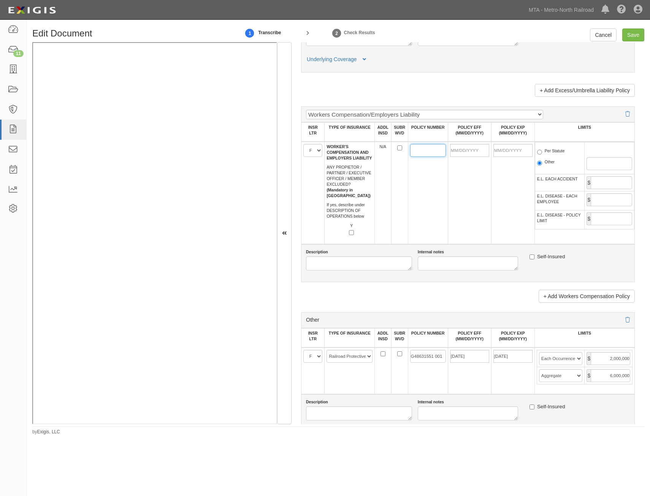
click at [432, 144] on input "POLICY NUMBER" at bounding box center [428, 150] width 36 height 13
type input "G2658 967-1"
click at [468, 155] on input "POLICY EFF (MM/DD/YYYY)" at bounding box center [469, 150] width 39 height 13
type input "08/11/2025"
click at [436, 222] on td "G2658 967-1" at bounding box center [428, 193] width 40 height 103
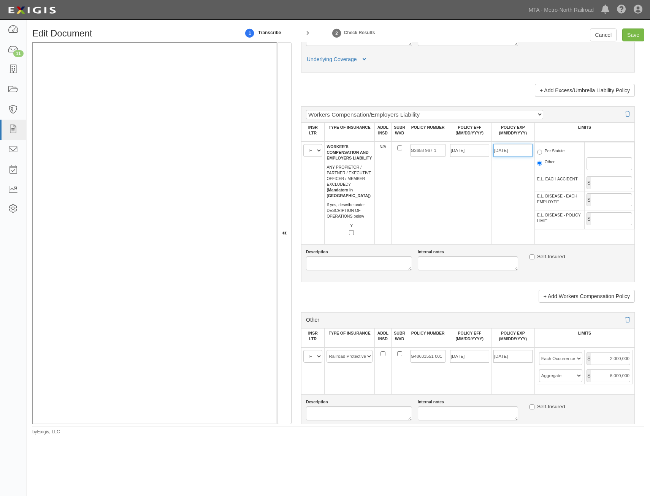
click at [518, 154] on input "08/11/2026" at bounding box center [512, 150] width 39 height 13
type input "03/29/2026"
click at [553, 148] on label "Per Statute" at bounding box center [551, 152] width 28 height 8
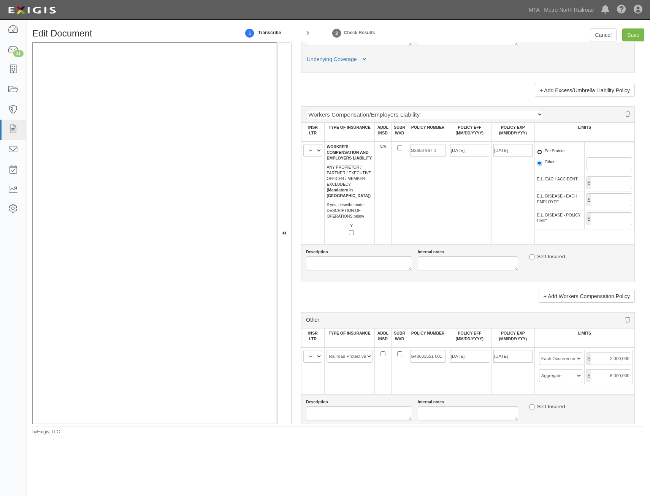
click at [542, 150] on input "Per Statute" at bounding box center [539, 152] width 5 height 5
radio input "true"
click at [599, 185] on input "E.L. EACH ACCIDENT" at bounding box center [611, 182] width 41 height 13
type input "1,000,000"
click at [606, 206] on input "E.L. DISEASE - EACH EMPLOYEE" at bounding box center [611, 199] width 41 height 13
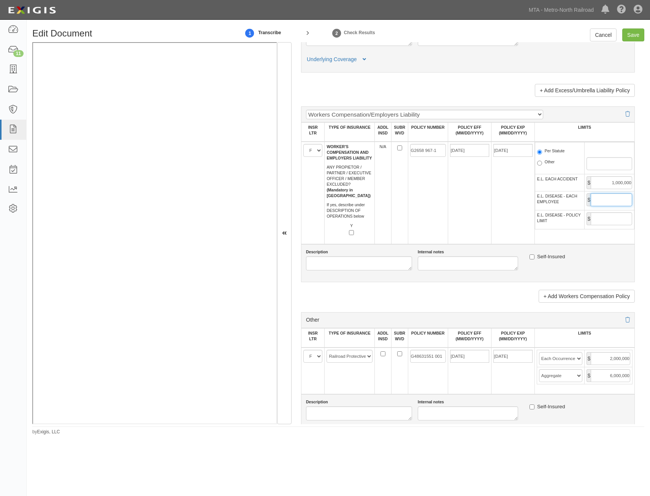
type input "1,000,000"
click at [606, 211] on td "$" at bounding box center [610, 219] width 50 height 19
click at [593, 224] on input "E.L. DISEASE - POLICY LIMIT" at bounding box center [611, 218] width 41 height 13
type input "1,000,000"
click at [497, 226] on td "03/29/2026" at bounding box center [512, 193] width 43 height 103
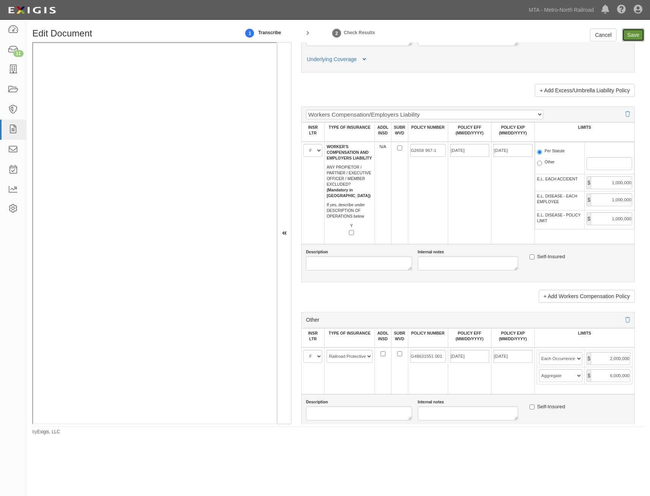
click at [634, 34] on input "Save" at bounding box center [633, 35] width 22 height 13
type input "2000000"
type input "4000000"
type input "2000000"
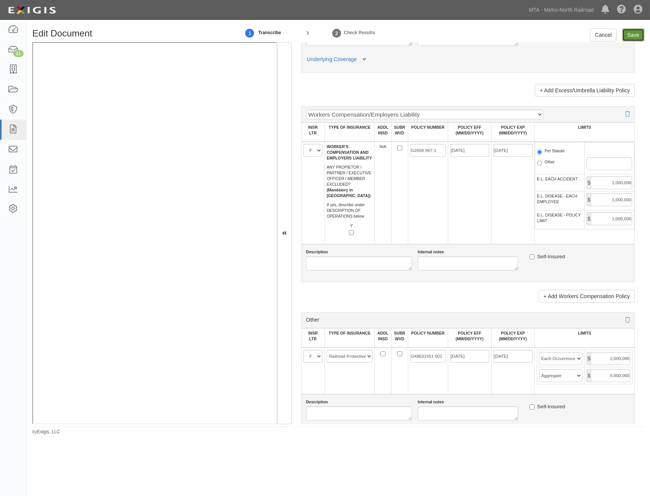
type input "10000000"
type input "1000000"
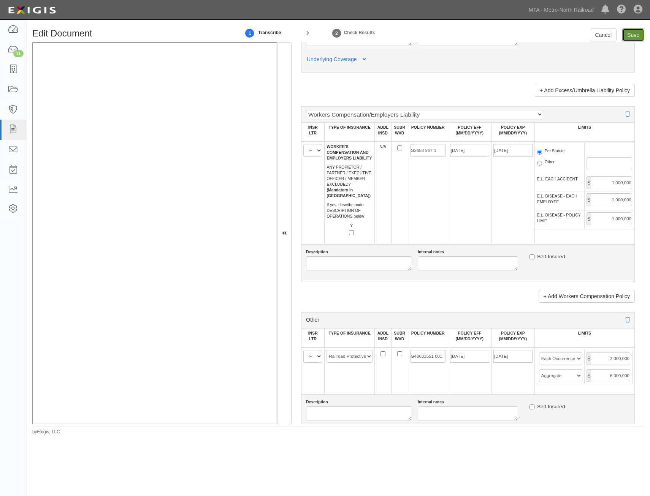
type input "2000000"
type input "6000000"
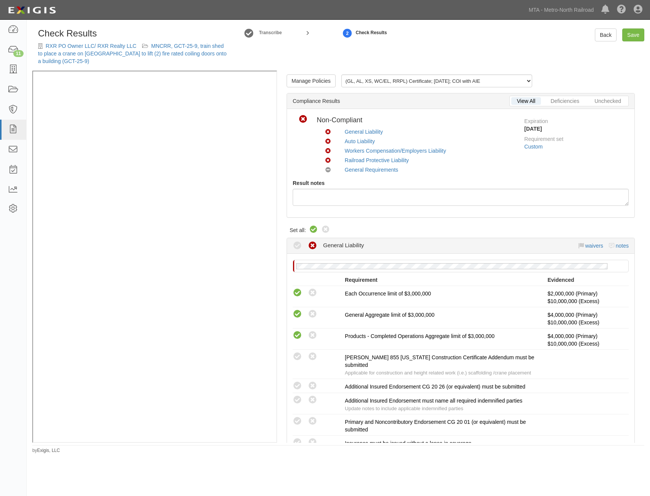
click at [312, 231] on icon at bounding box center [313, 229] width 9 height 9
radio input "true"
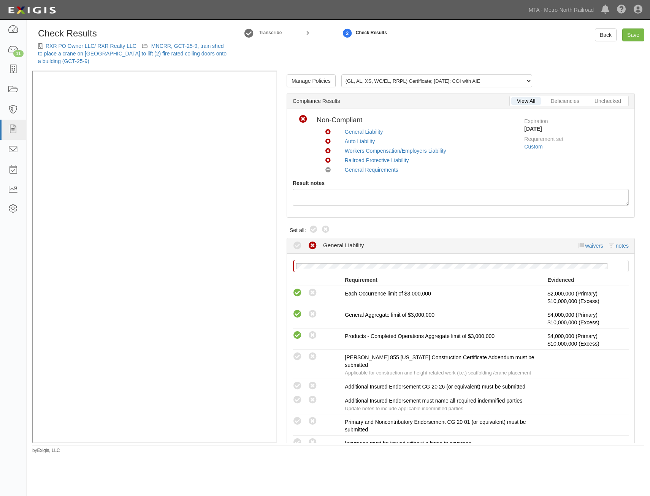
radio input "true"
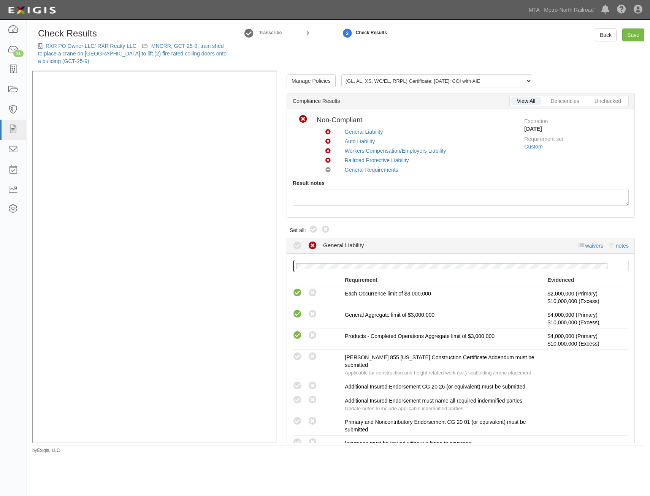
radio input "true"
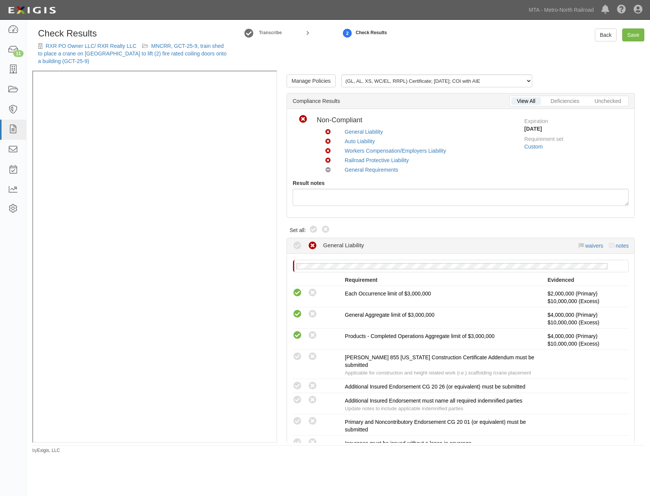
radio input "true"
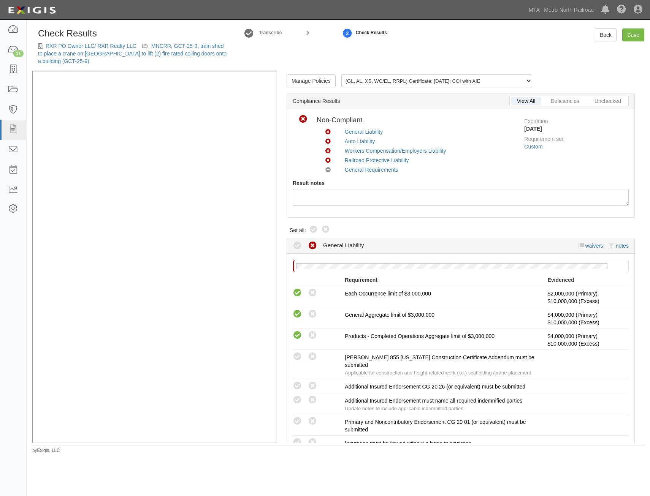
radio input "true"
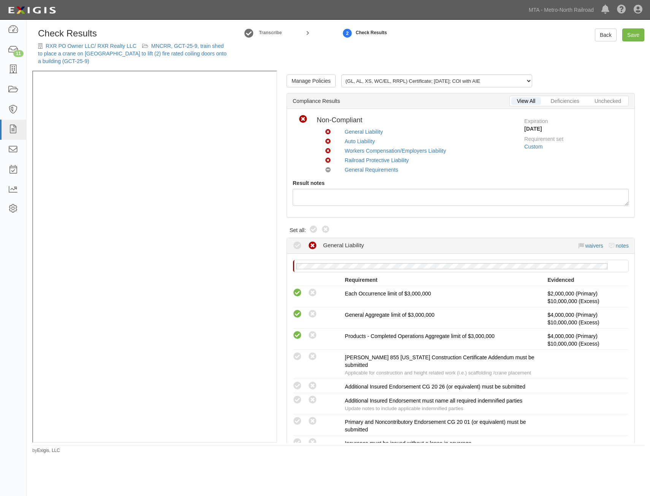
radio input "true"
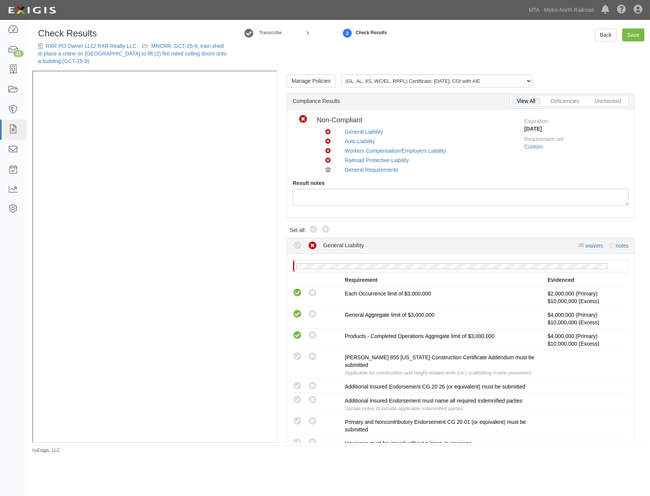
radio input "false"
radio input "true"
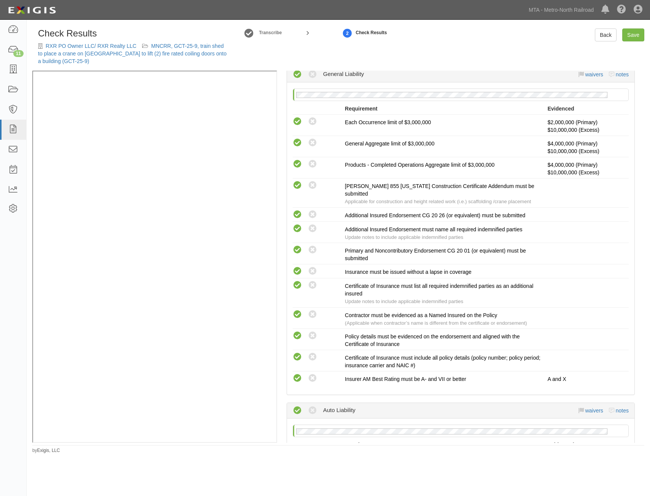
scroll to position [1078, 0]
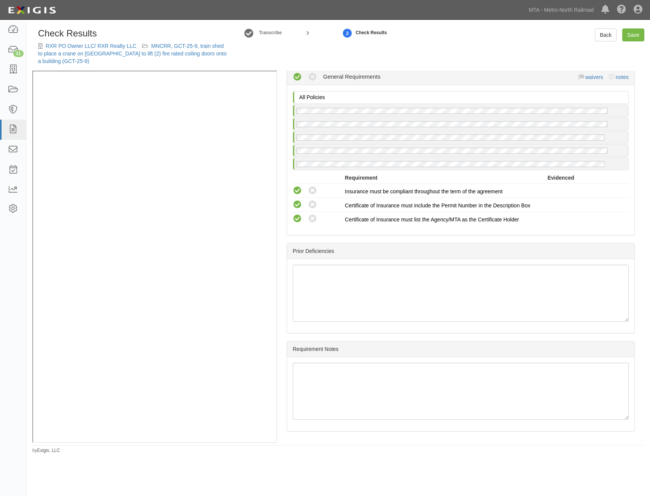
drag, startPoint x: 495, startPoint y: 176, endPoint x: 454, endPoint y: 408, distance: 235.9
click at [633, 35] on link "Save" at bounding box center [633, 35] width 22 height 13
radio input "true"
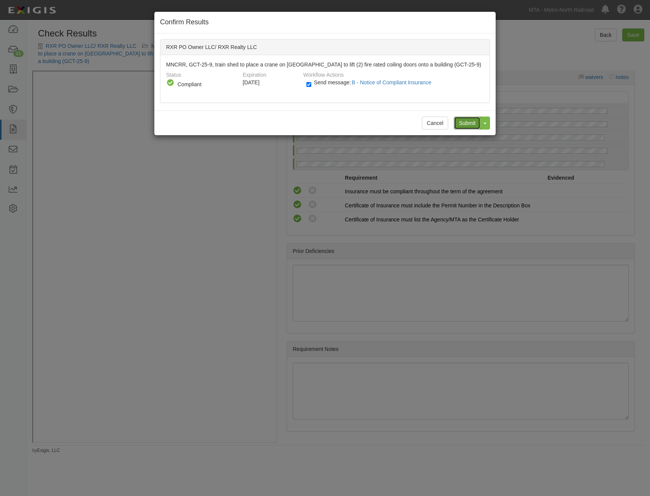
click at [466, 127] on input "Submit" at bounding box center [467, 123] width 27 height 13
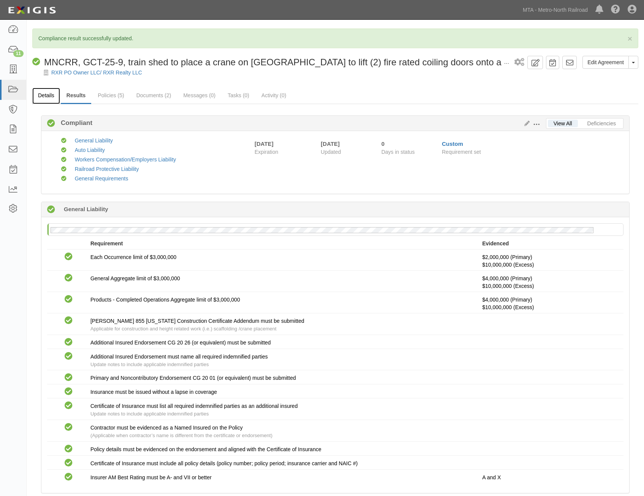
click at [43, 94] on link "Details" at bounding box center [46, 96] width 28 height 16
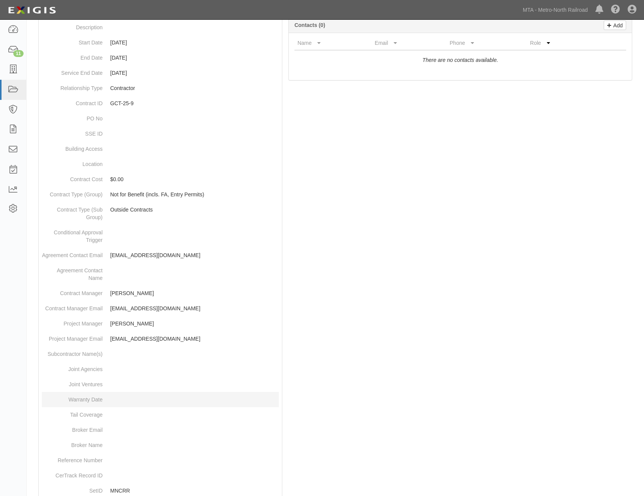
scroll to position [247, 0]
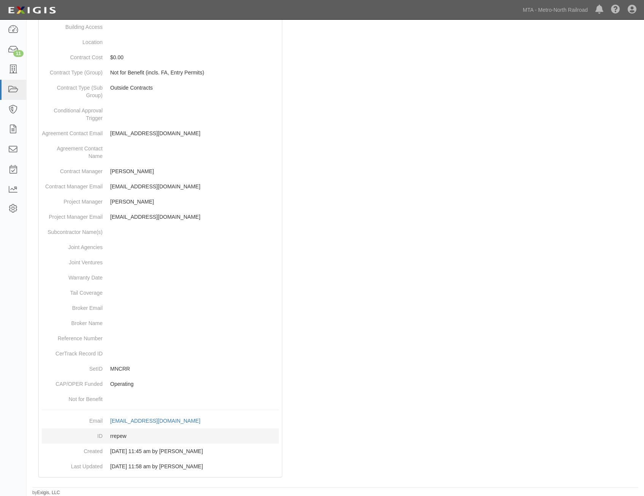
click at [122, 438] on dd "rrepew" at bounding box center [160, 436] width 237 height 15
copy dd "rrepew"
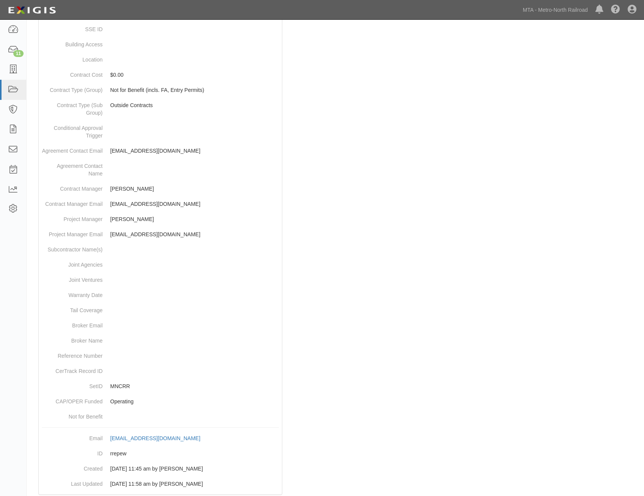
scroll to position [0, 0]
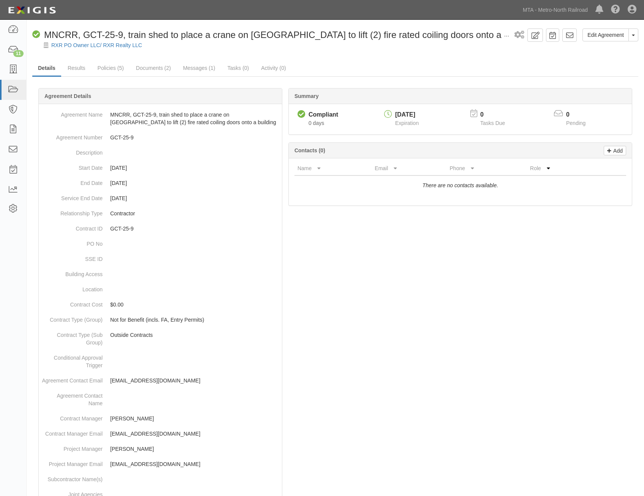
drag, startPoint x: 504, startPoint y: 352, endPoint x: 515, endPoint y: 158, distance: 194.2
click at [566, 32] on icon at bounding box center [570, 36] width 8 height 8
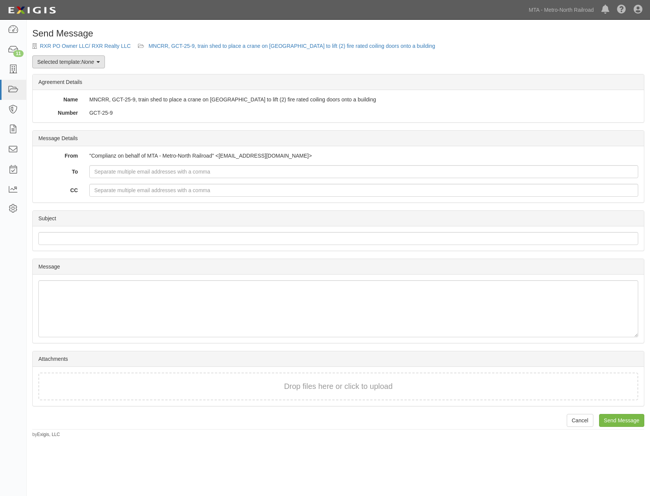
click at [63, 59] on link "Selected template: None" at bounding box center [68, 61] width 73 height 13
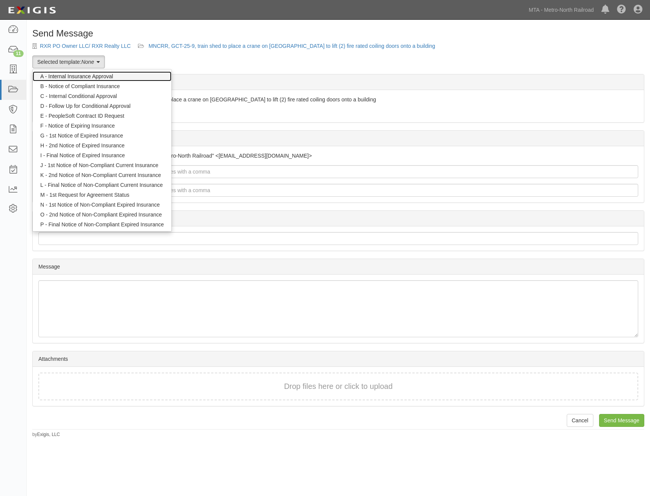
click at [82, 75] on link "A - Internal Insurance Approval" at bounding box center [102, 76] width 139 height 10
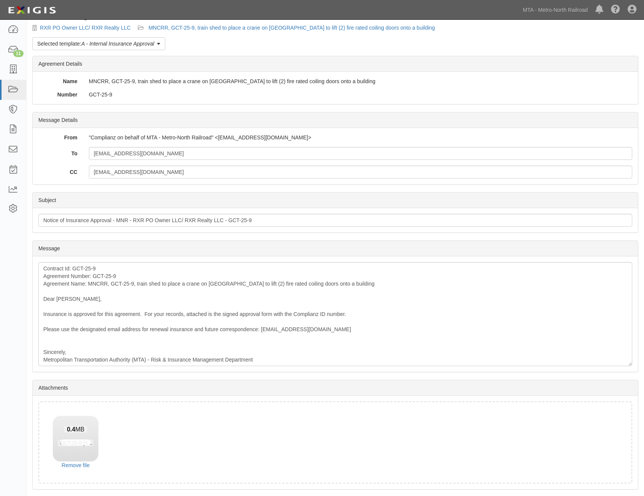
scroll to position [43, 0]
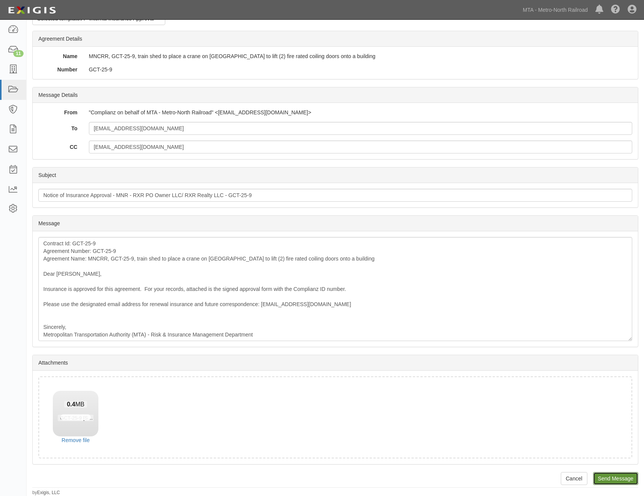
click at [617, 481] on input "Send Message" at bounding box center [615, 478] width 45 height 13
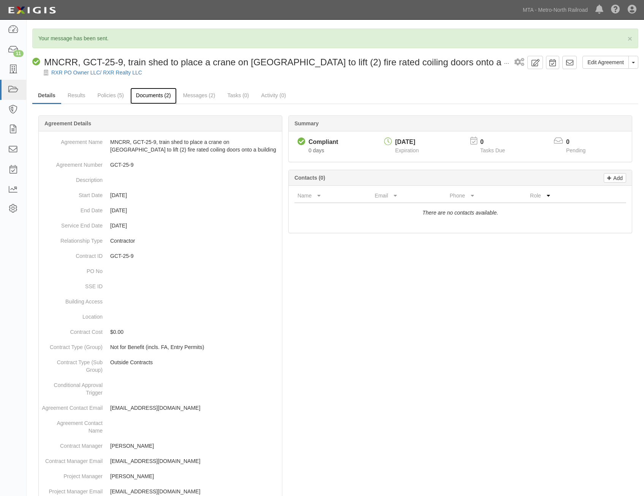
click at [166, 98] on link "Documents (2)" at bounding box center [153, 96] width 46 height 16
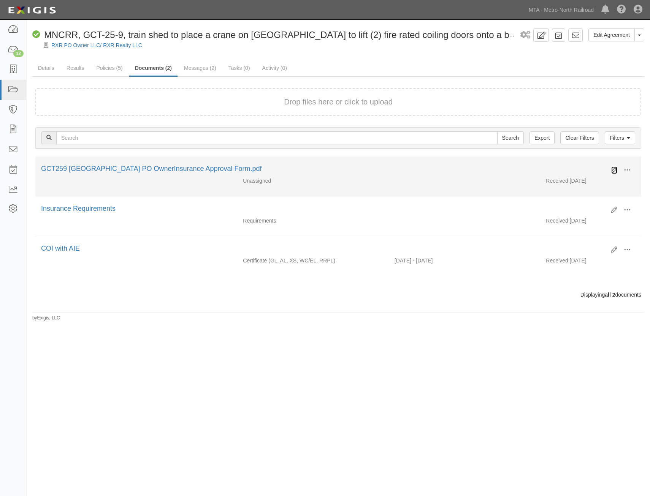
click at [615, 169] on icon at bounding box center [614, 170] width 6 height 6
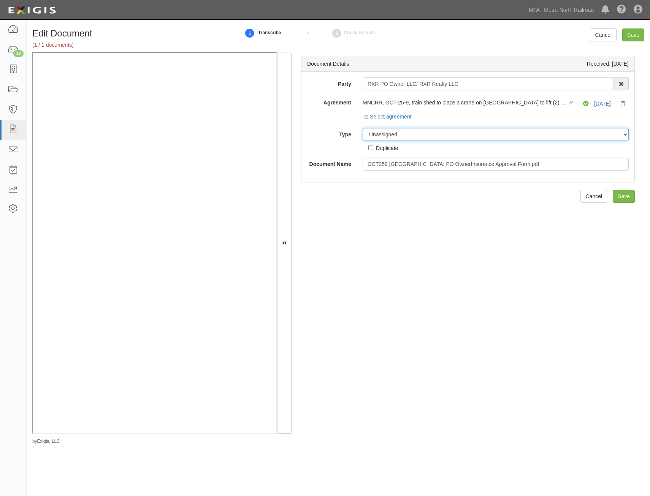
drag, startPoint x: 428, startPoint y: 132, endPoint x: 428, endPoint y: 141, distance: 8.7
click at [428, 132] on select "Unassigned Binder Cancellation Notice Certificate Contract Endorsement Insuranc…" at bounding box center [496, 134] width 266 height 13
select select "OtherDetail"
click at [363, 128] on select "Unassigned Binder Cancellation Notice Certificate Contract Endorsement Insuranc…" at bounding box center [496, 134] width 266 height 13
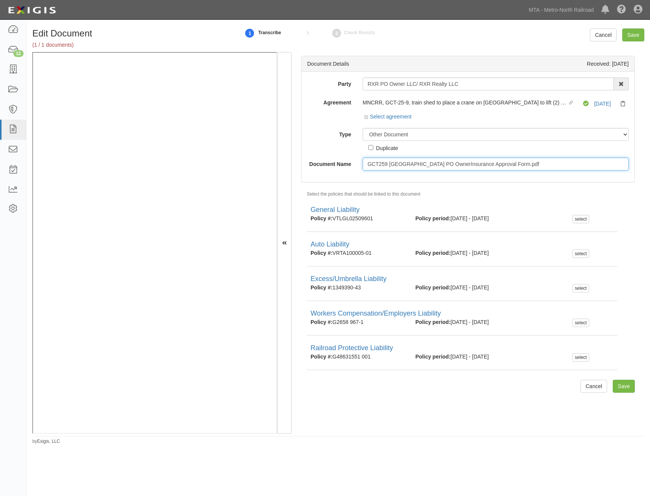
click at [517, 166] on input "GCT259 450 Lexington AveRXR PO OwnerInsurance Approval Form.pdf" at bounding box center [496, 164] width 266 height 13
type input "Approval Form"
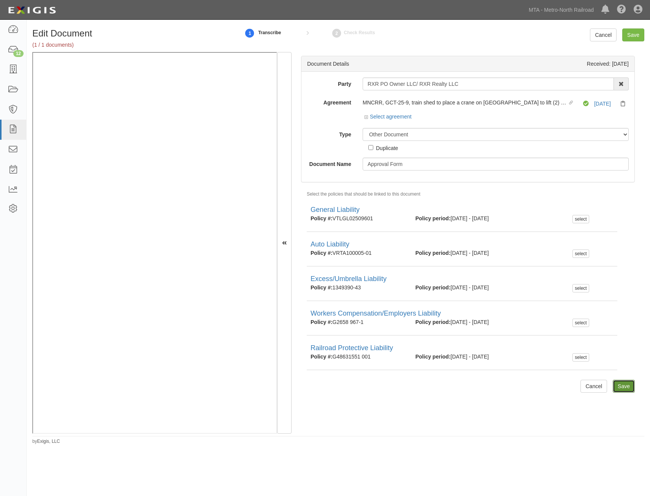
click at [618, 385] on input "Save" at bounding box center [624, 386] width 22 height 13
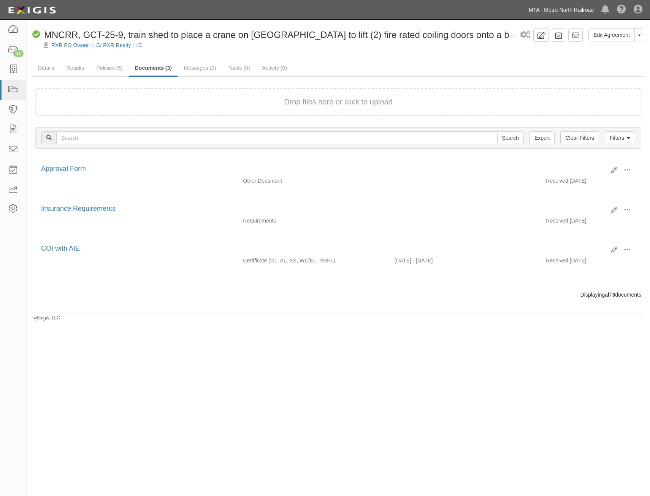
click at [554, 12] on link "MTA - Metro-North Railroad" at bounding box center [561, 9] width 73 height 15
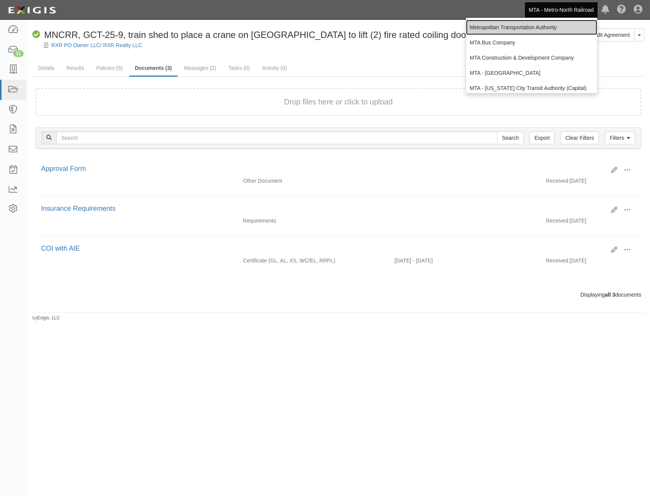
click at [526, 28] on link "Metropolitan Transportation Authority" at bounding box center [531, 27] width 131 height 15
